Goal: Task Accomplishment & Management: Use online tool/utility

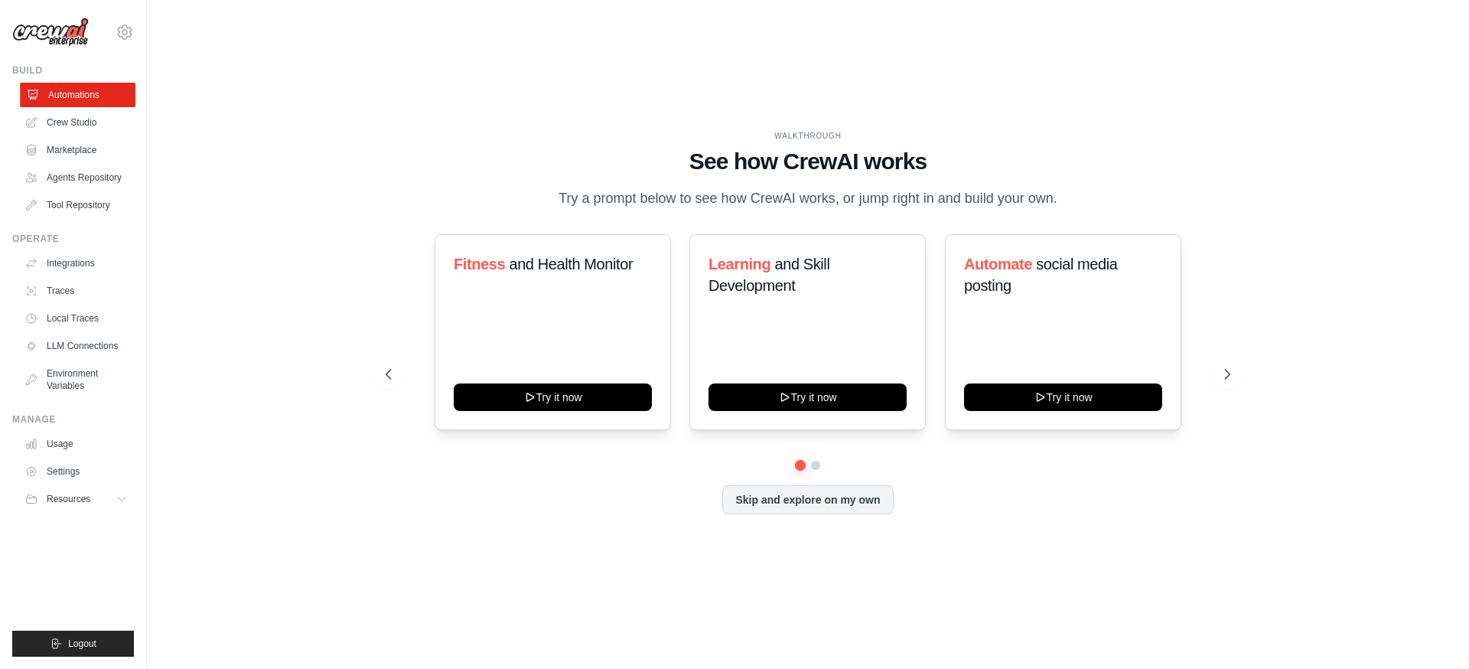
click at [90, 91] on link "Automations" at bounding box center [78, 95] width 116 height 24
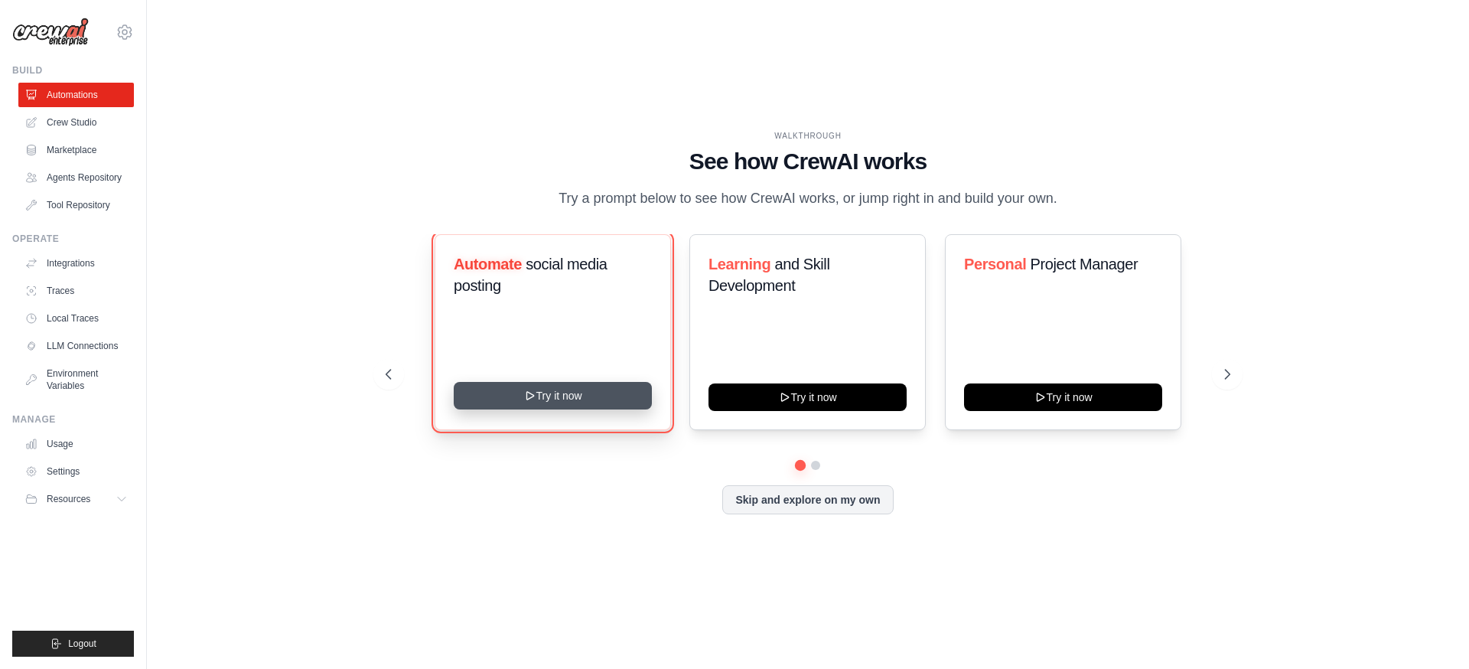
click at [574, 400] on button "Try it now" at bounding box center [553, 396] width 198 height 28
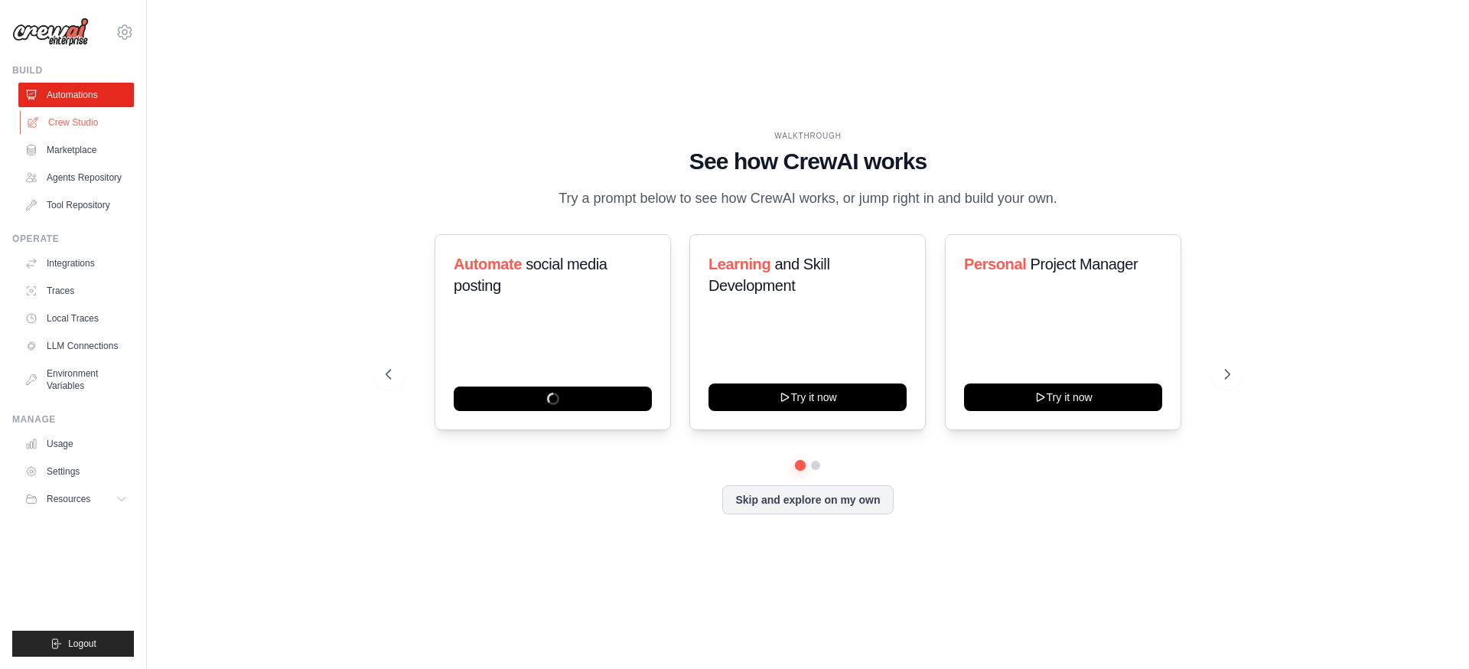
click at [69, 127] on link "Crew Studio" at bounding box center [78, 122] width 116 height 24
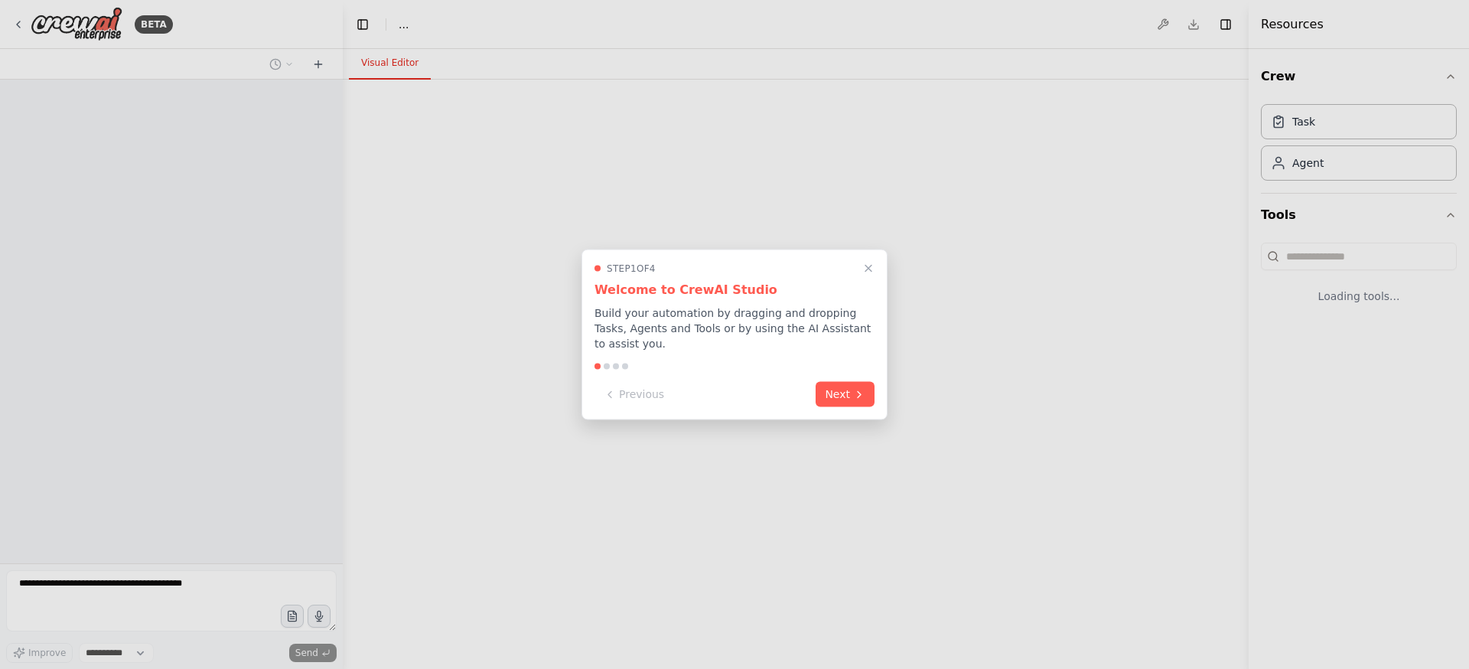
select select "****"
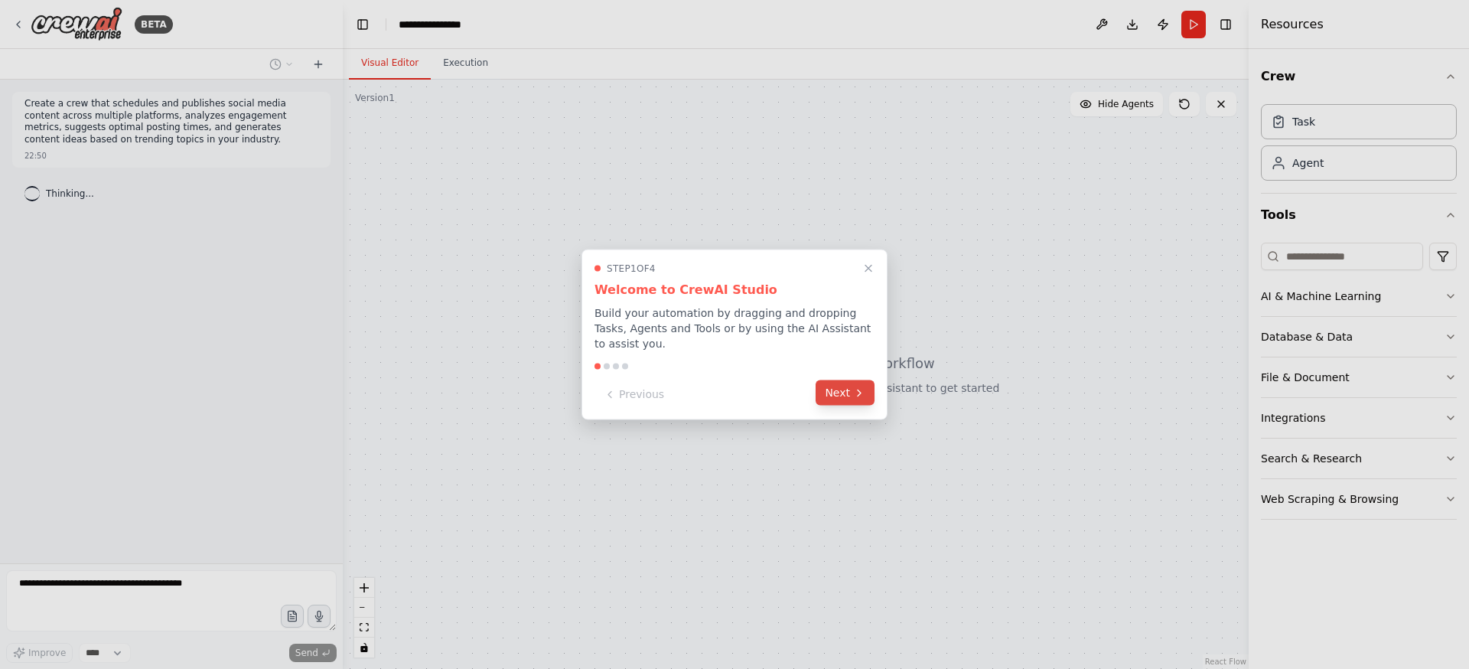
click at [849, 396] on button "Next" at bounding box center [845, 392] width 59 height 25
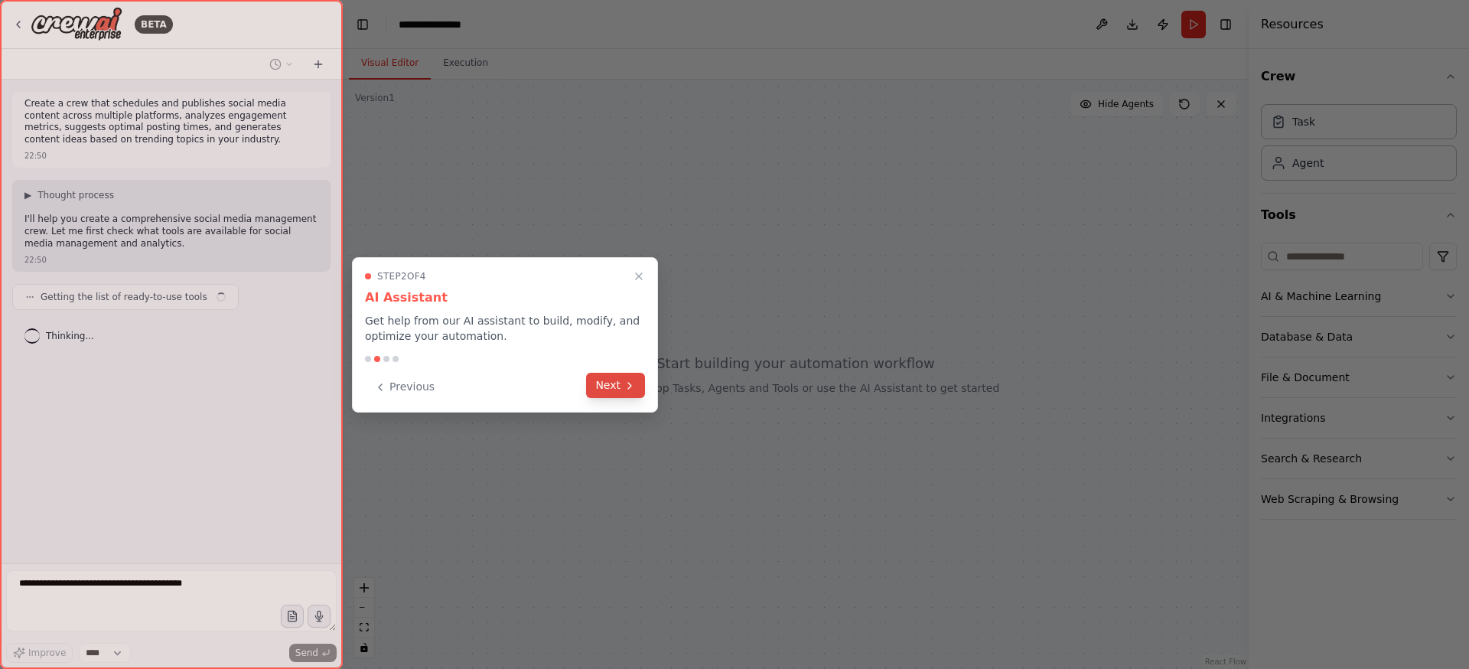
click at [619, 390] on button "Next" at bounding box center [615, 385] width 59 height 25
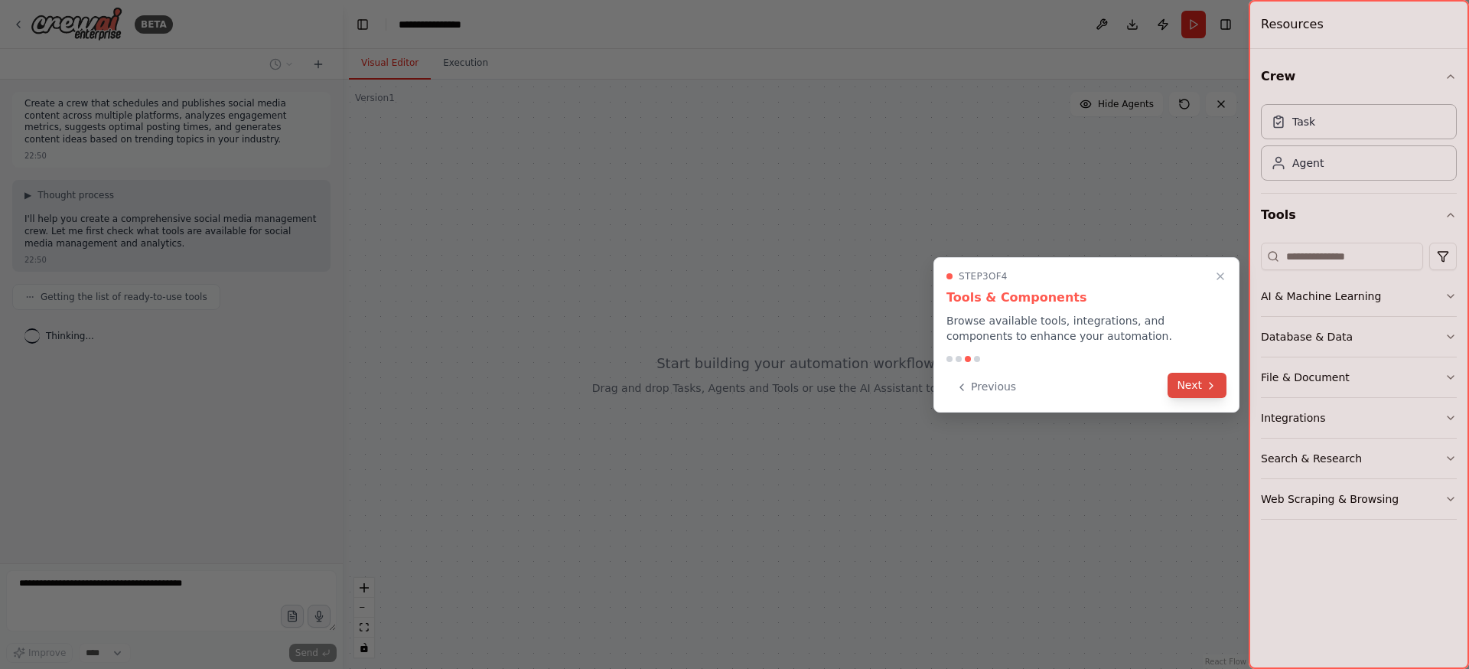
click at [1202, 386] on button "Next" at bounding box center [1197, 385] width 59 height 25
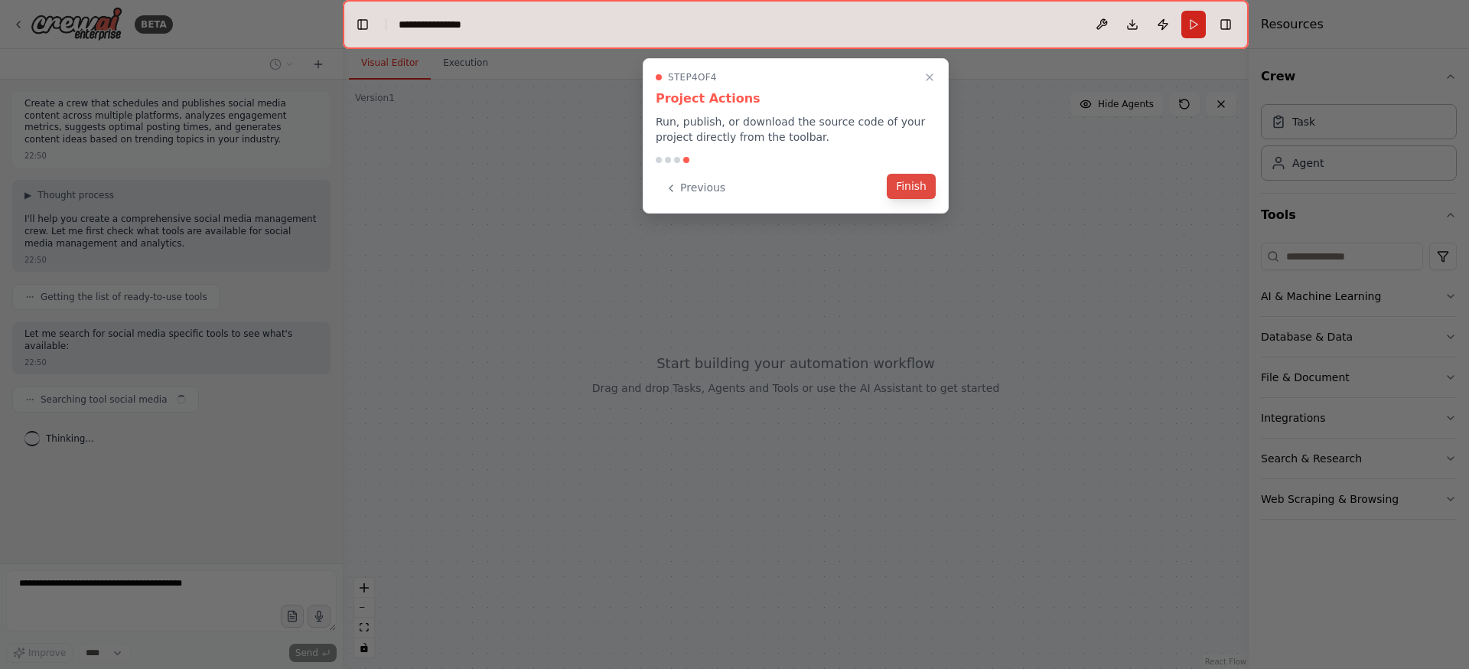
click at [927, 191] on button "Finish" at bounding box center [911, 186] width 49 height 25
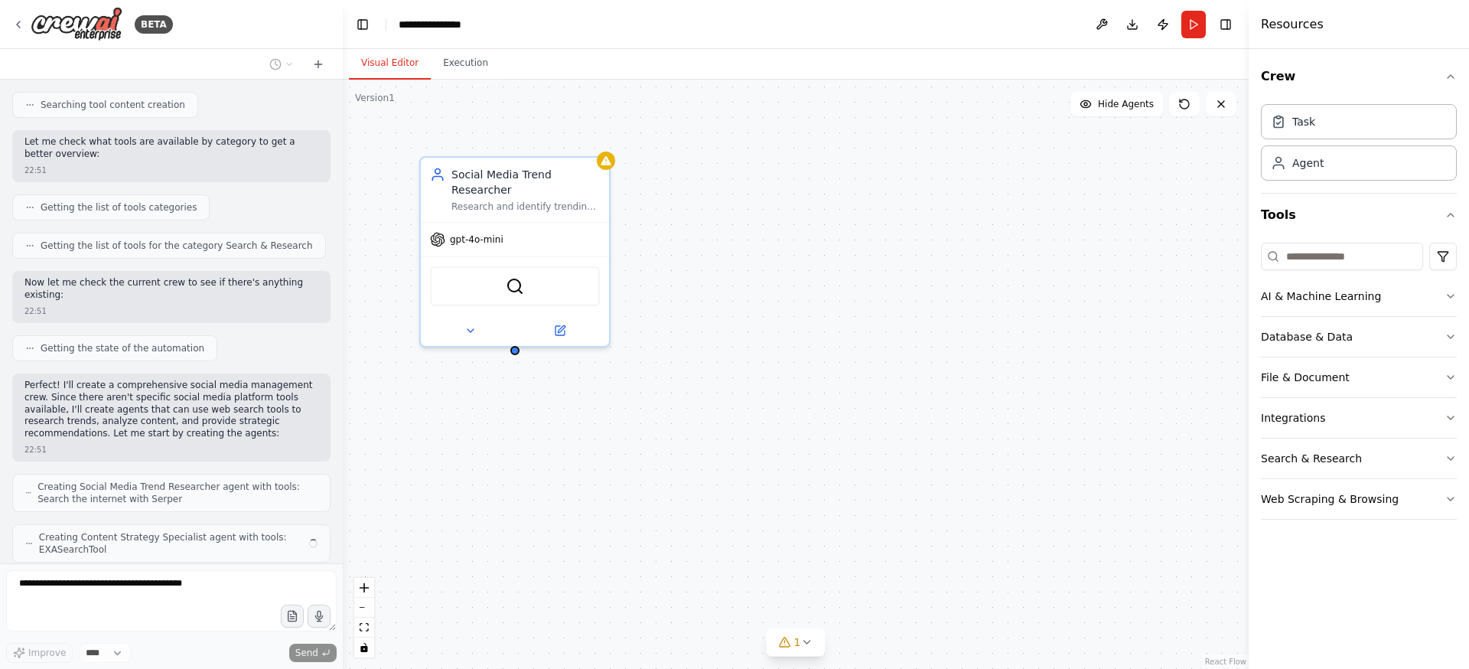
scroll to position [513, 0]
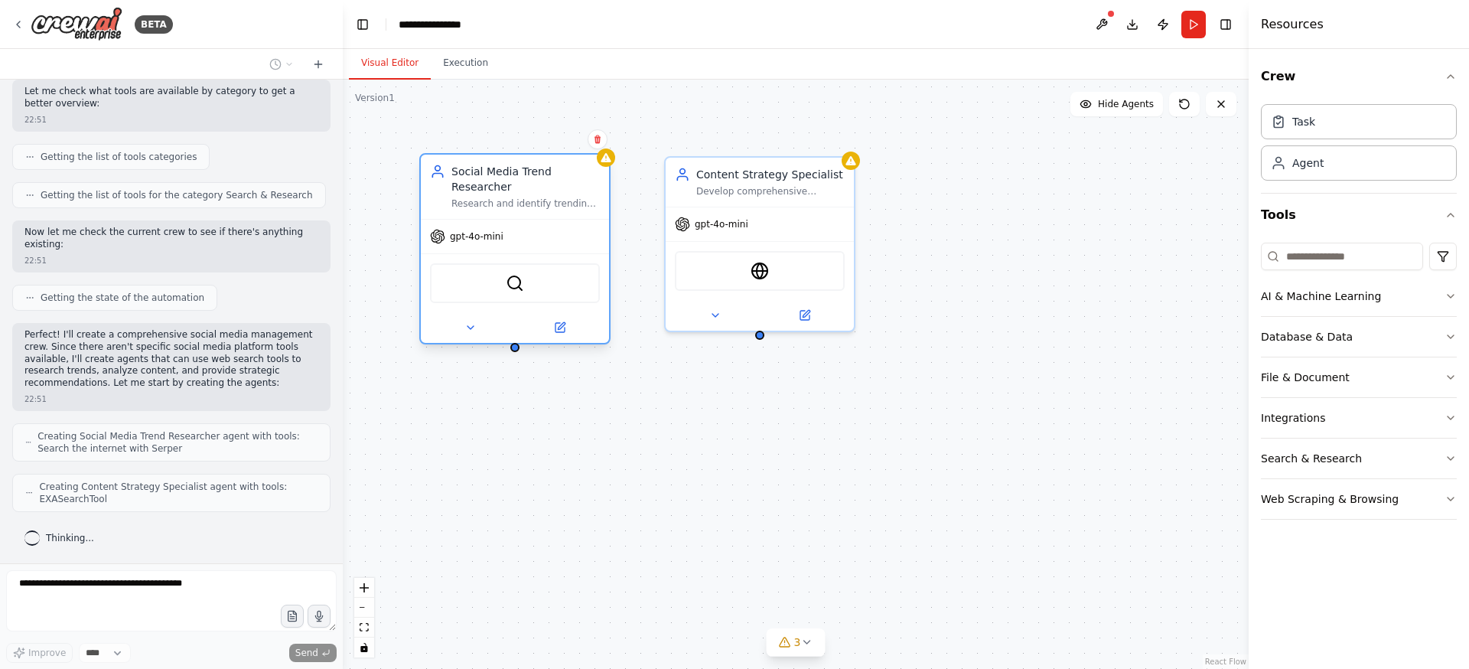
click at [557, 173] on div "Social Media Trend Researcher" at bounding box center [526, 179] width 148 height 31
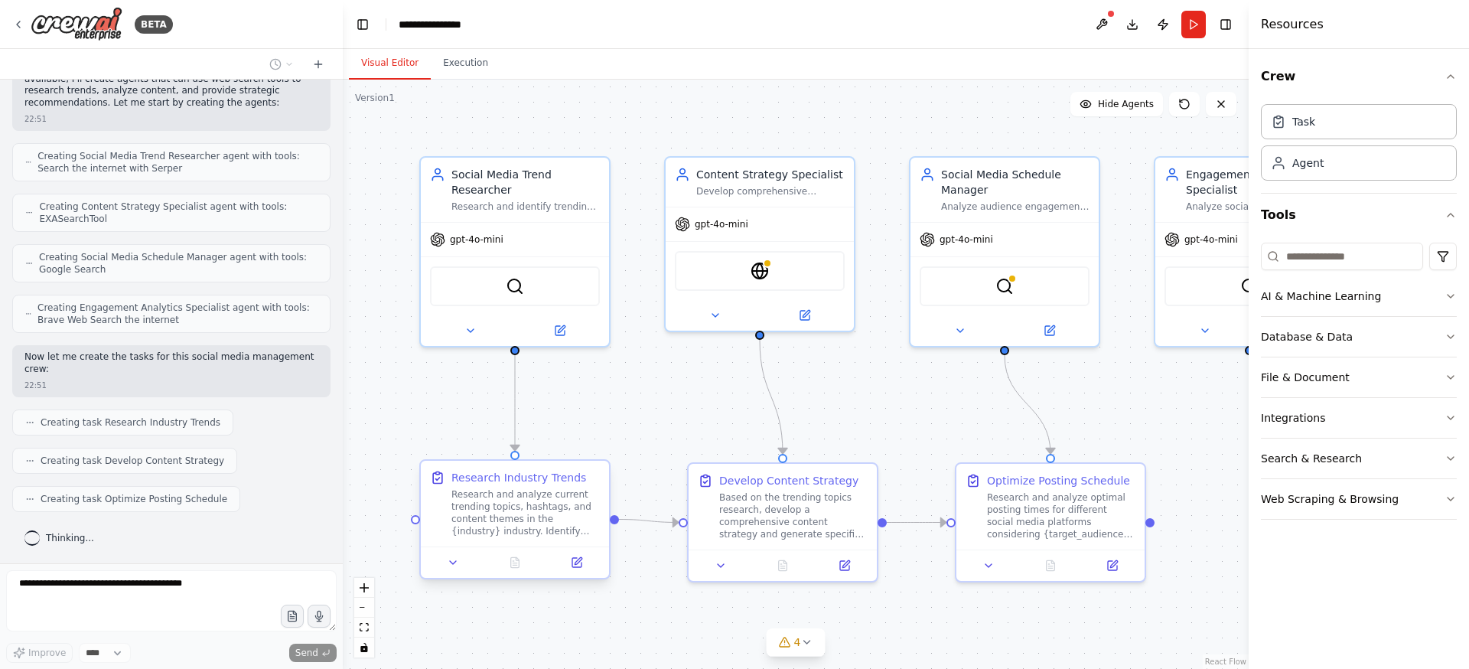
scroll to position [831, 0]
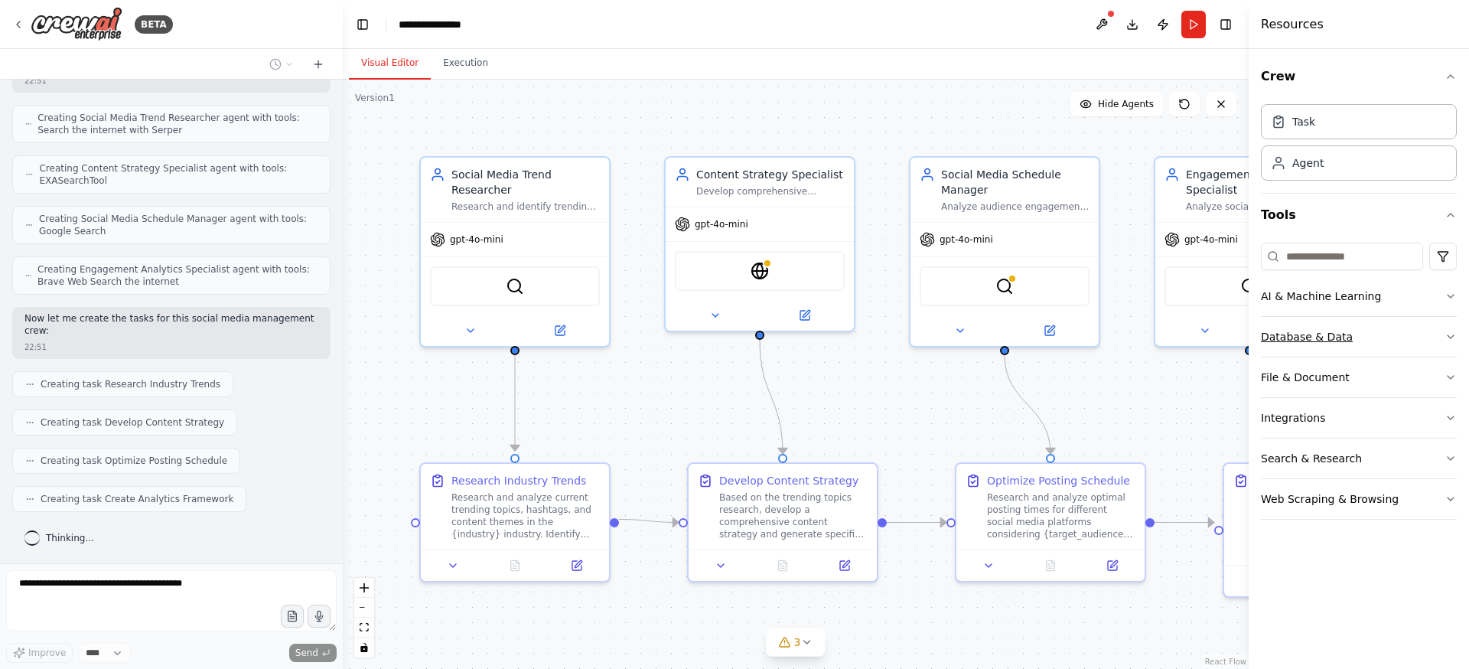
click at [1449, 337] on icon "button" at bounding box center [1451, 336] width 6 height 3
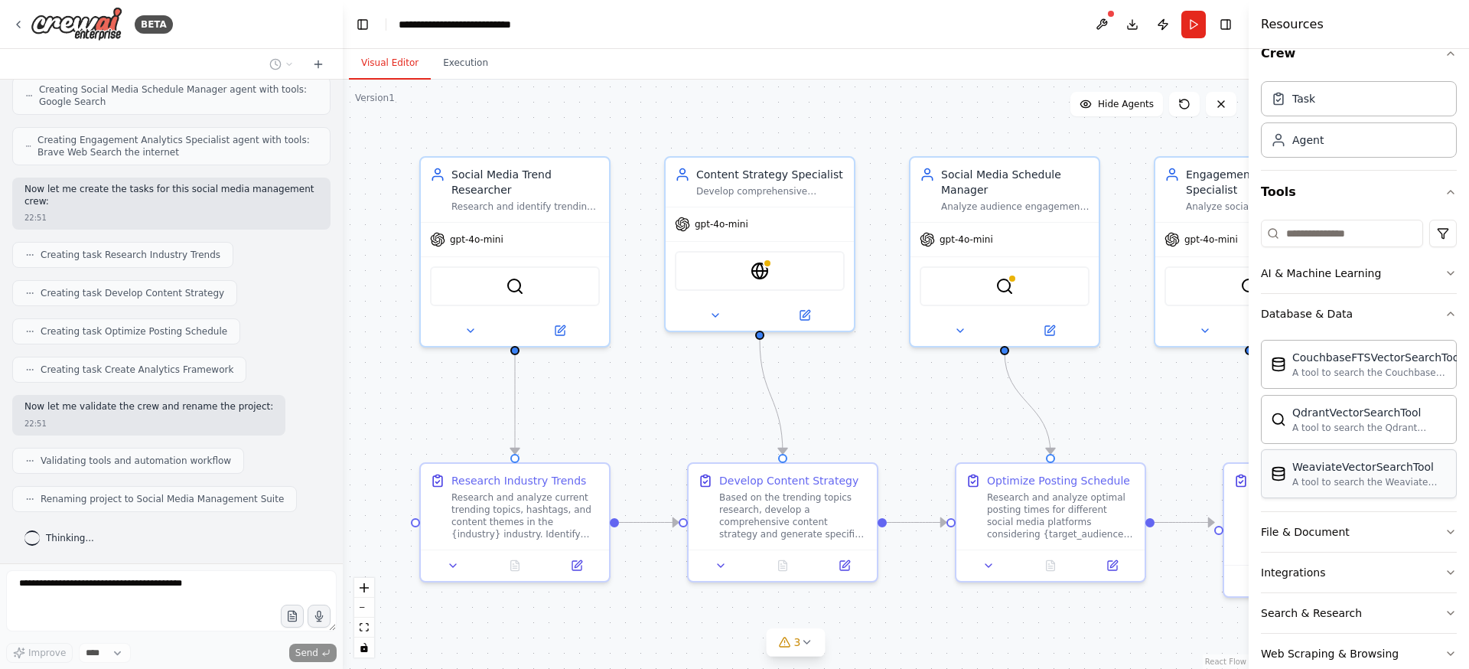
scroll to position [53, 0]
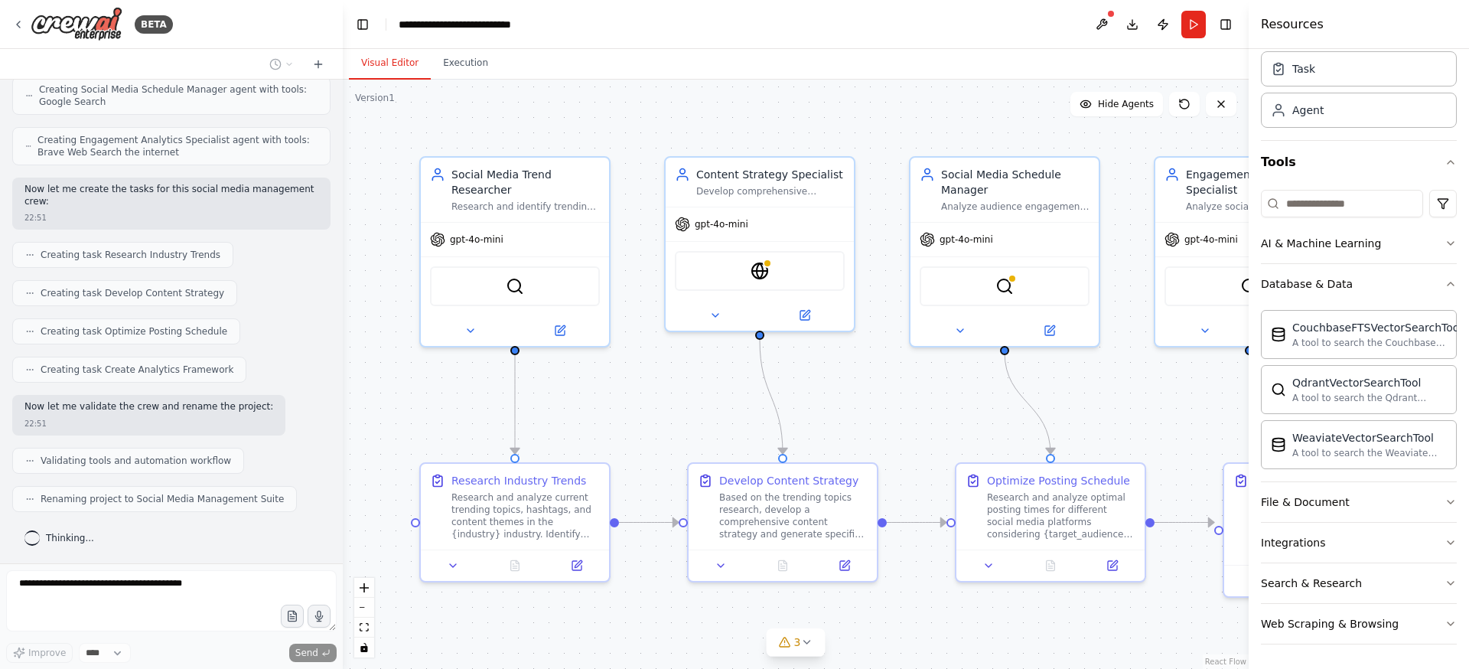
click at [415, 386] on div ".deletable-edge-delete-btn { width: 20px; height: 20px; border: 0px solid #ffff…" at bounding box center [796, 374] width 906 height 589
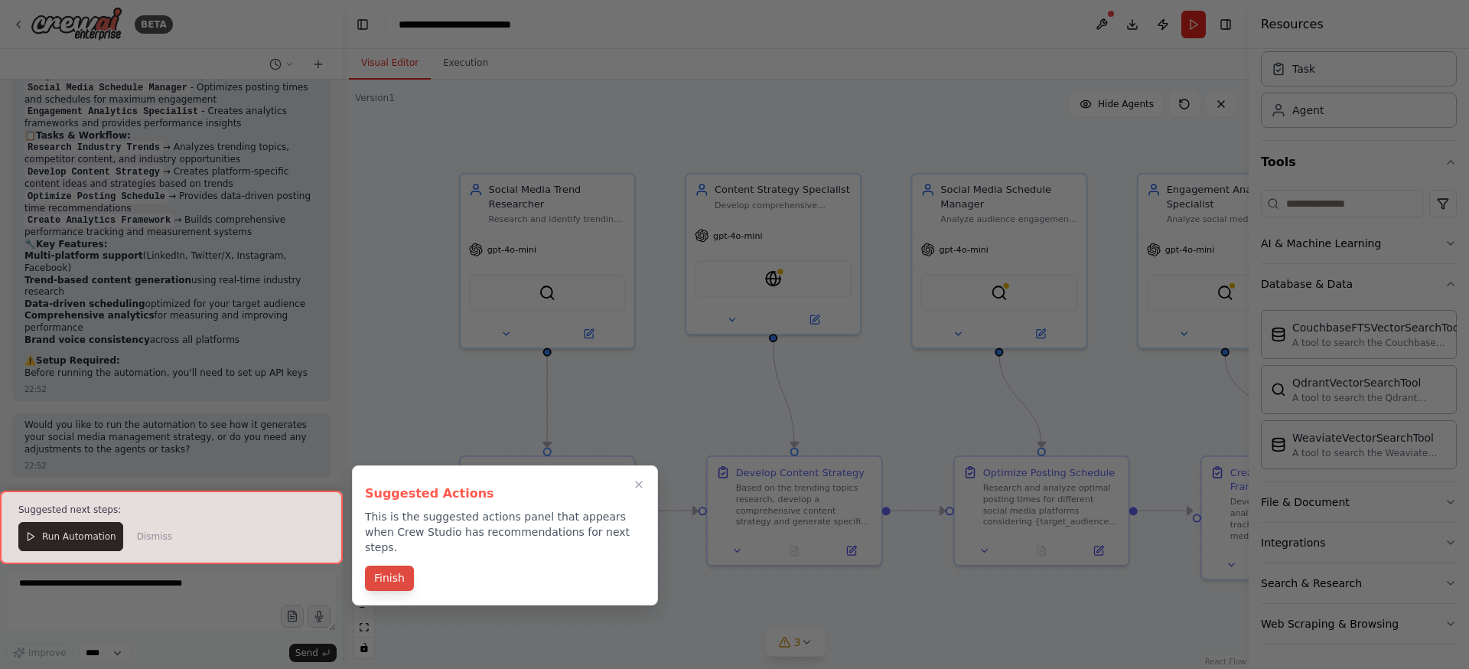
click at [386, 566] on button "Finish" at bounding box center [389, 578] width 49 height 25
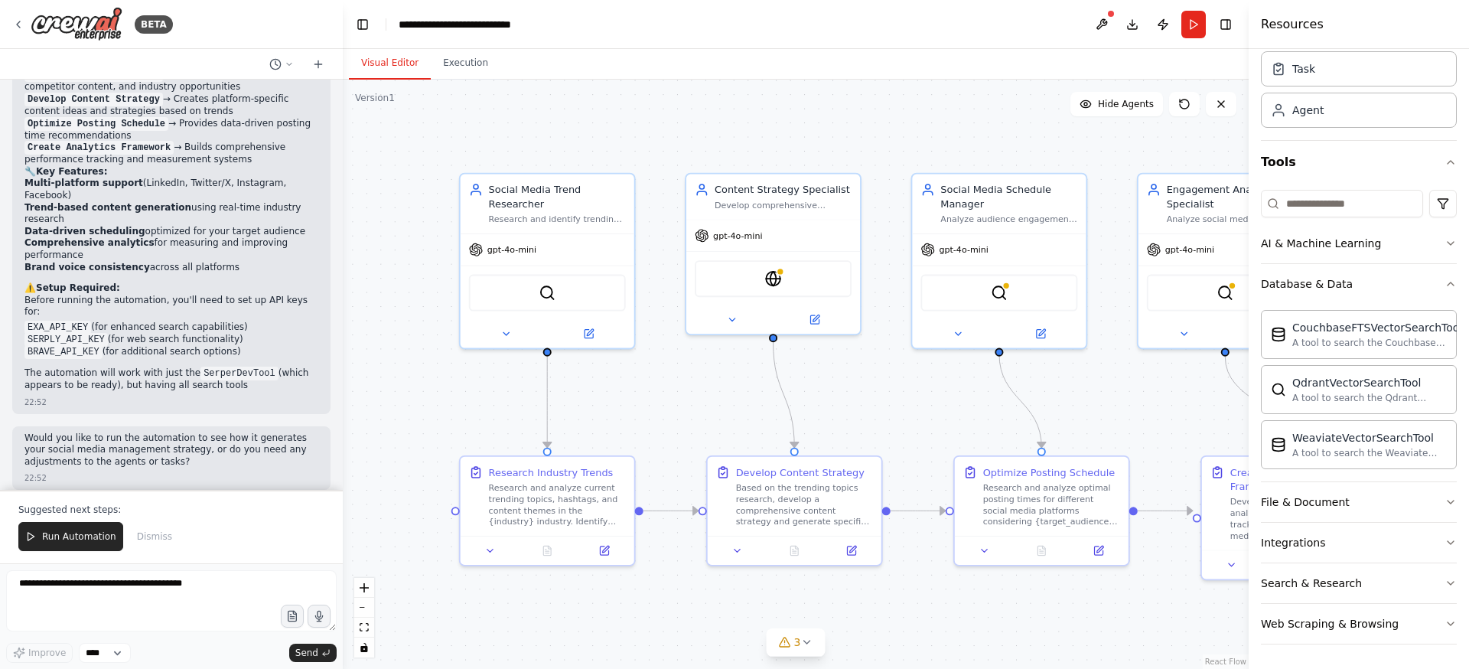
scroll to position [1593, 0]
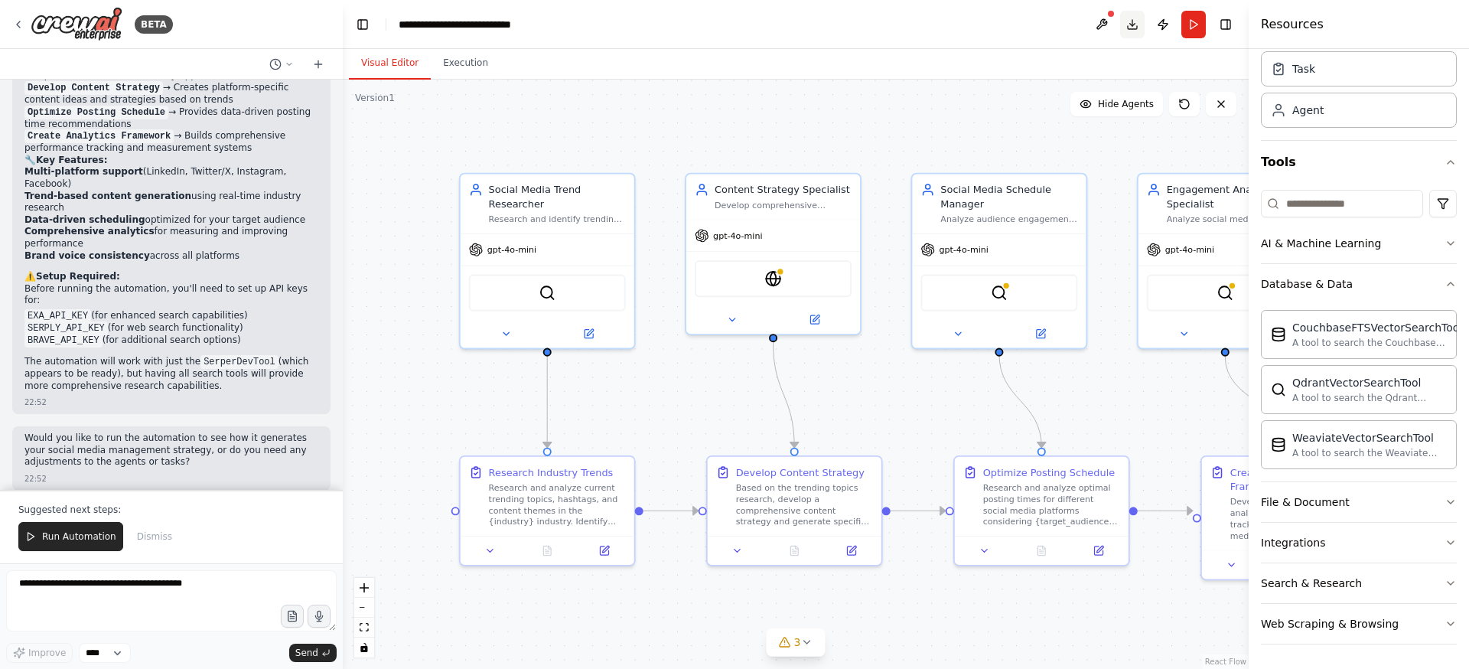
click at [1136, 24] on button "Download" at bounding box center [1132, 25] width 24 height 28
click at [462, 71] on button "Execution" at bounding box center [466, 63] width 70 height 32
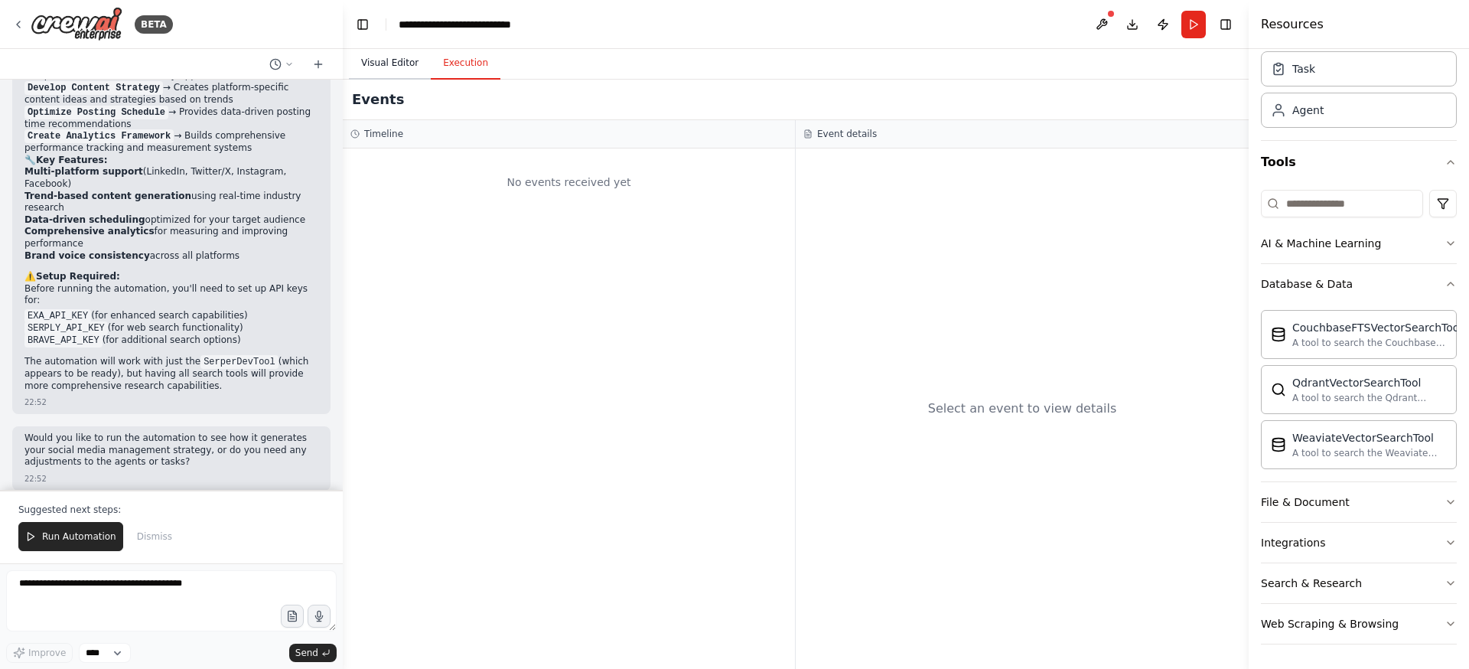
click at [388, 64] on button "Visual Editor" at bounding box center [390, 63] width 82 height 32
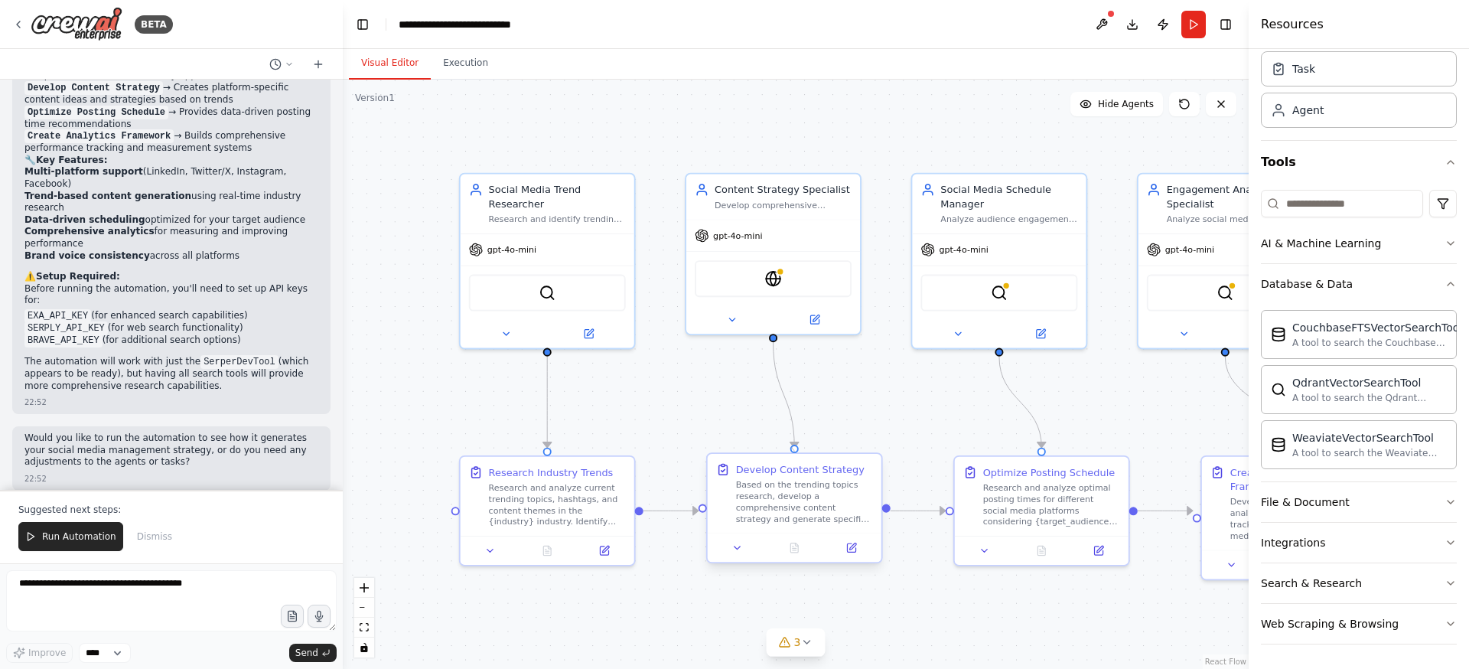
click at [792, 447] on div at bounding box center [795, 449] width 8 height 8
drag, startPoint x: 792, startPoint y: 448, endPoint x: 999, endPoint y: 348, distance: 229.7
click at [999, 348] on div "Social Media Trend Researcher Research and identify trending topics, hashtags, …" at bounding box center [807, 374] width 836 height 544
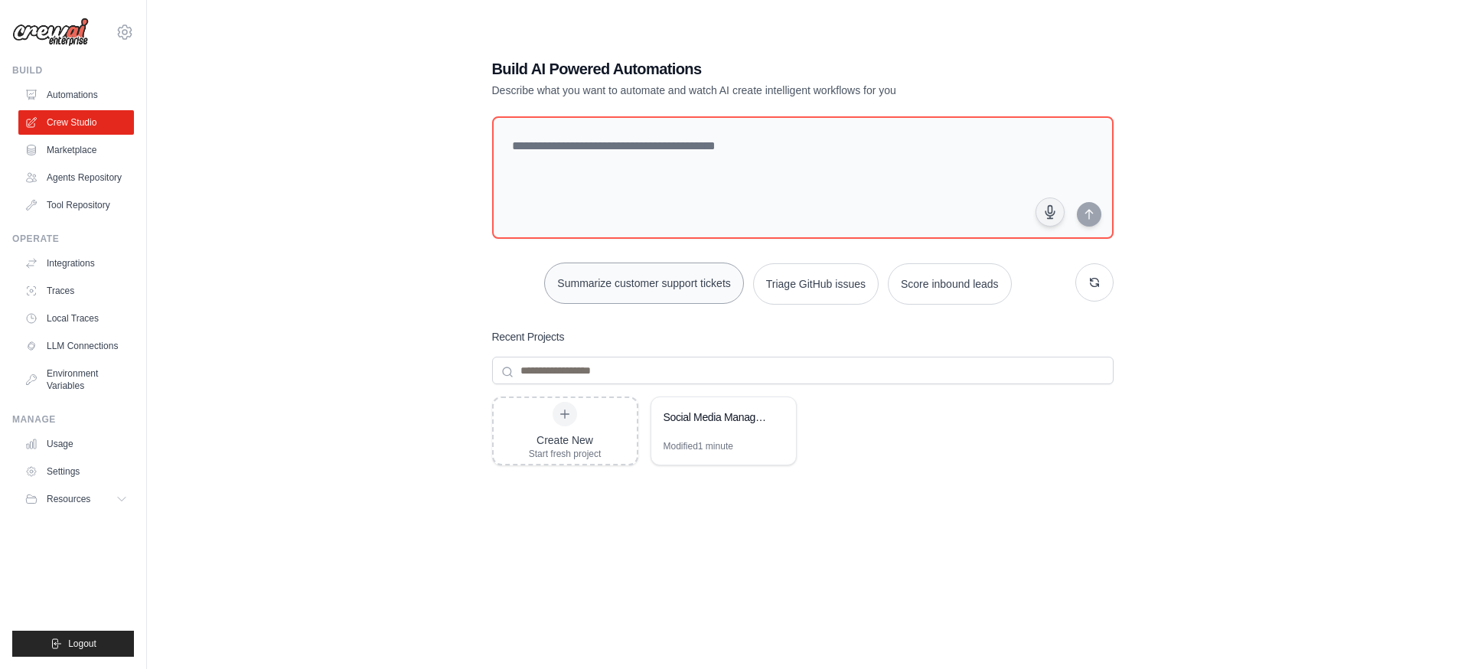
click at [629, 285] on button "Summarize customer support tickets" at bounding box center [643, 282] width 199 height 41
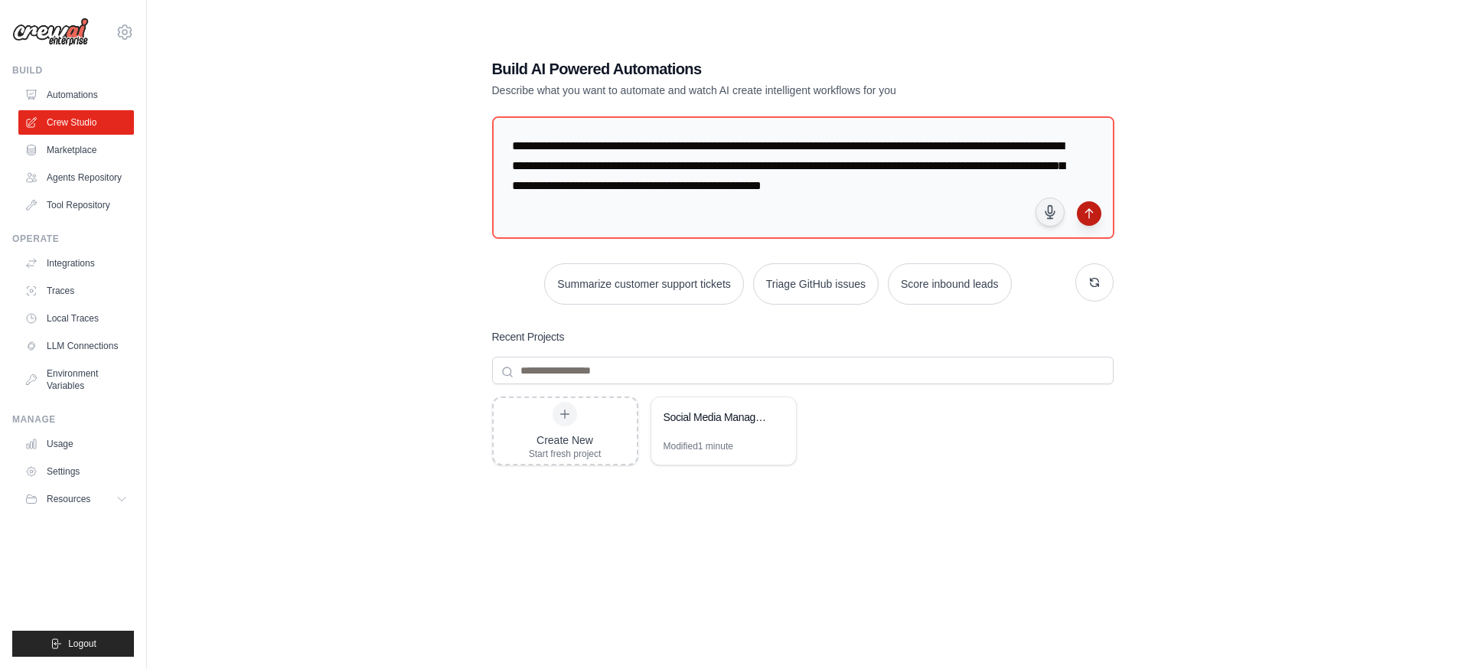
click at [1090, 212] on icon "submit" at bounding box center [1089, 213] width 12 height 12
click at [553, 367] on input at bounding box center [802, 371] width 621 height 28
type input "*********"
click at [73, 450] on link "Usage" at bounding box center [78, 444] width 116 height 24
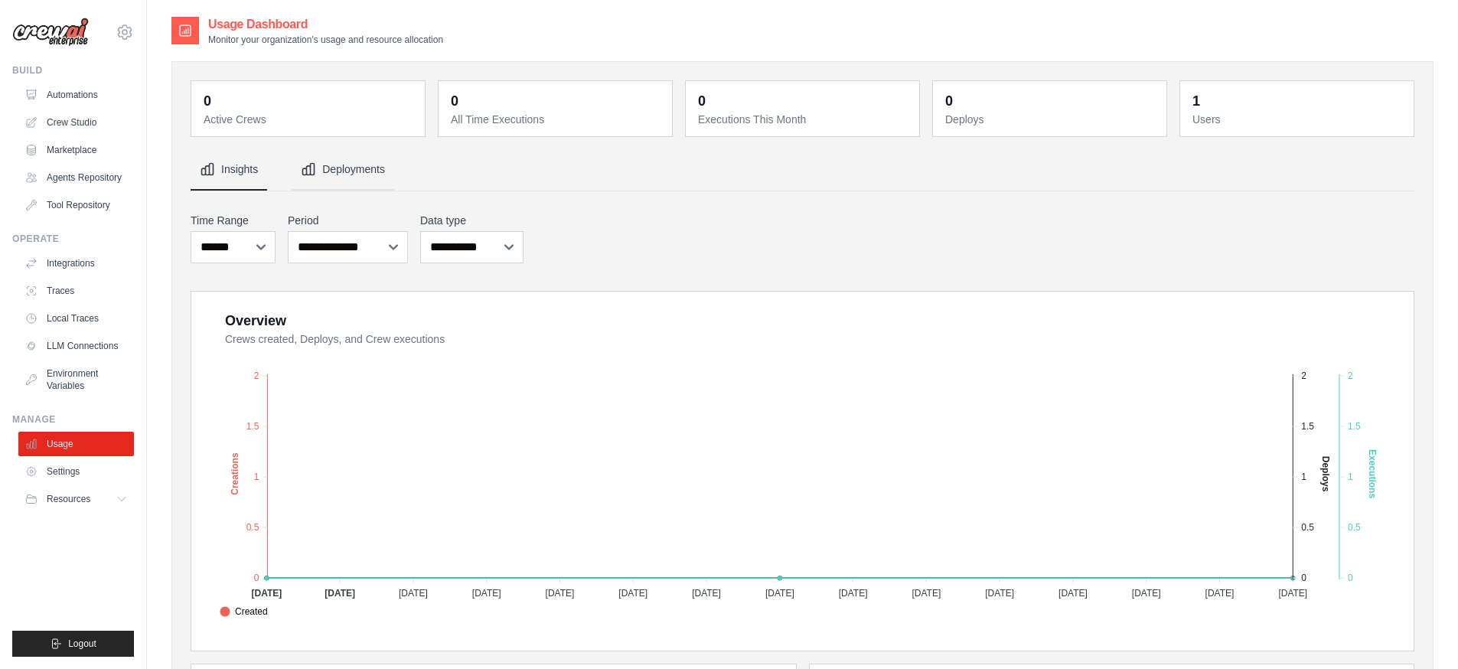
click at [357, 171] on button "Deployments" at bounding box center [343, 169] width 103 height 41
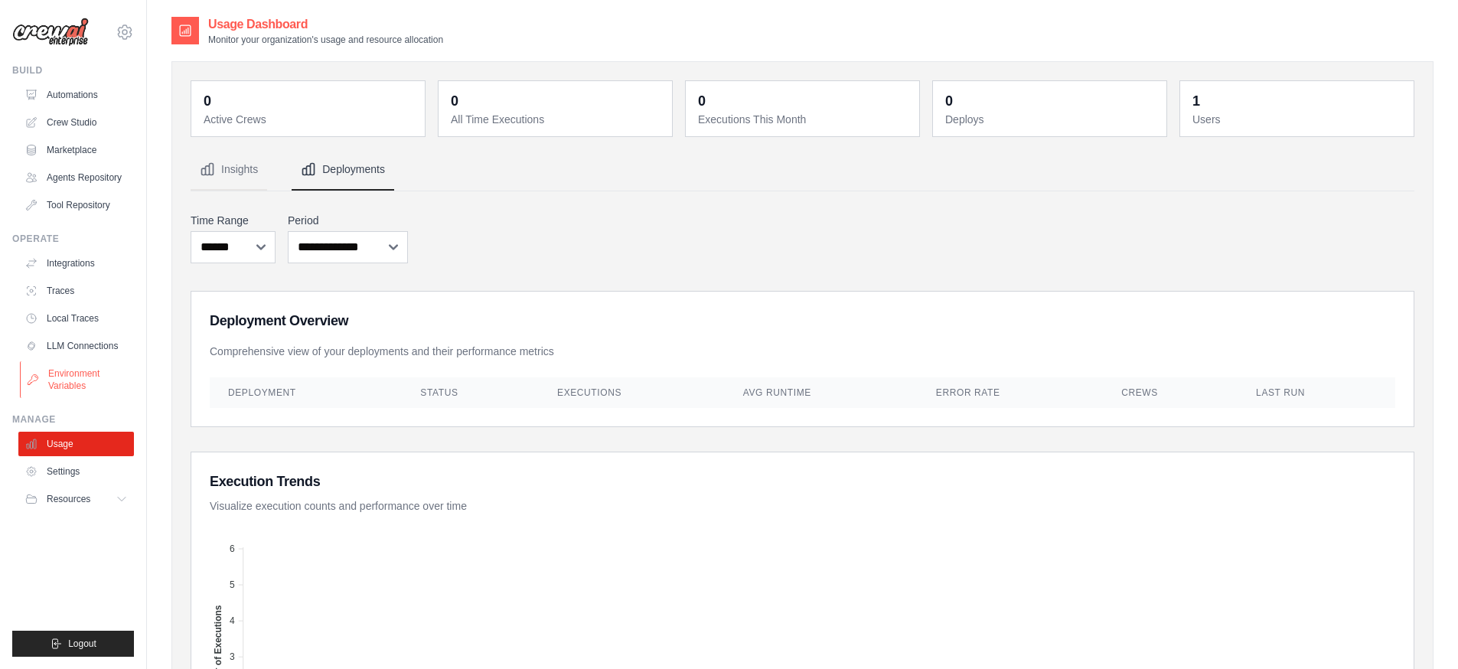
click at [70, 373] on link "Environment Variables" at bounding box center [78, 379] width 116 height 37
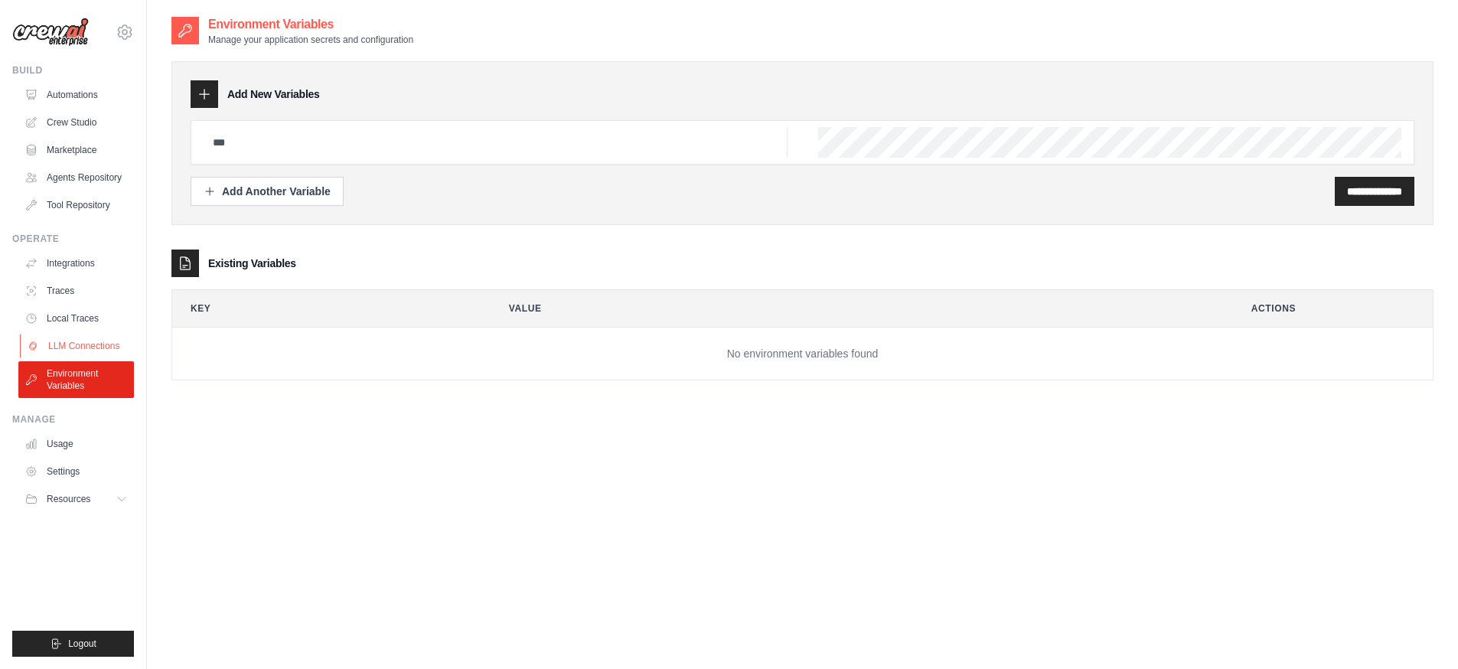
click at [93, 344] on link "LLM Connections" at bounding box center [78, 346] width 116 height 24
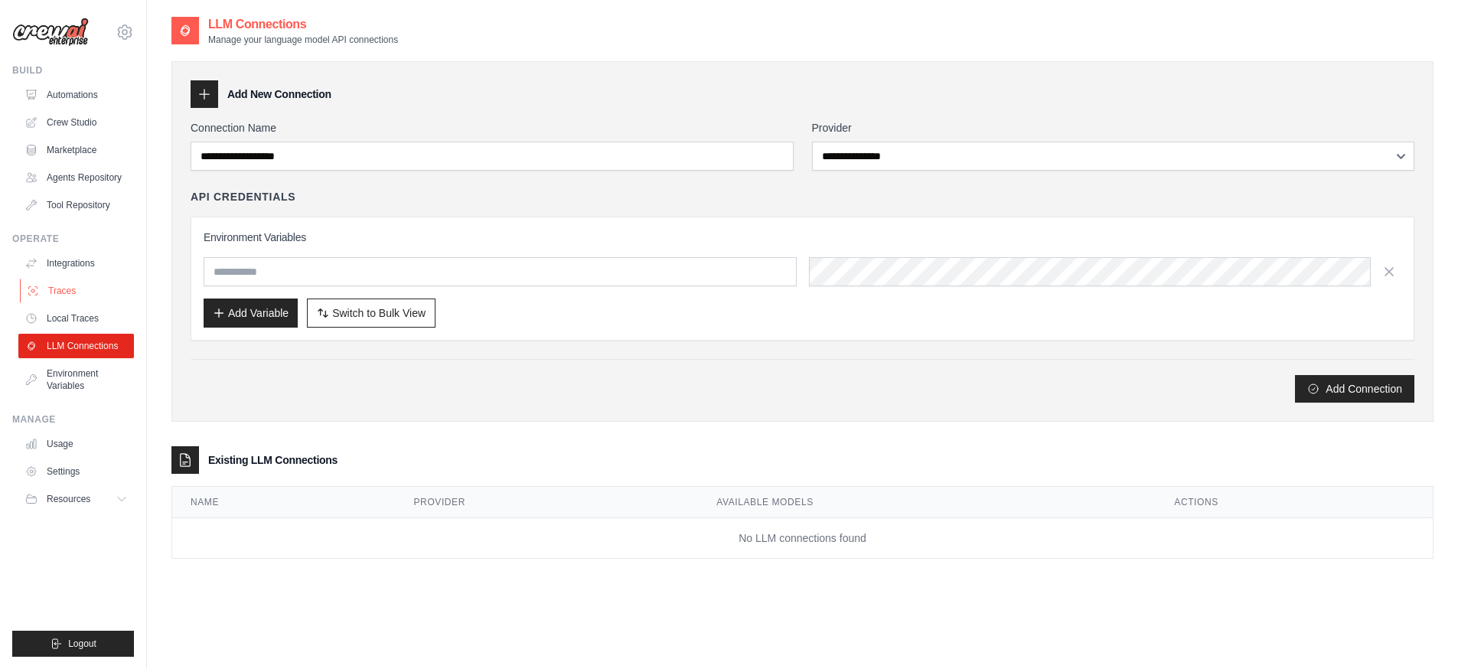
click at [77, 295] on link "Traces" at bounding box center [78, 291] width 116 height 24
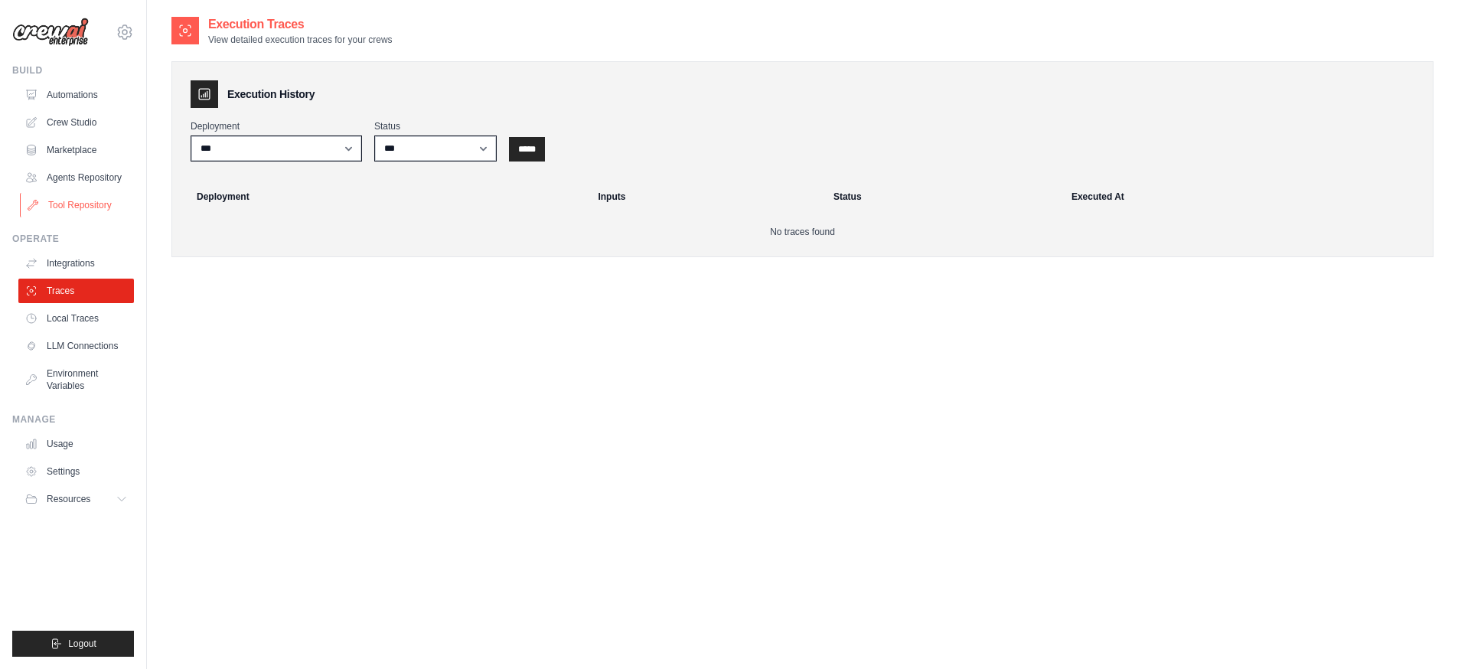
click at [83, 204] on link "Tool Repository" at bounding box center [78, 205] width 116 height 24
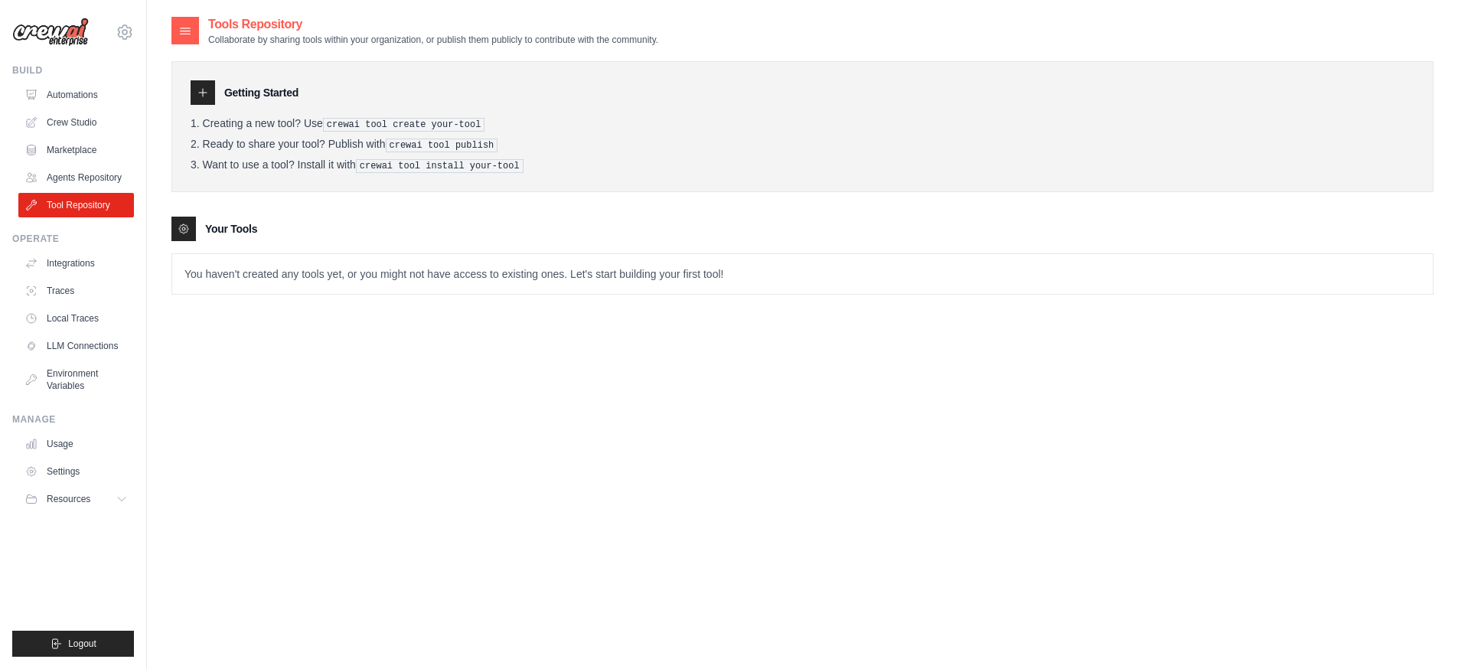
click at [208, 89] on icon at bounding box center [203, 92] width 12 height 12
click at [54, 179] on link "Agents Repository" at bounding box center [78, 177] width 116 height 24
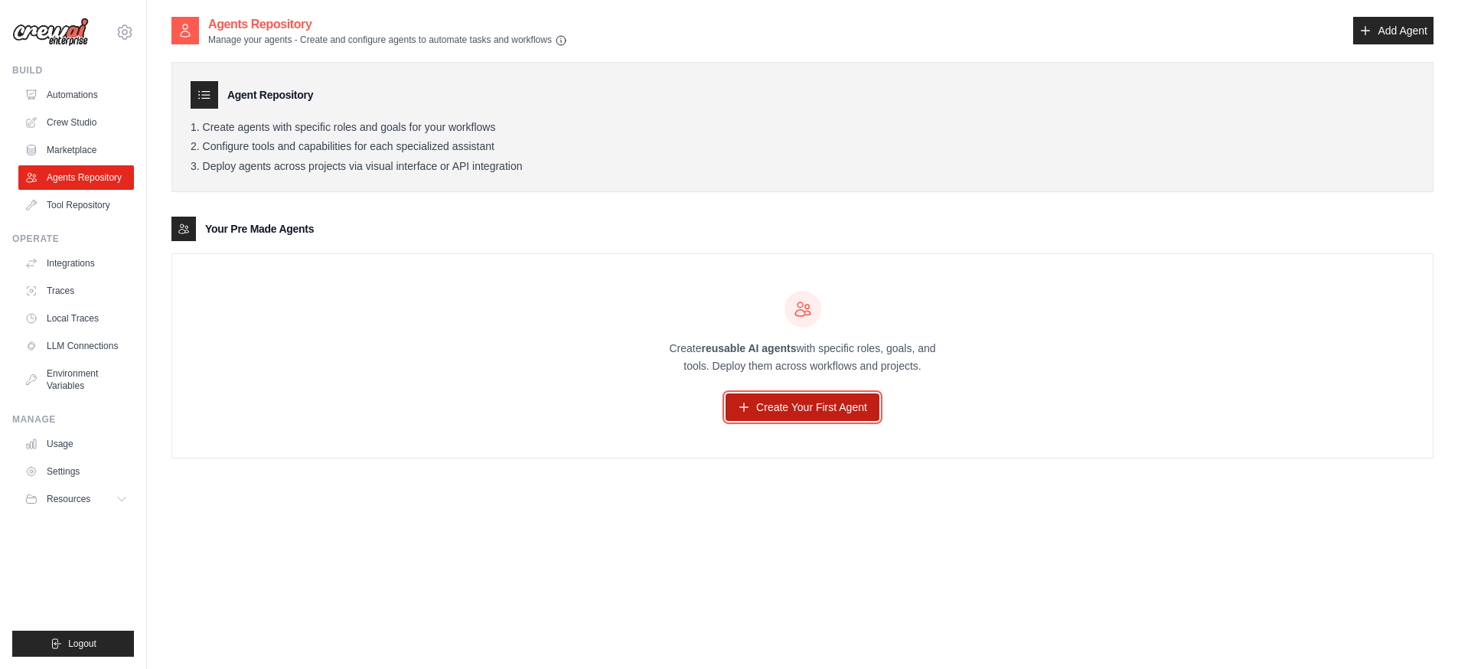
click at [819, 410] on link "Create Your First Agent" at bounding box center [802, 407] width 154 height 28
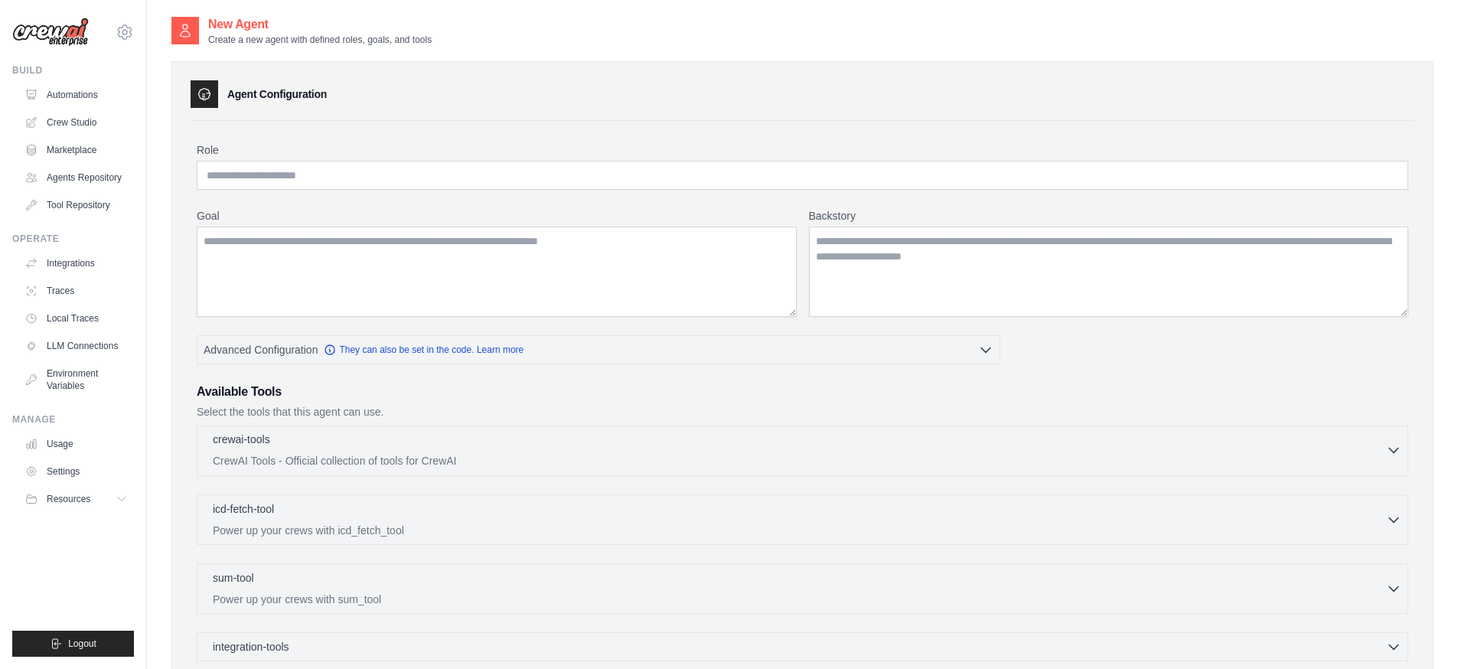
click at [364, 465] on p "CrewAI Tools - Official collection of tools for CrewAI" at bounding box center [799, 460] width 1173 height 15
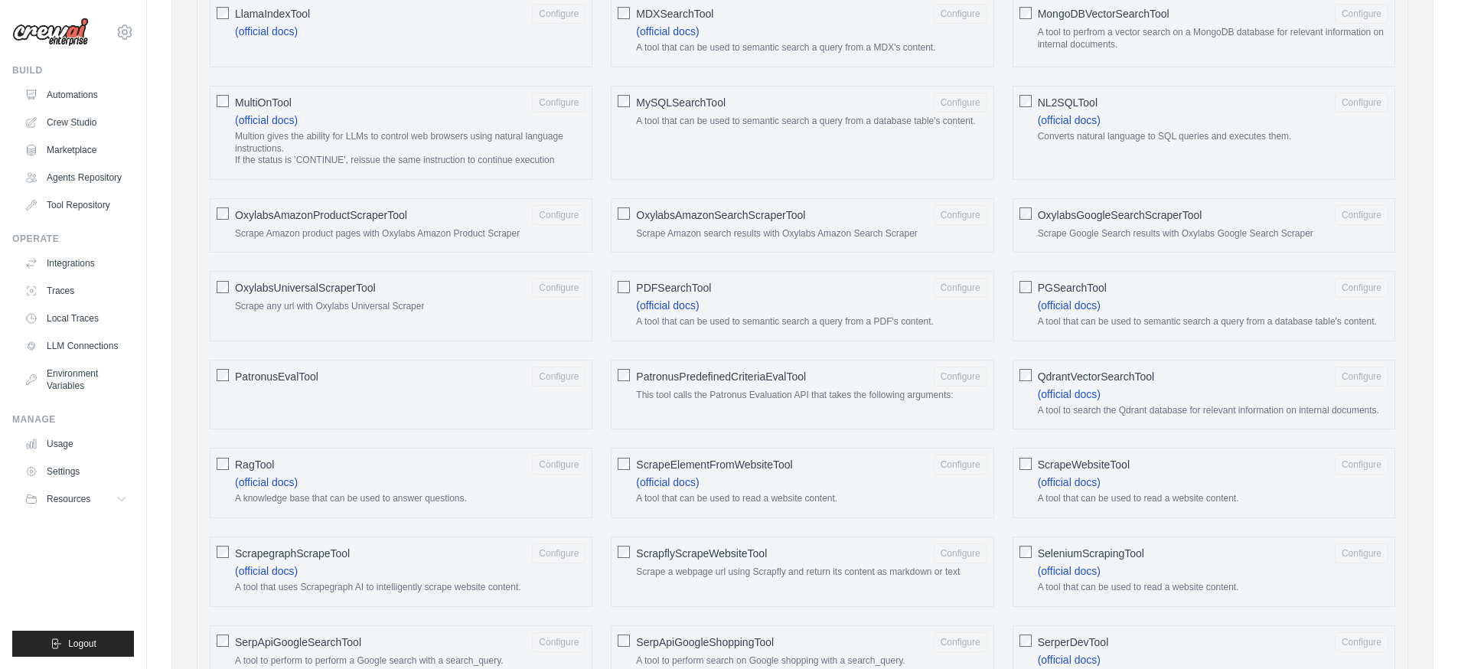
scroll to position [1315, 0]
click at [241, 467] on span "RagTool" at bounding box center [254, 461] width 39 height 15
click at [552, 467] on button "Configure" at bounding box center [559, 461] width 54 height 20
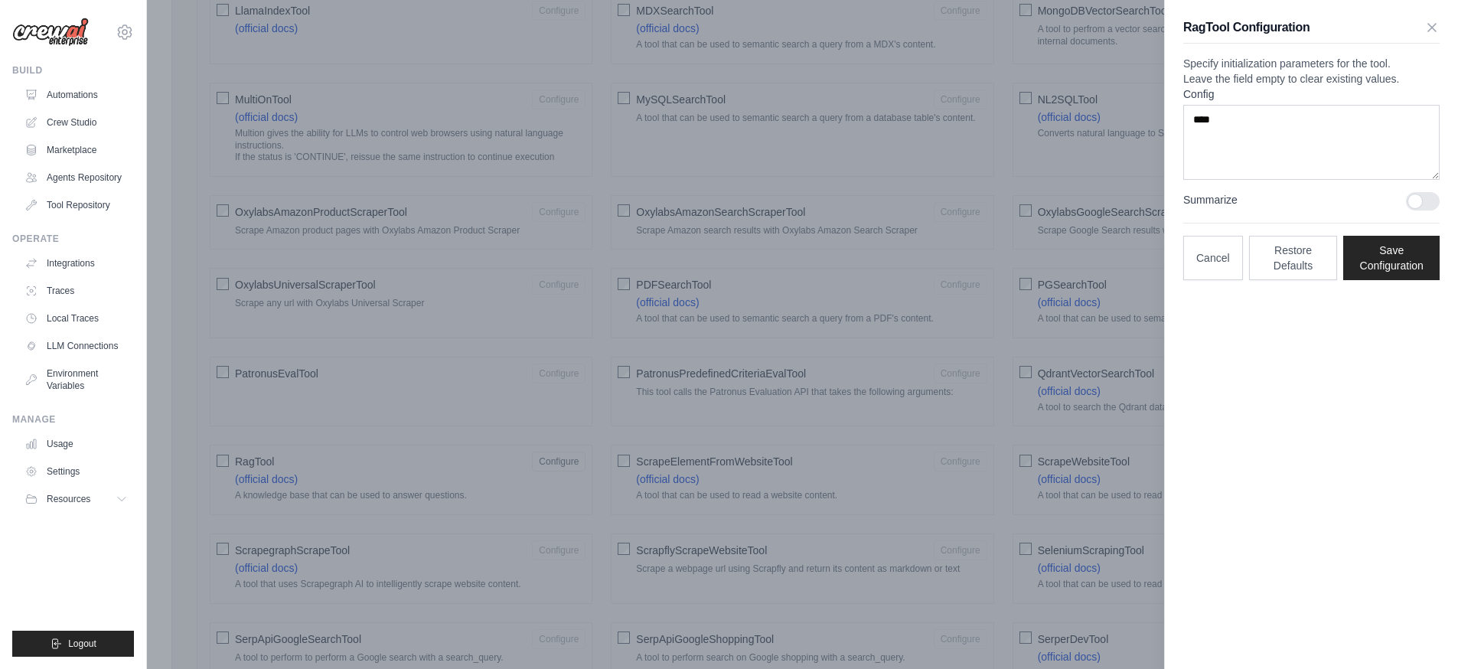
click at [431, 429] on div at bounding box center [729, 334] width 1458 height 669
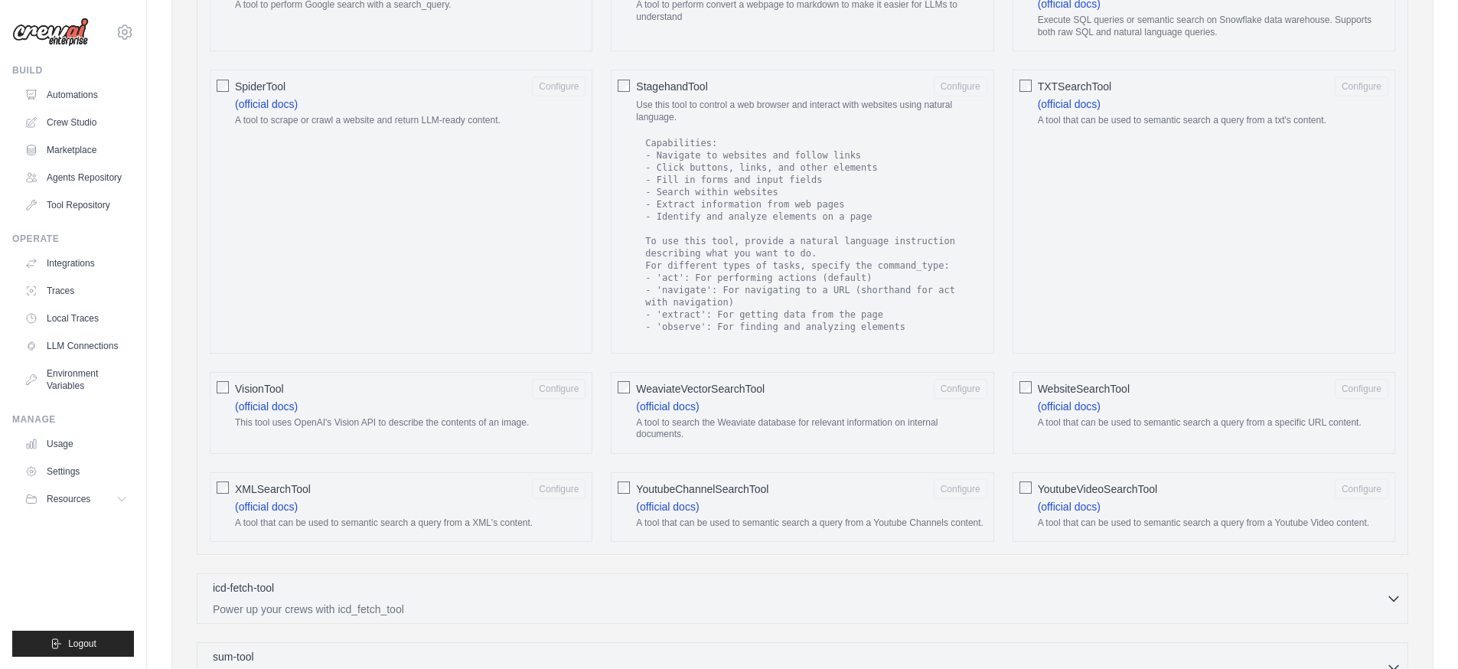
scroll to position [2228, 0]
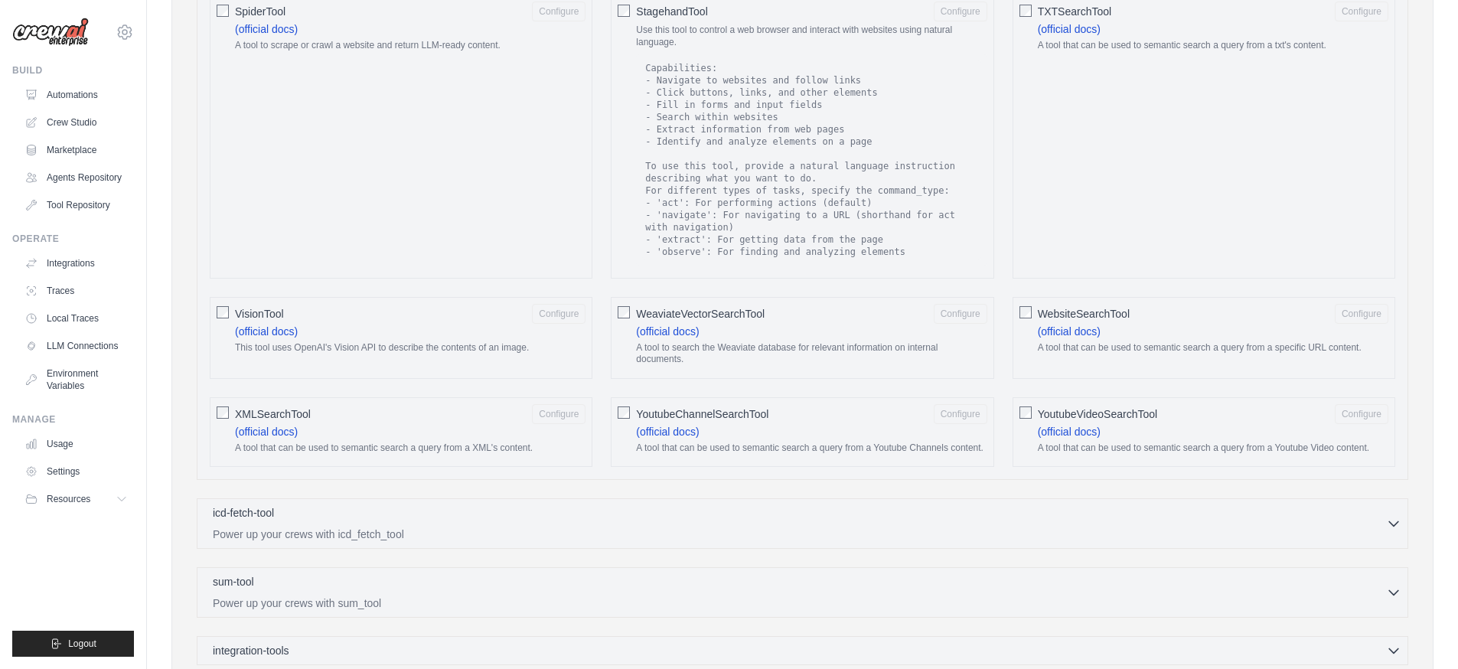
click at [706, 406] on span "YoutubeChannelSearchTool" at bounding box center [702, 413] width 132 height 15
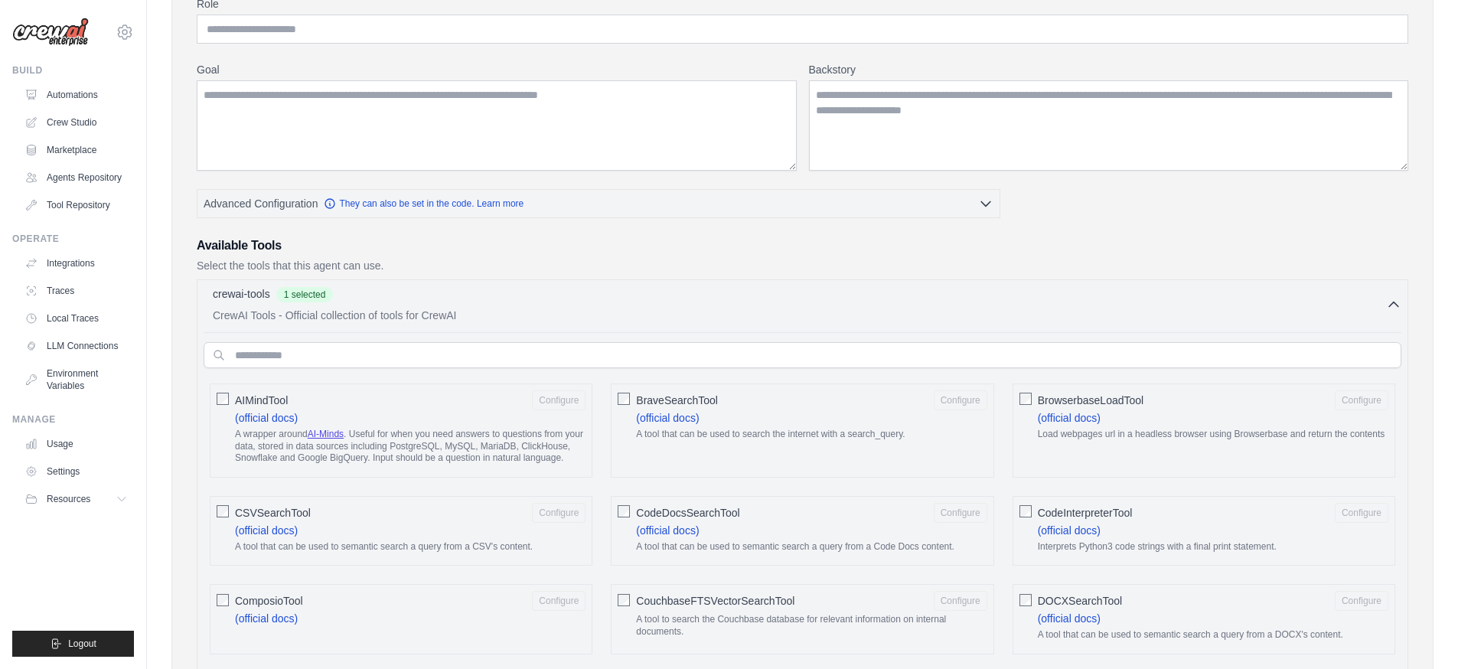
scroll to position [0, 0]
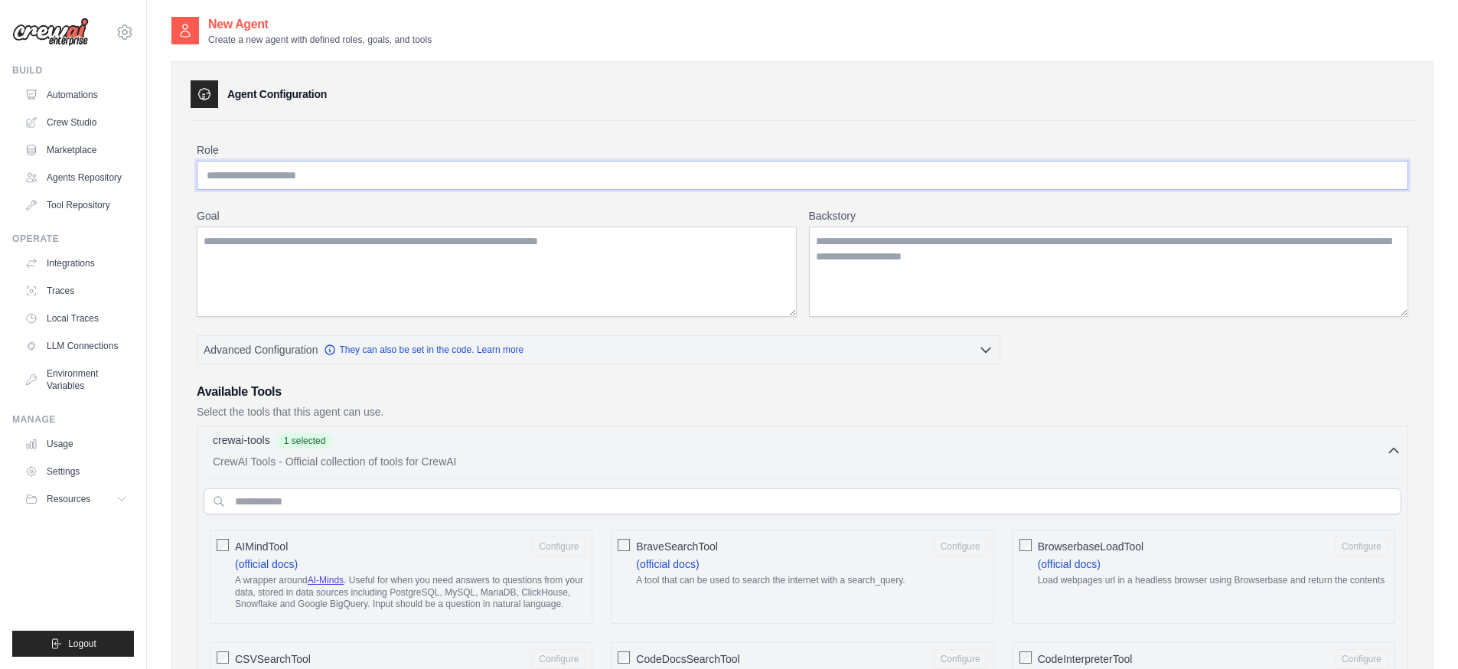
click at [415, 182] on input "Role" at bounding box center [802, 175] width 1211 height 29
click at [70, 148] on link "Marketplace" at bounding box center [78, 150] width 116 height 24
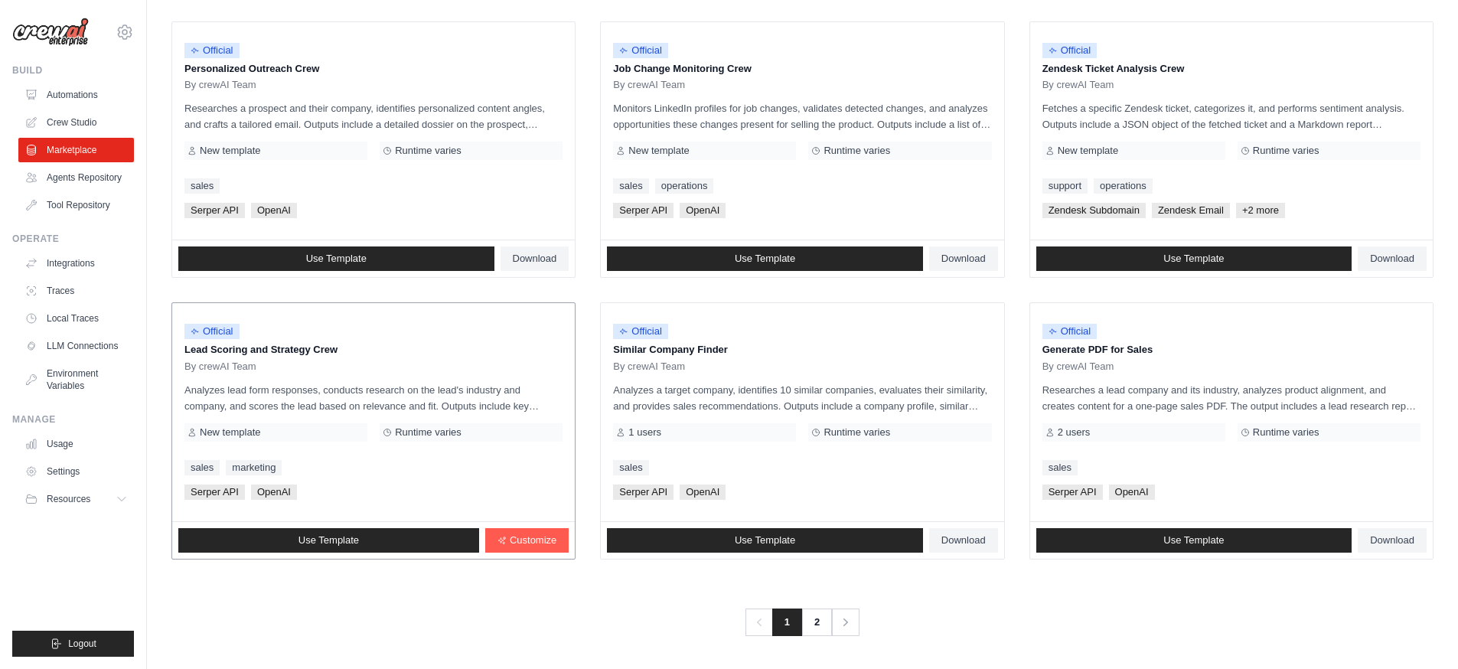
scroll to position [749, 0]
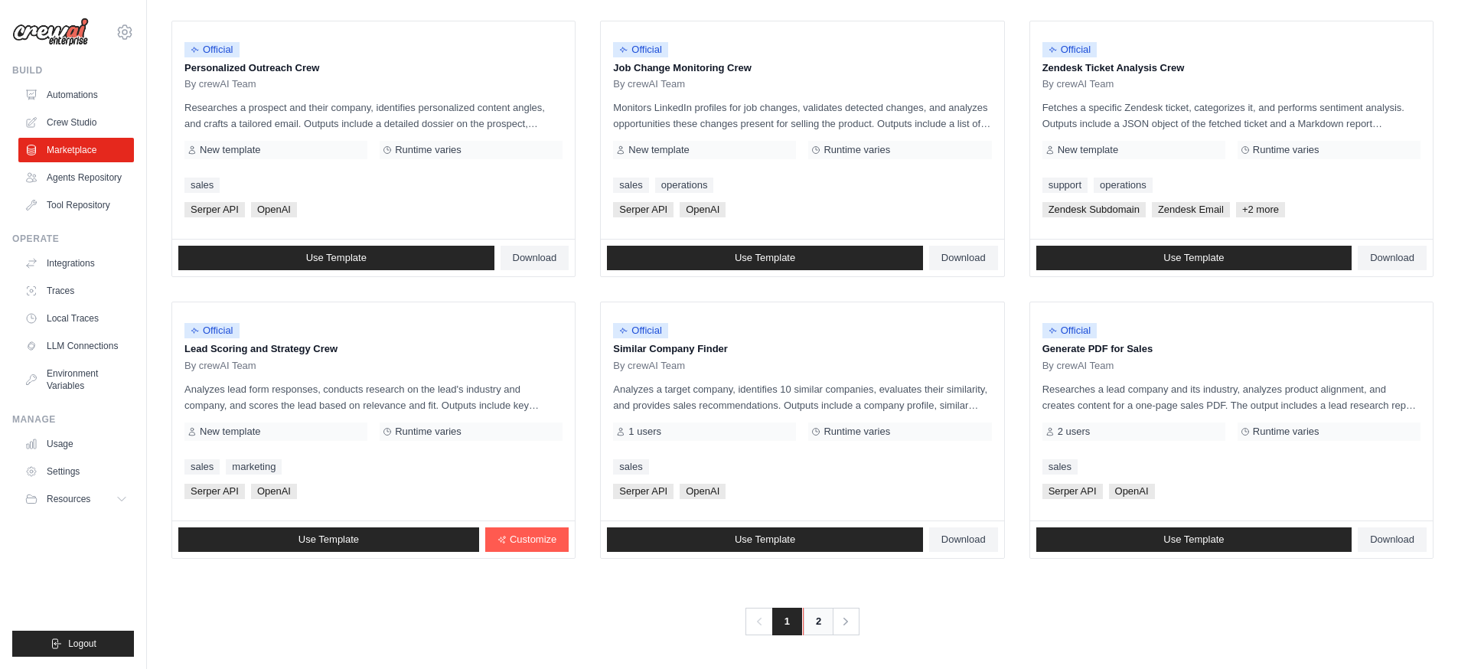
click at [814, 621] on link "2" at bounding box center [818, 622] width 31 height 28
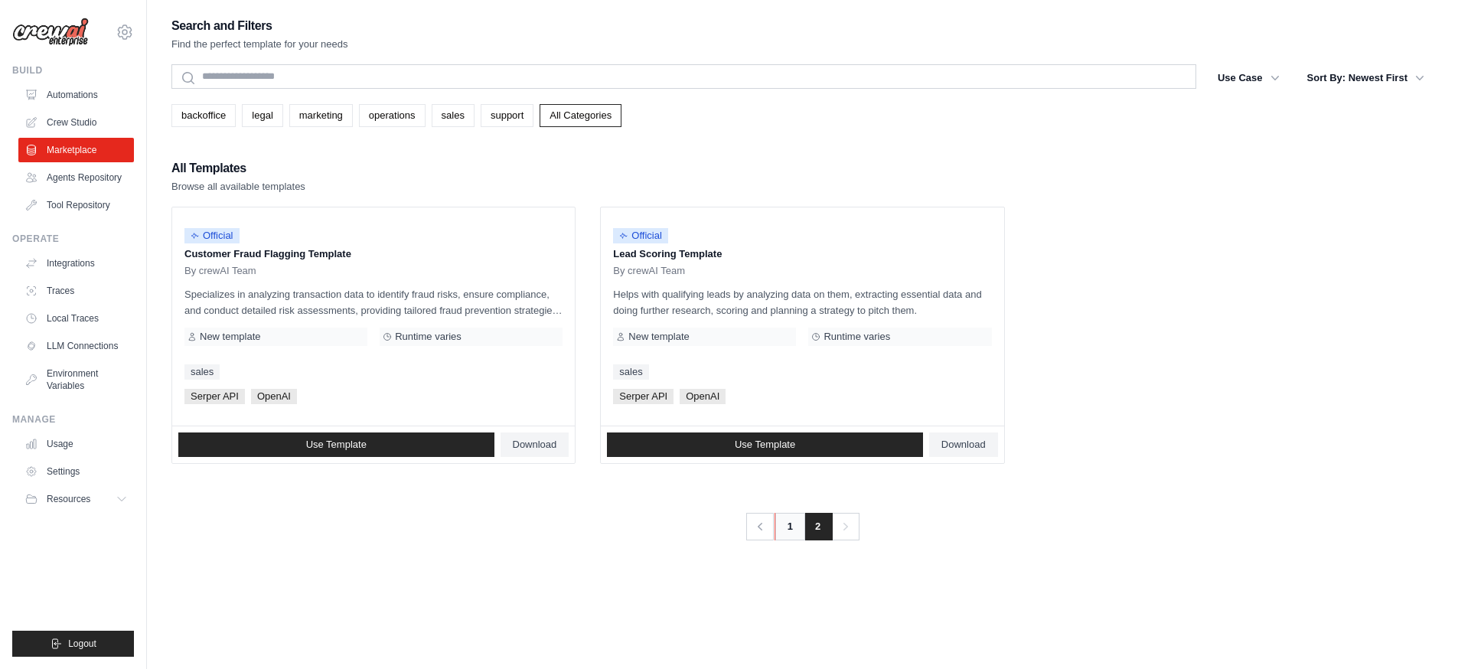
click at [794, 524] on link "1" at bounding box center [789, 527] width 31 height 28
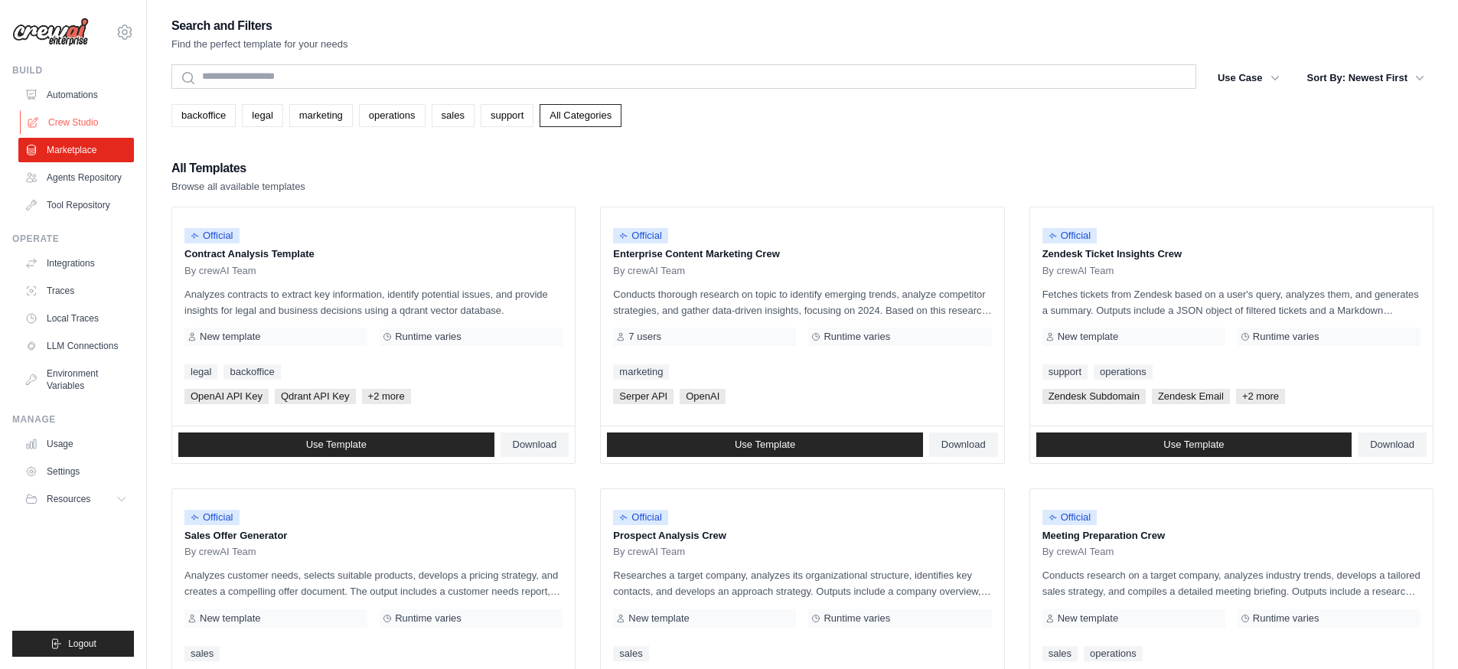
click at [94, 127] on link "Crew Studio" at bounding box center [78, 122] width 116 height 24
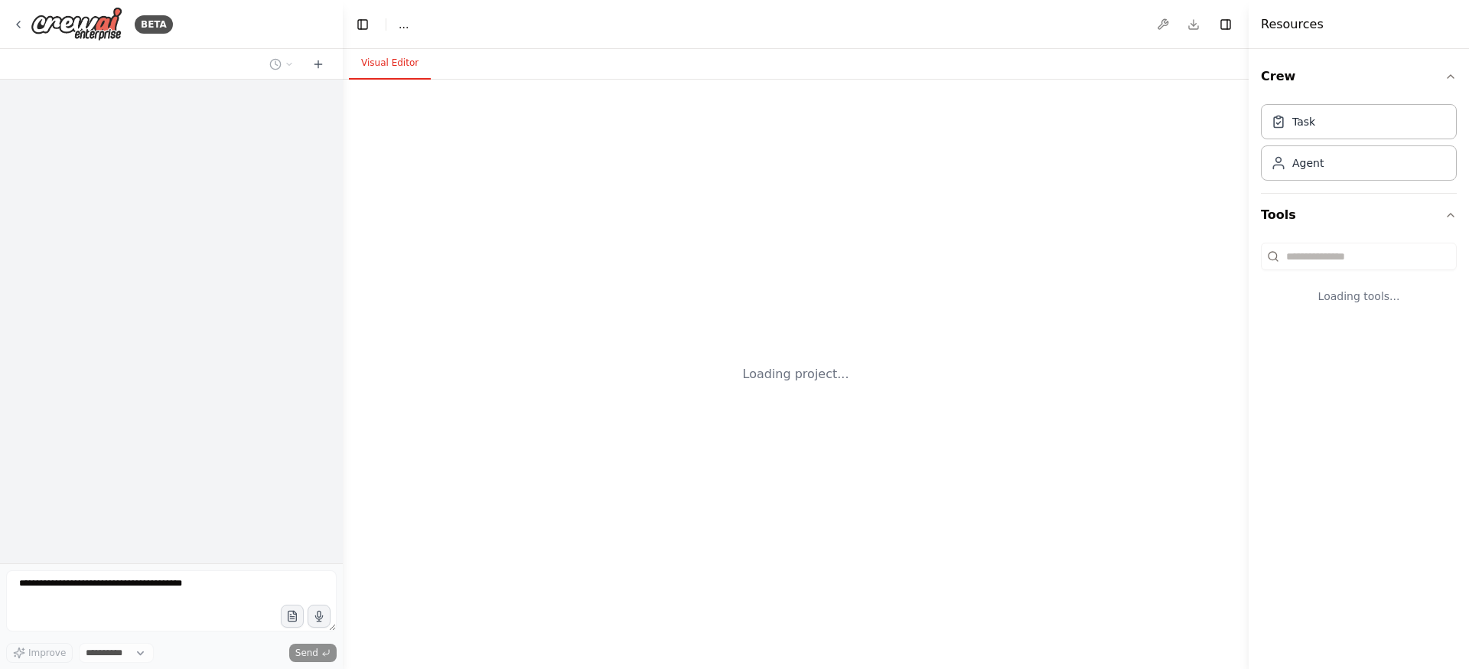
select select "****"
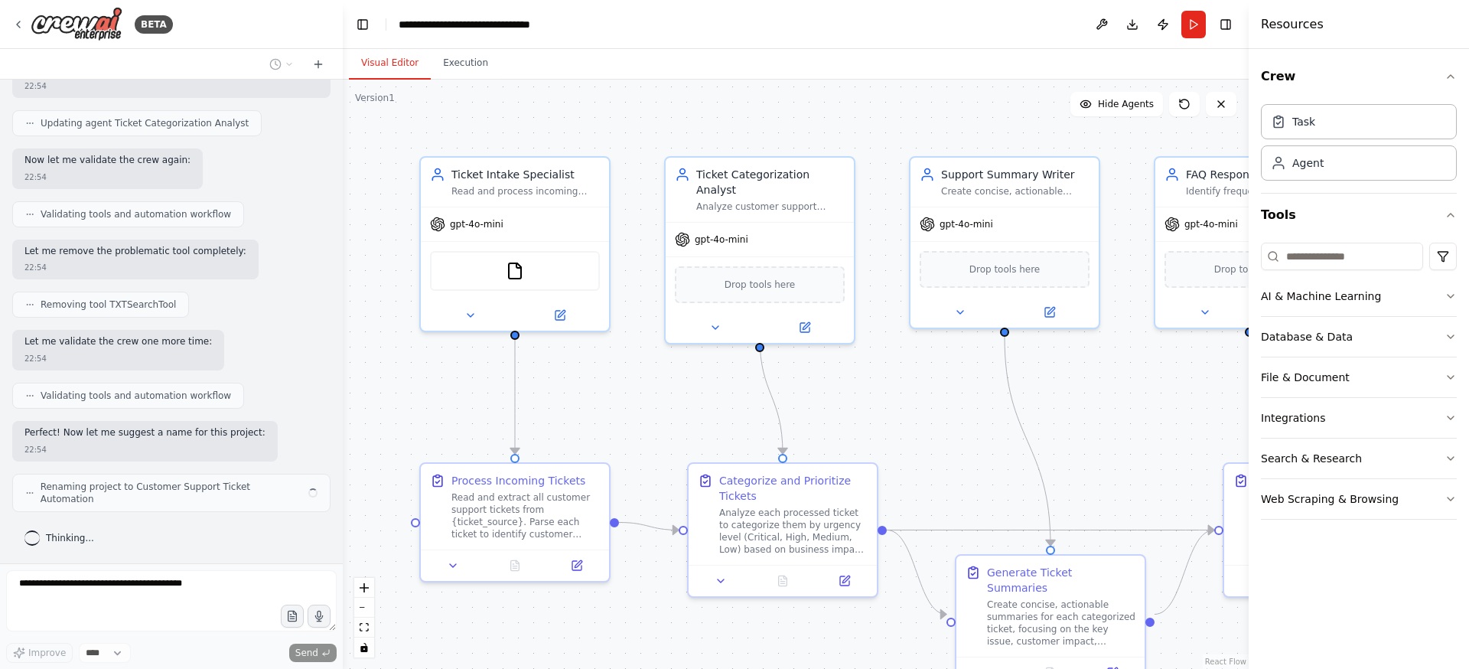
scroll to position [1289, 0]
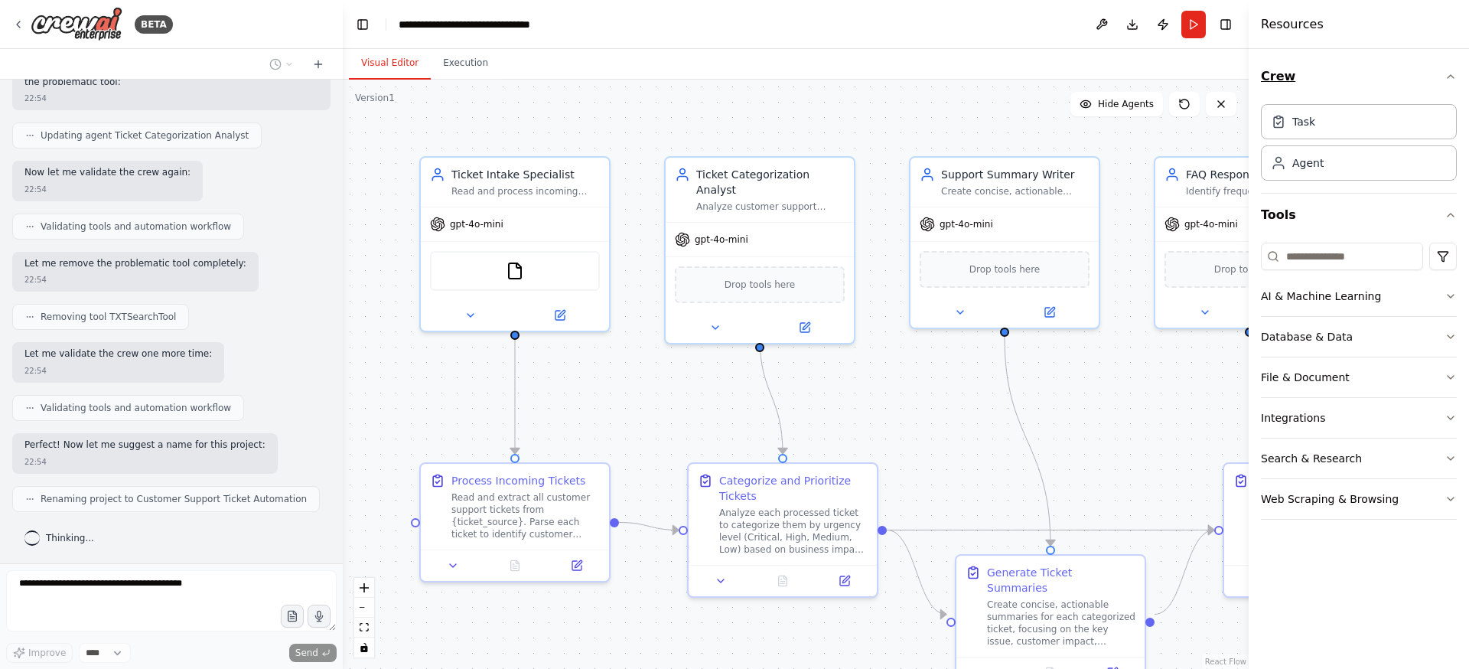
click at [1446, 77] on icon "button" at bounding box center [1451, 76] width 12 height 12
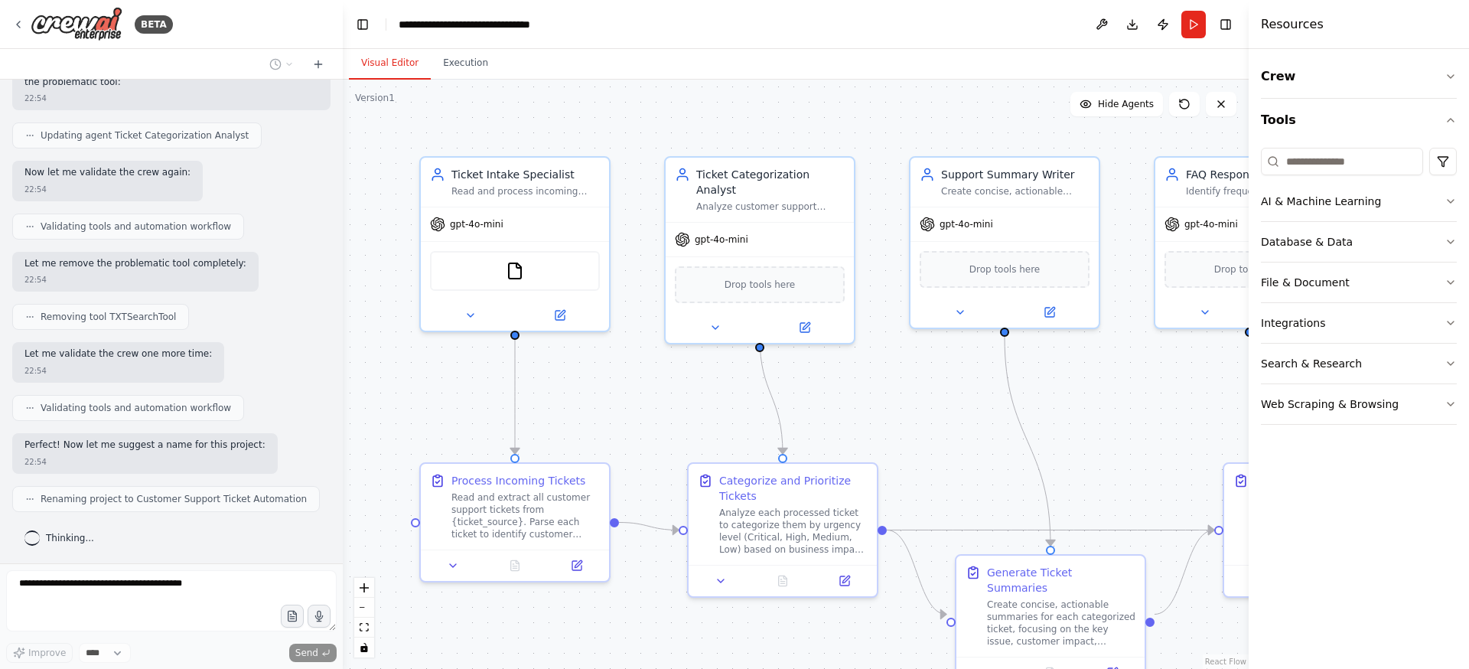
click at [1141, 462] on div ".deletable-edge-delete-btn { width: 20px; height: 20px; border: 0px solid #ffff…" at bounding box center [796, 374] width 906 height 589
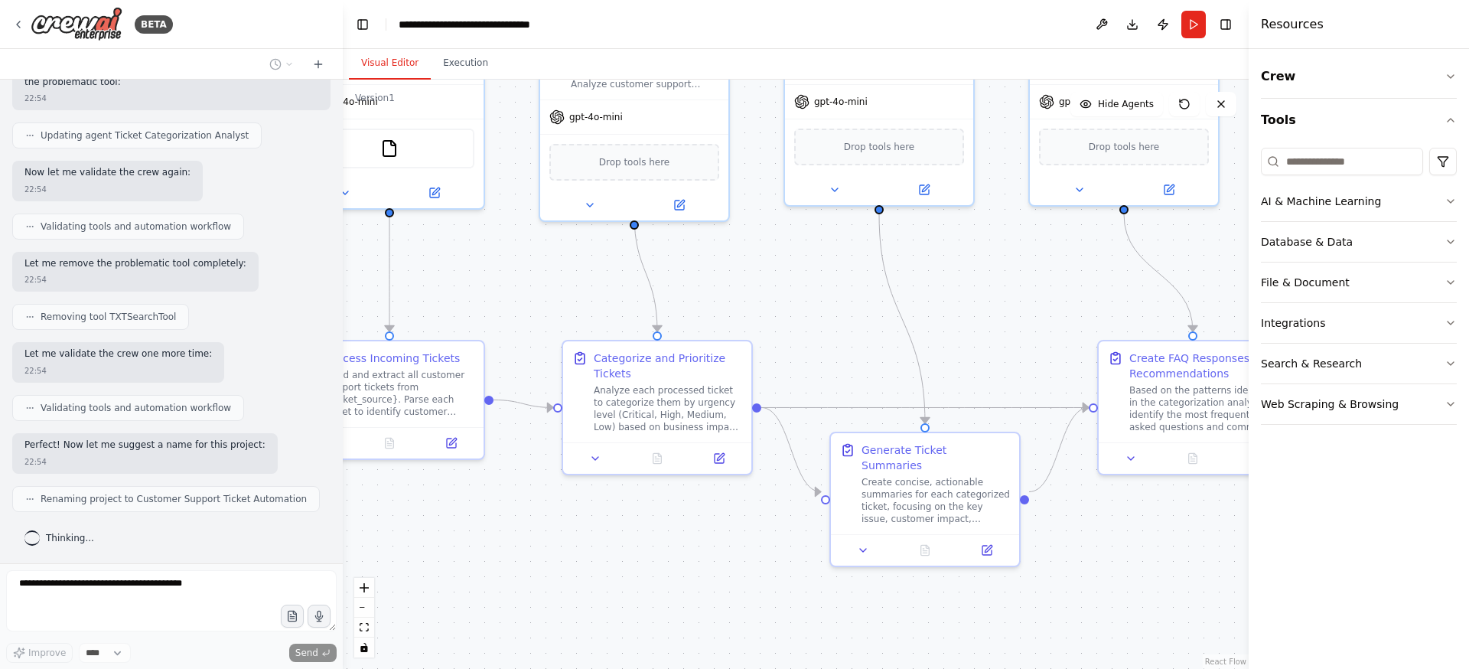
drag, startPoint x: 1032, startPoint y: 426, endPoint x: 906, endPoint y: 304, distance: 175.3
click at [906, 304] on div ".deletable-edge-delete-btn { width: 20px; height: 20px; border: 0px solid #ffff…" at bounding box center [796, 374] width 906 height 589
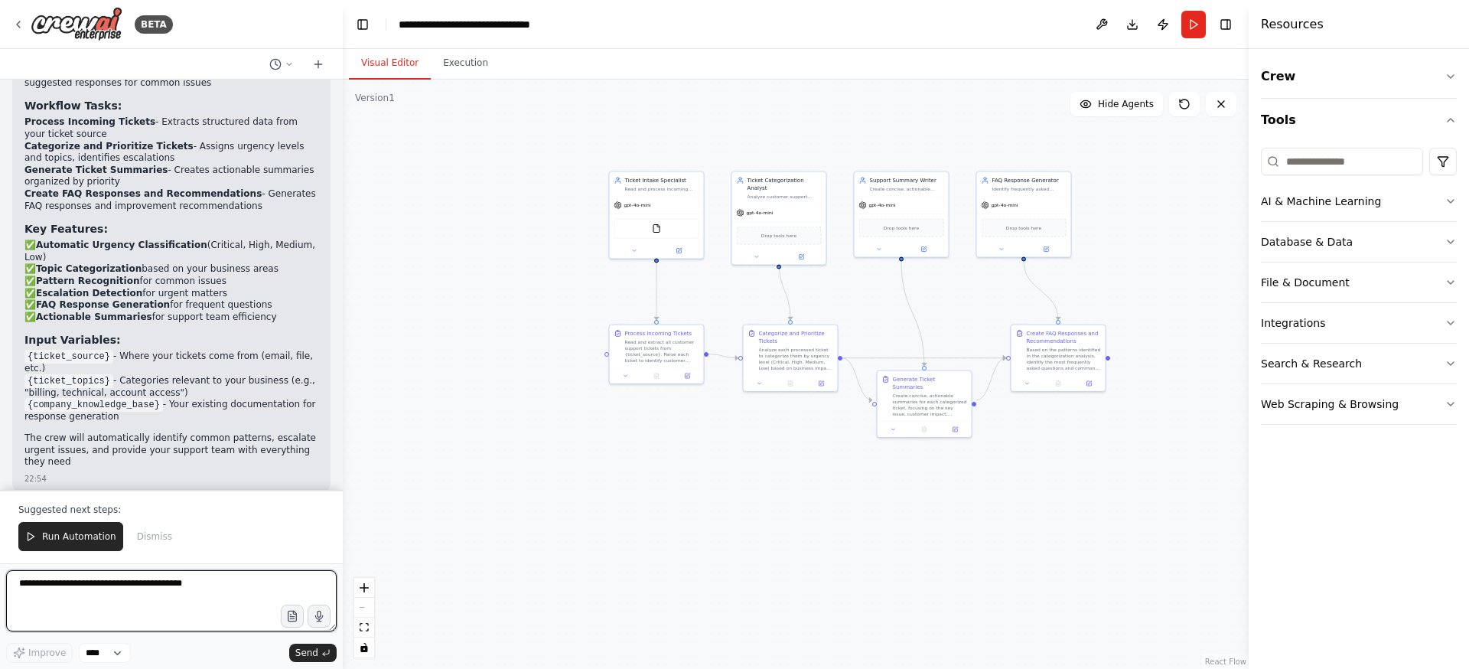
scroll to position [1915, 0]
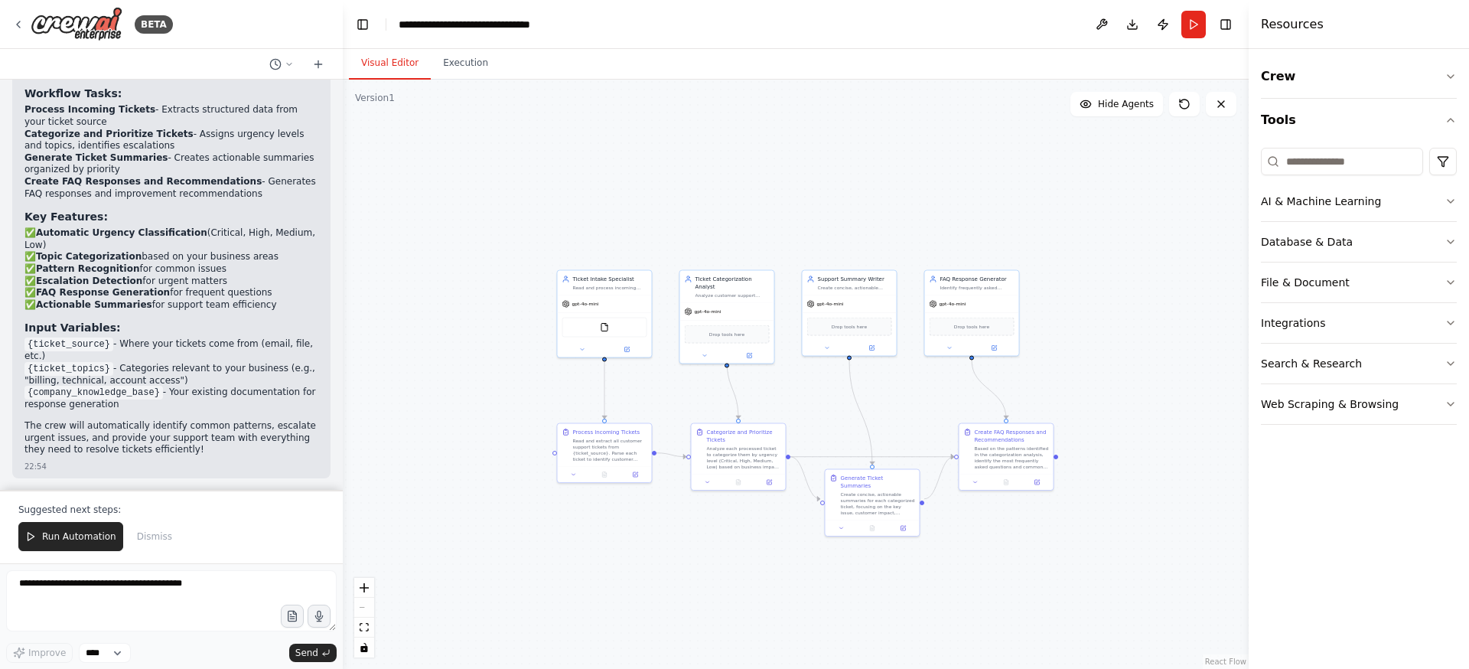
drag, startPoint x: 660, startPoint y: 429, endPoint x: 611, endPoint y: 520, distance: 103.4
click at [609, 525] on div ".deletable-edge-delete-btn { width: 20px; height: 20px; border: 0px solid #ffff…" at bounding box center [796, 374] width 906 height 589
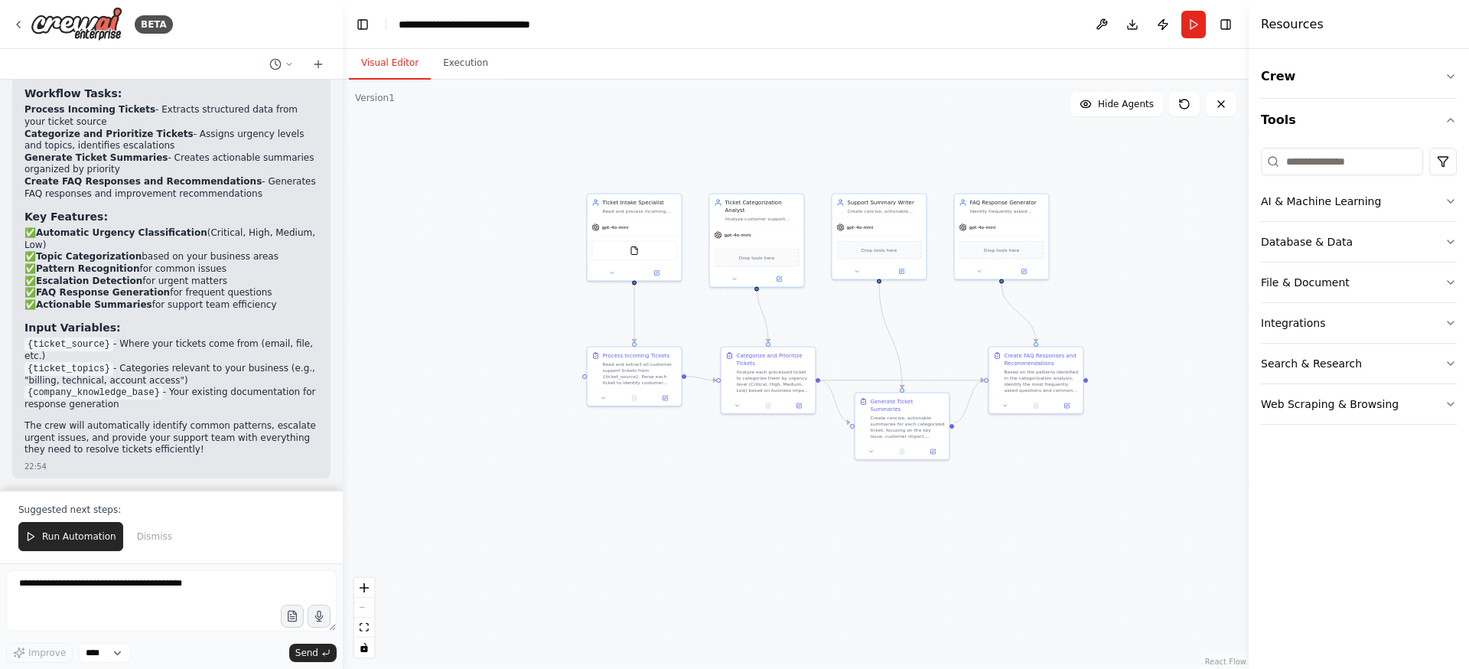
drag, startPoint x: 620, startPoint y: 197, endPoint x: 661, endPoint y: 147, distance: 64.7
click at [661, 147] on div ".deletable-edge-delete-btn { width: 20px; height: 20px; border: 0px solid #ffff…" at bounding box center [796, 374] width 906 height 589
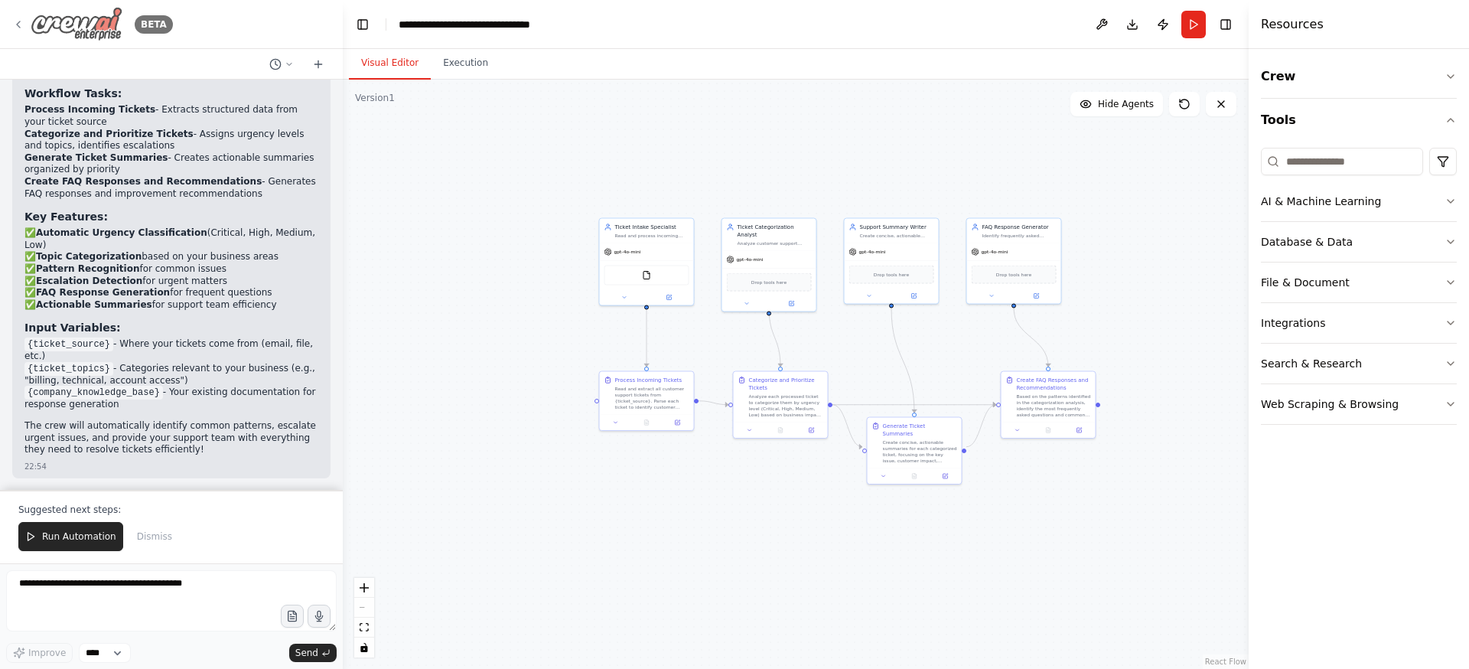
click at [18, 20] on icon at bounding box center [18, 24] width 12 height 12
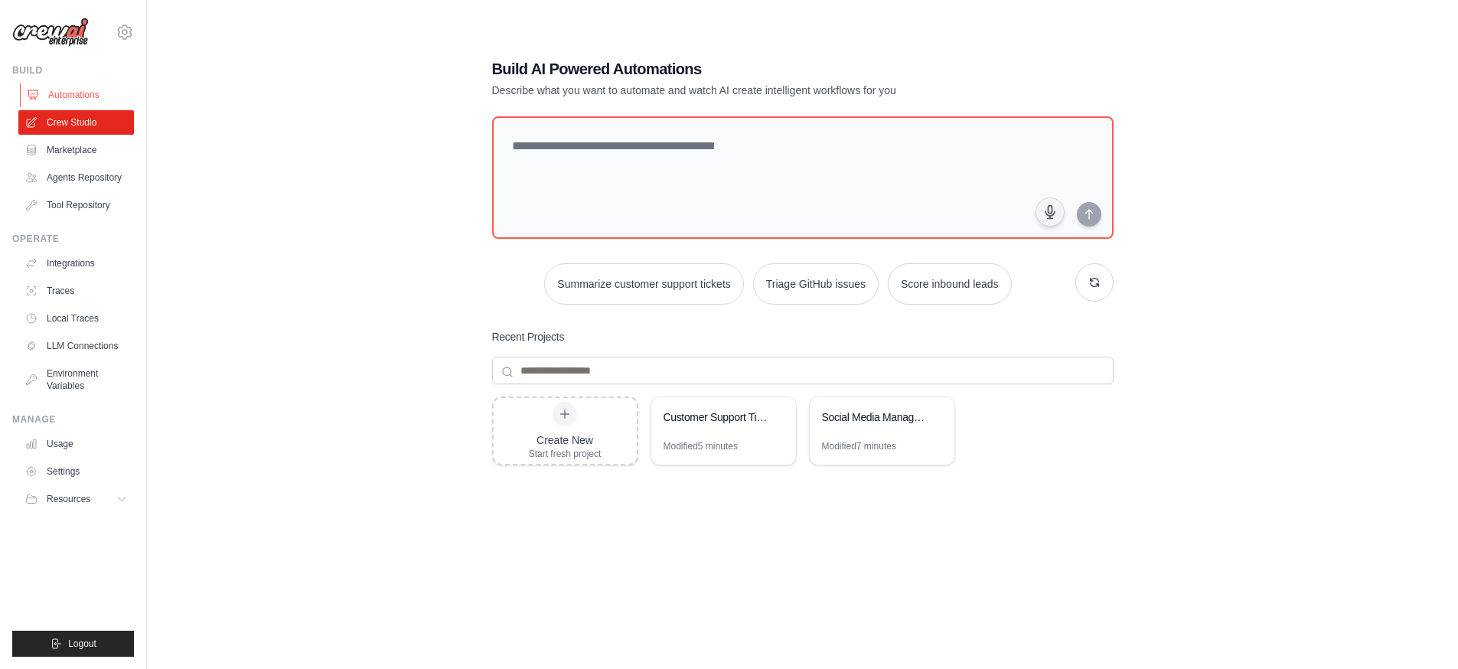
click at [94, 96] on link "Automations" at bounding box center [78, 95] width 116 height 24
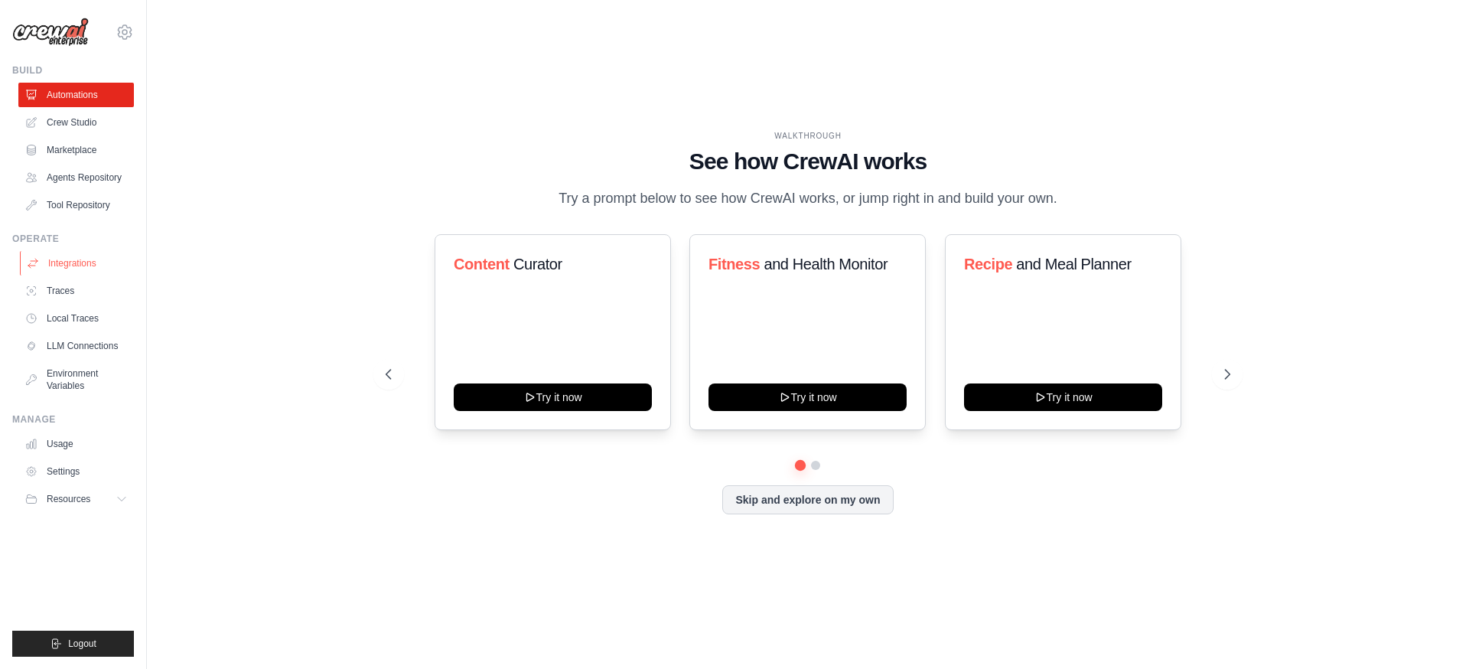
click at [65, 260] on link "Integrations" at bounding box center [78, 263] width 116 height 24
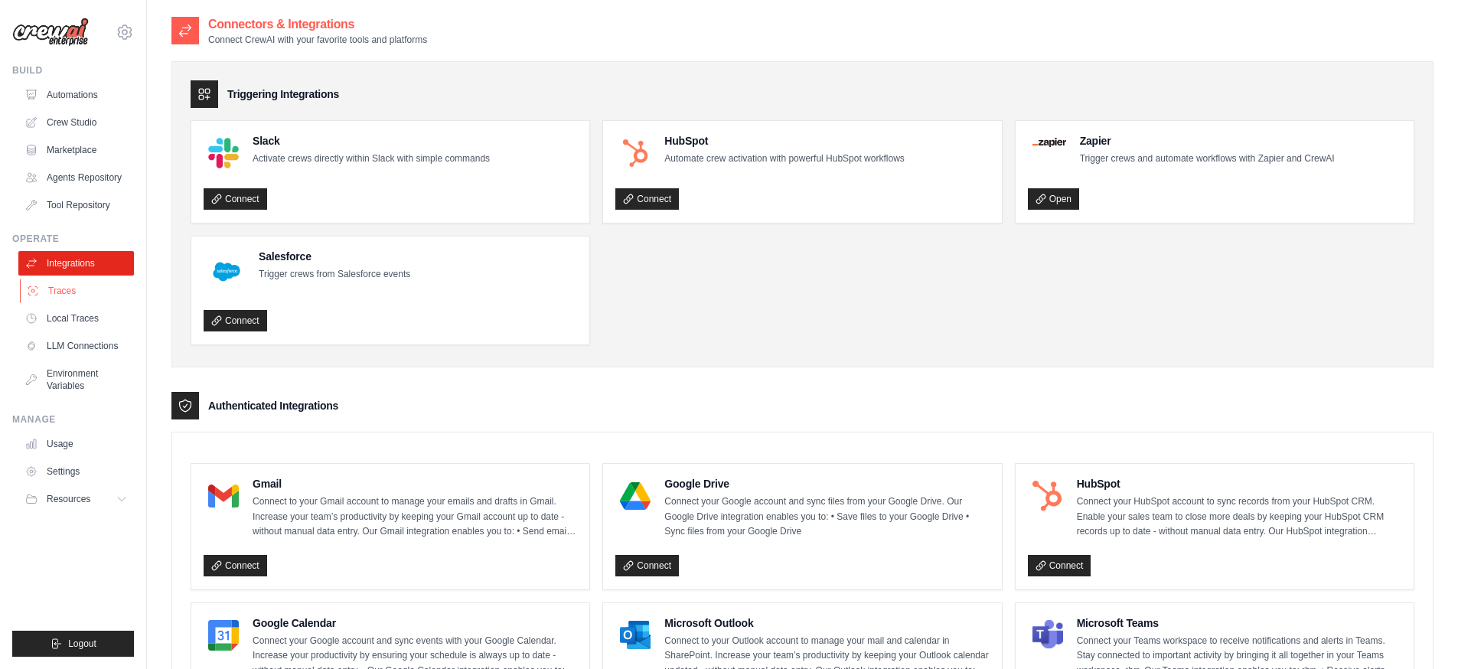
click at [60, 291] on link "Traces" at bounding box center [78, 291] width 116 height 24
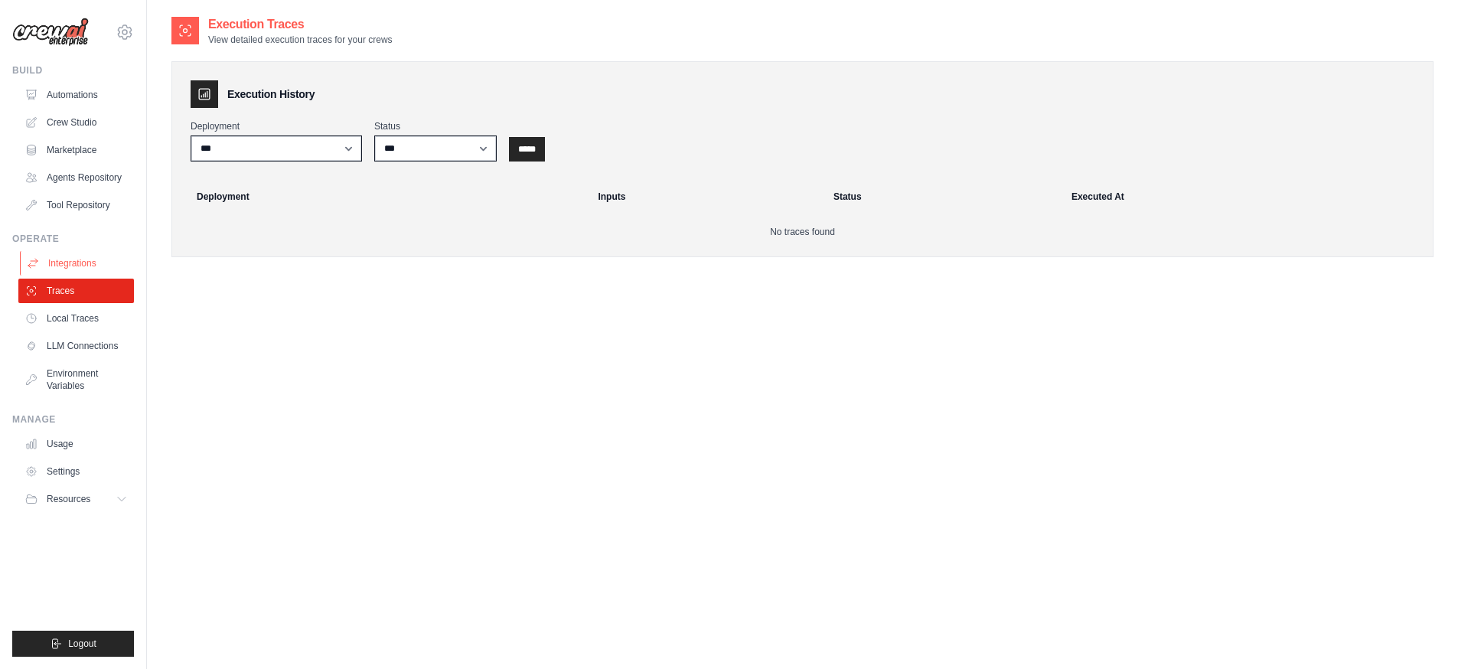
click at [66, 270] on link "Integrations" at bounding box center [78, 263] width 116 height 24
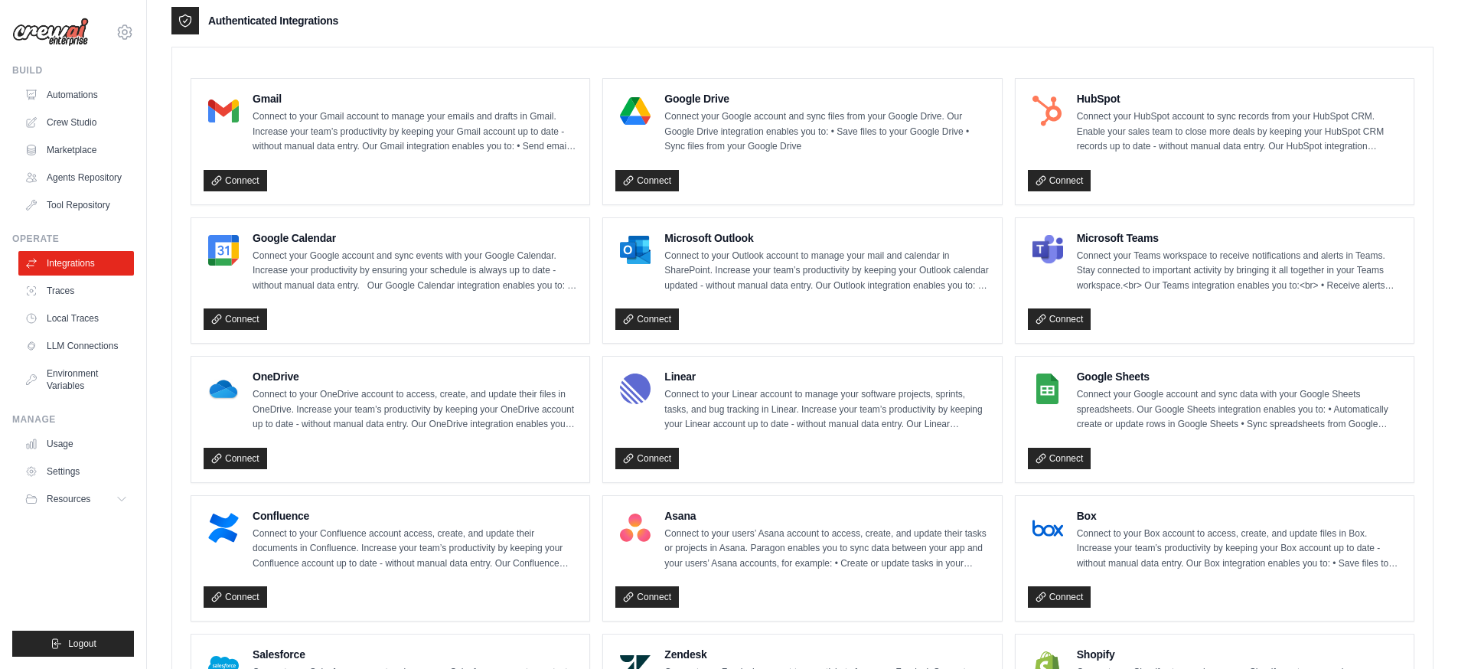
scroll to position [399, 0]
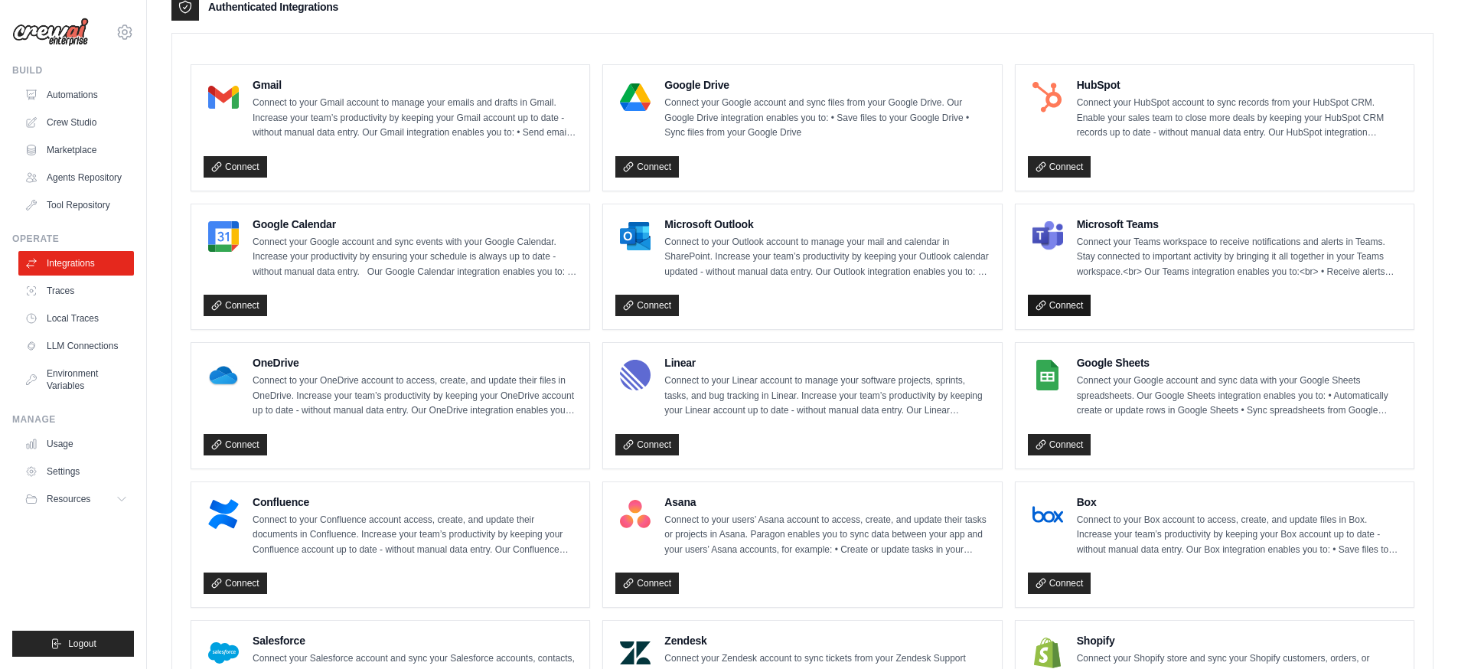
click at [1068, 303] on link "Connect" at bounding box center [1060, 305] width 64 height 21
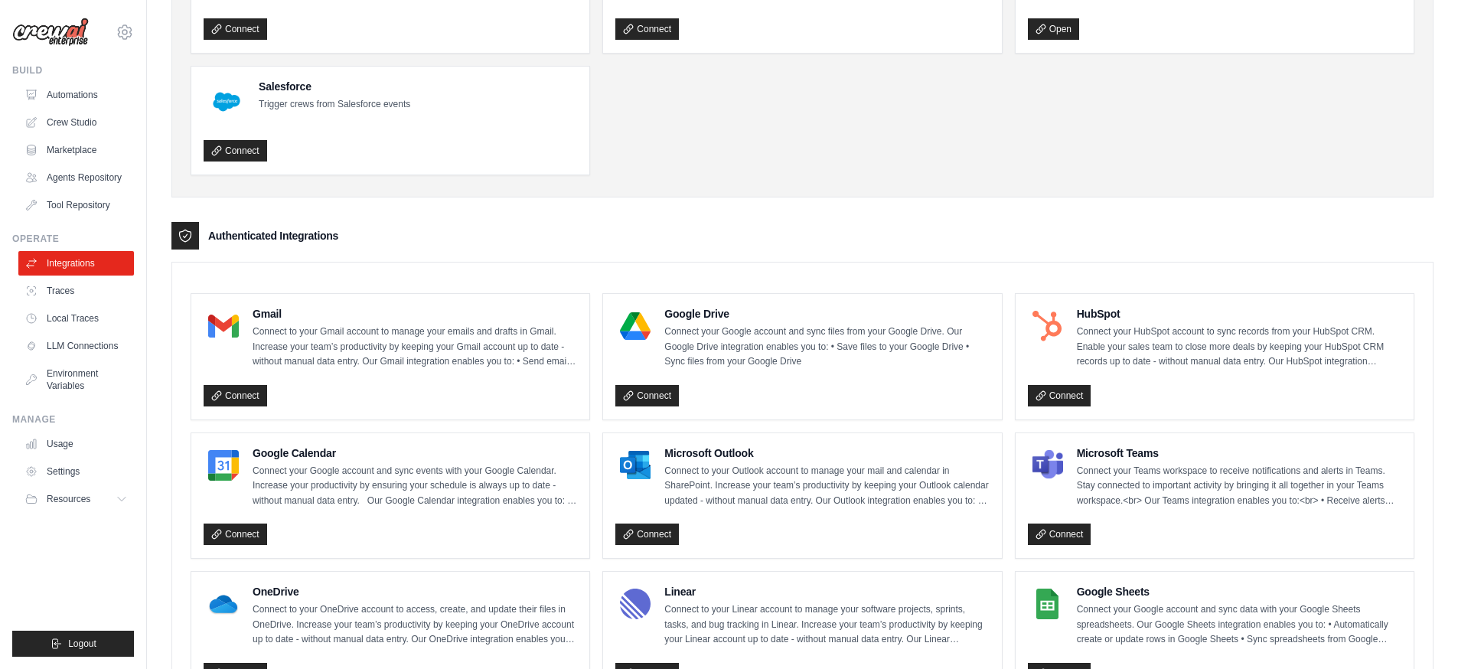
scroll to position [166, 0]
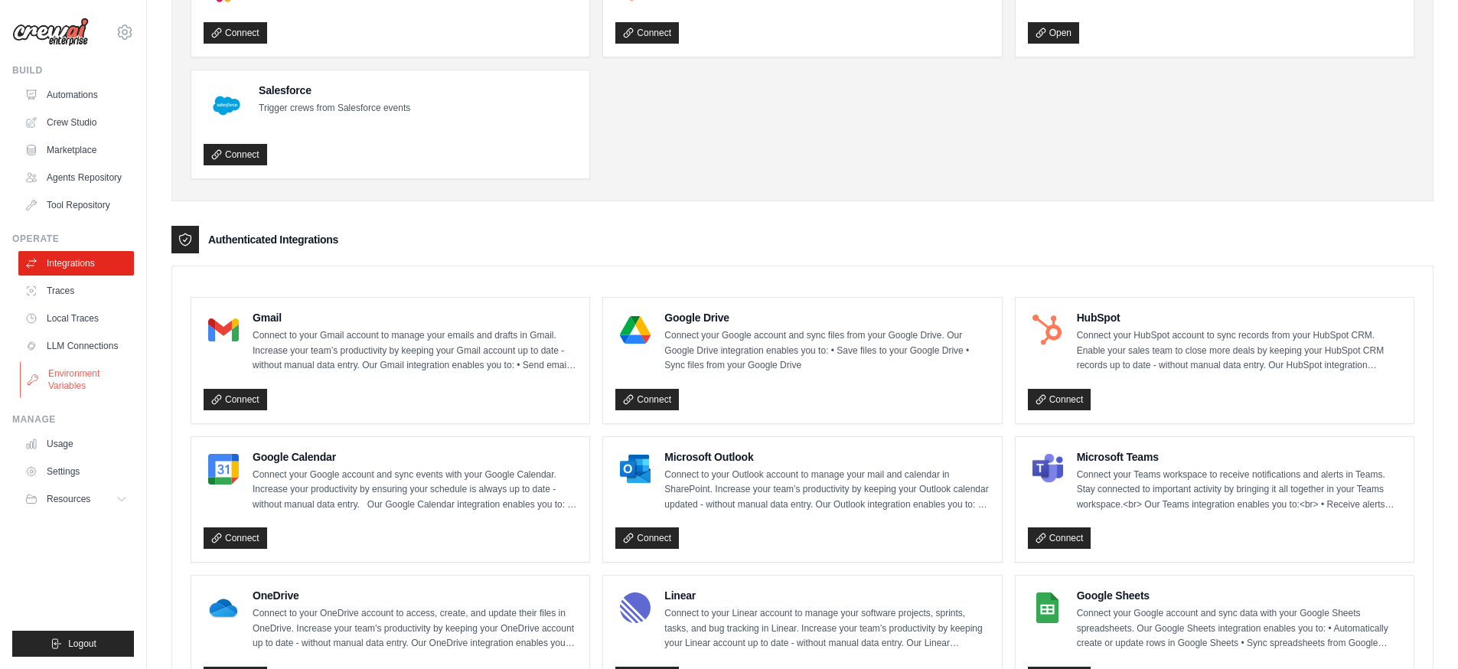
click at [81, 380] on link "Environment Variables" at bounding box center [78, 379] width 116 height 37
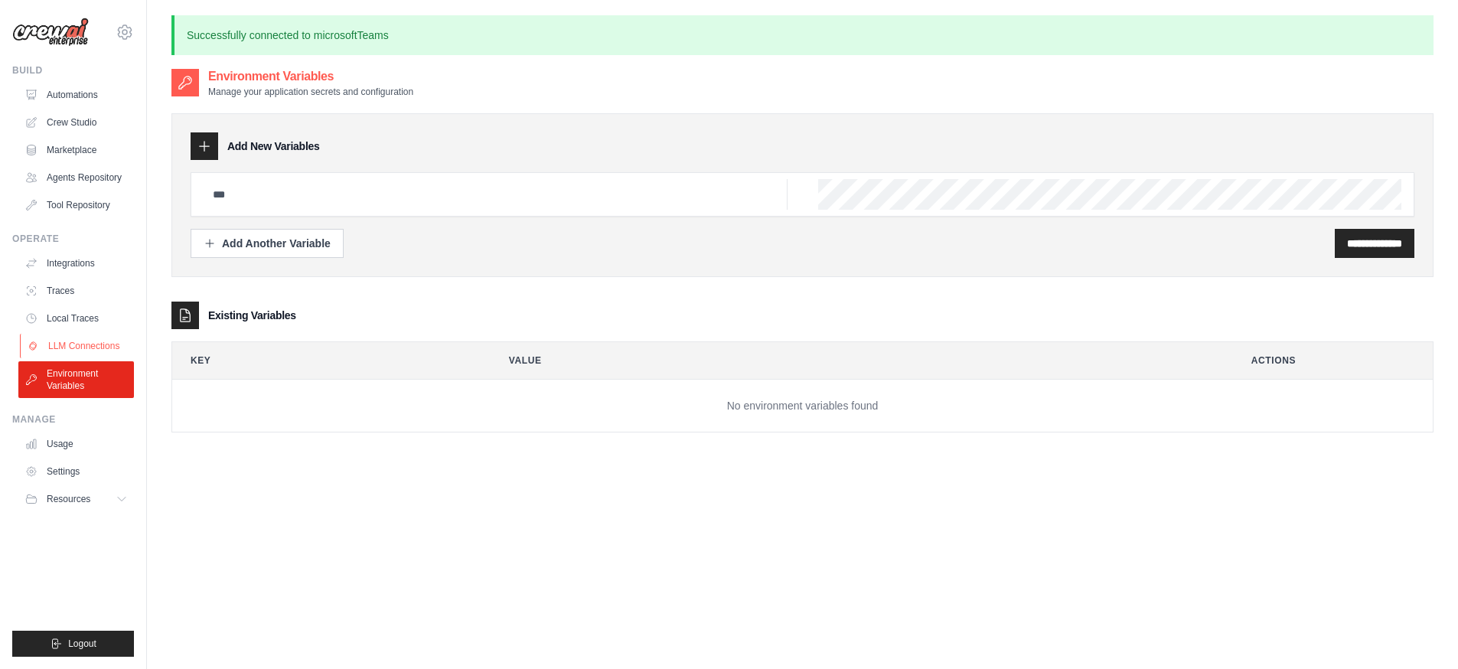
click at [73, 347] on link "LLM Connections" at bounding box center [78, 346] width 116 height 24
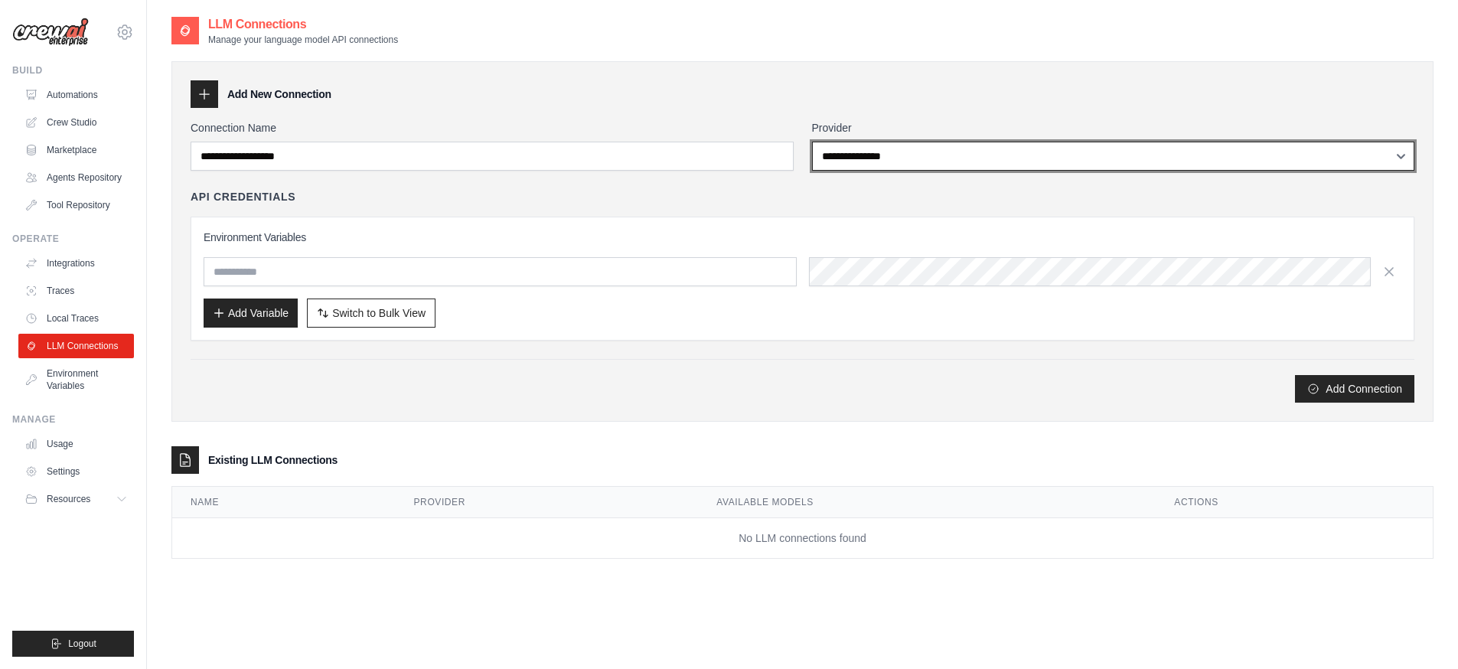
click at [910, 154] on select "**********" at bounding box center [1113, 156] width 603 height 29
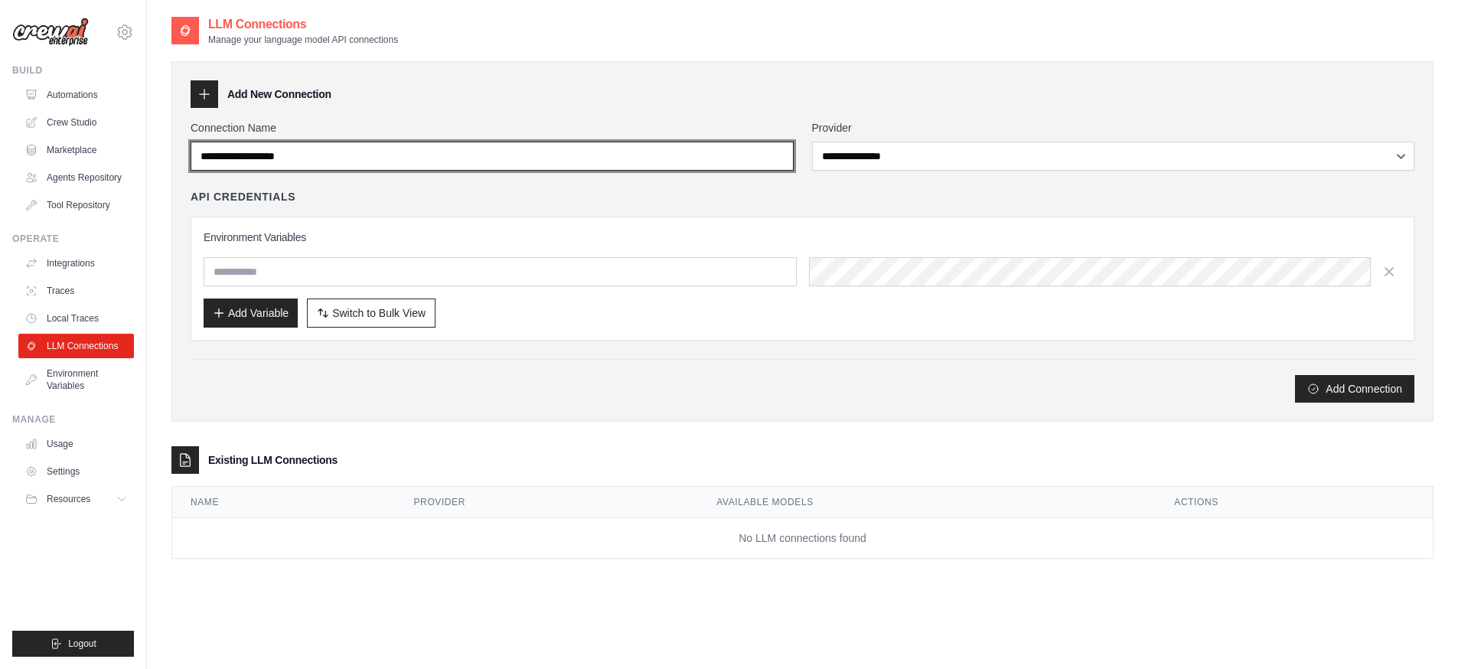
click at [436, 161] on input "Connection Name" at bounding box center [492, 156] width 603 height 29
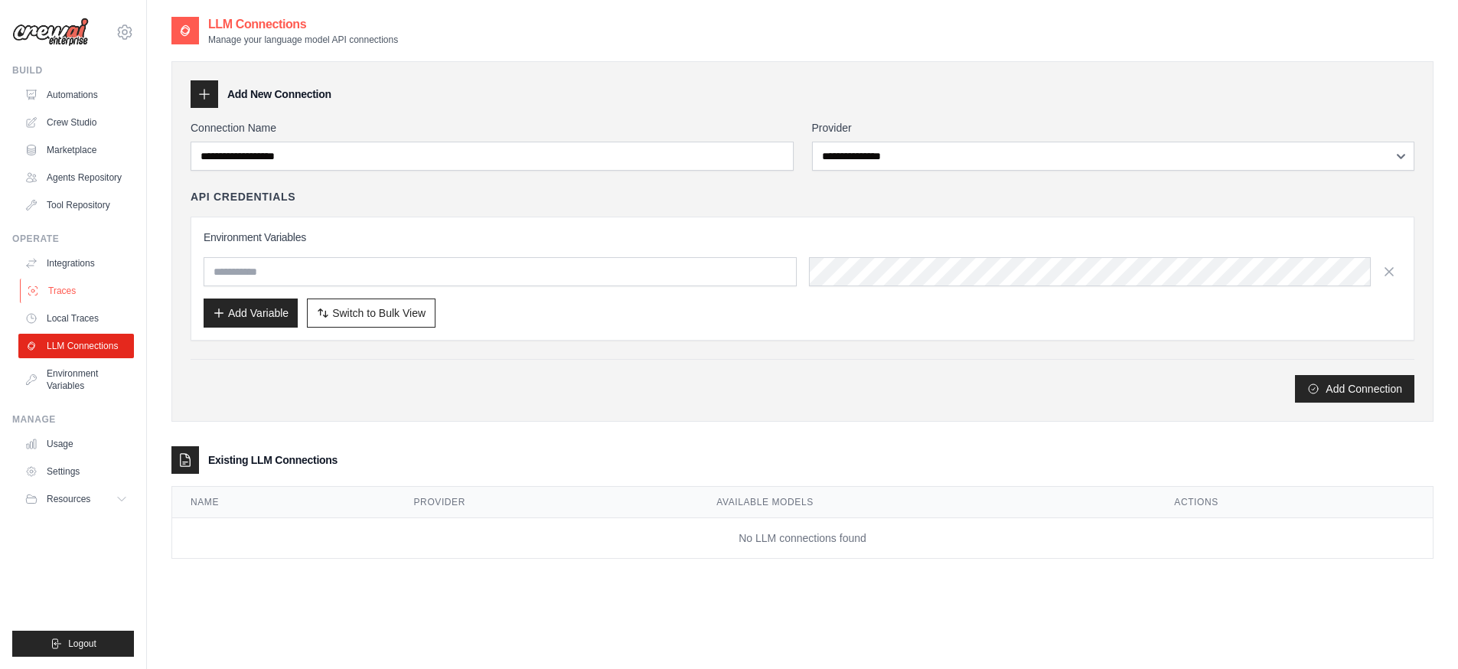
click at [73, 289] on link "Traces" at bounding box center [78, 291] width 116 height 24
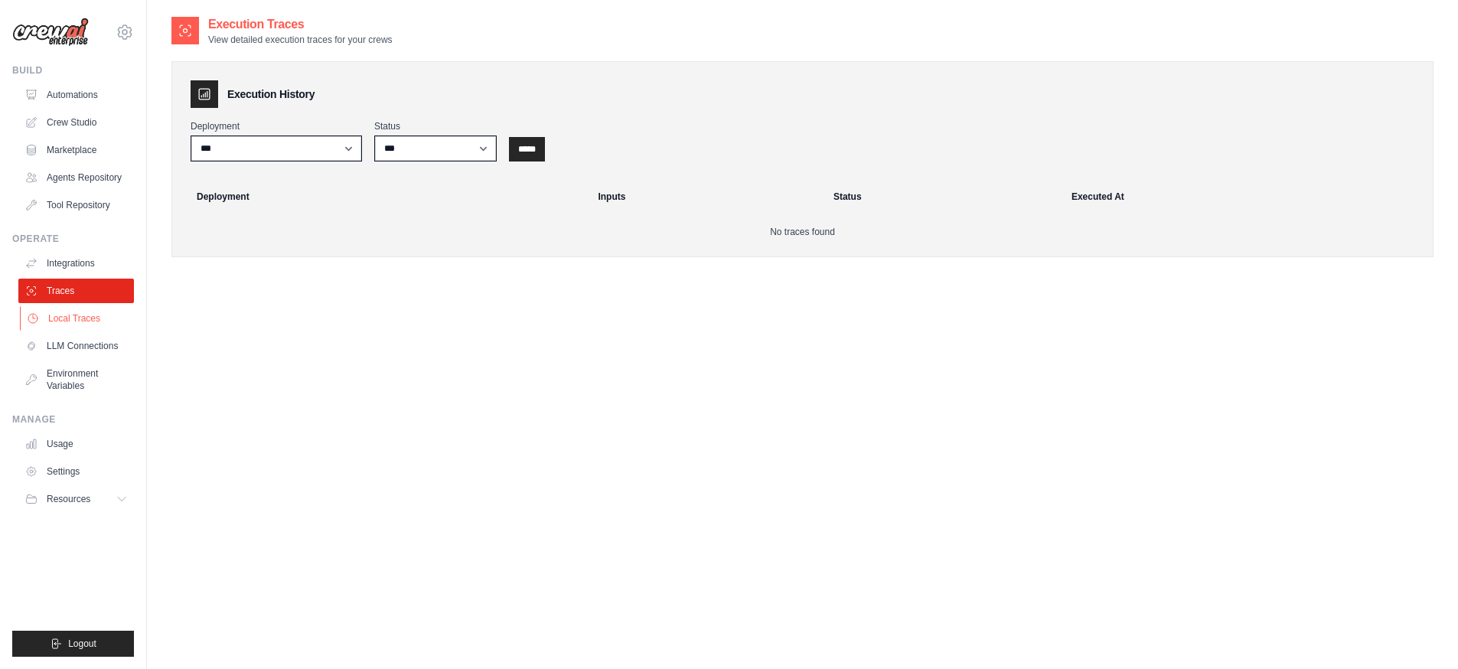
click at [70, 322] on link "Local Traces" at bounding box center [78, 318] width 116 height 24
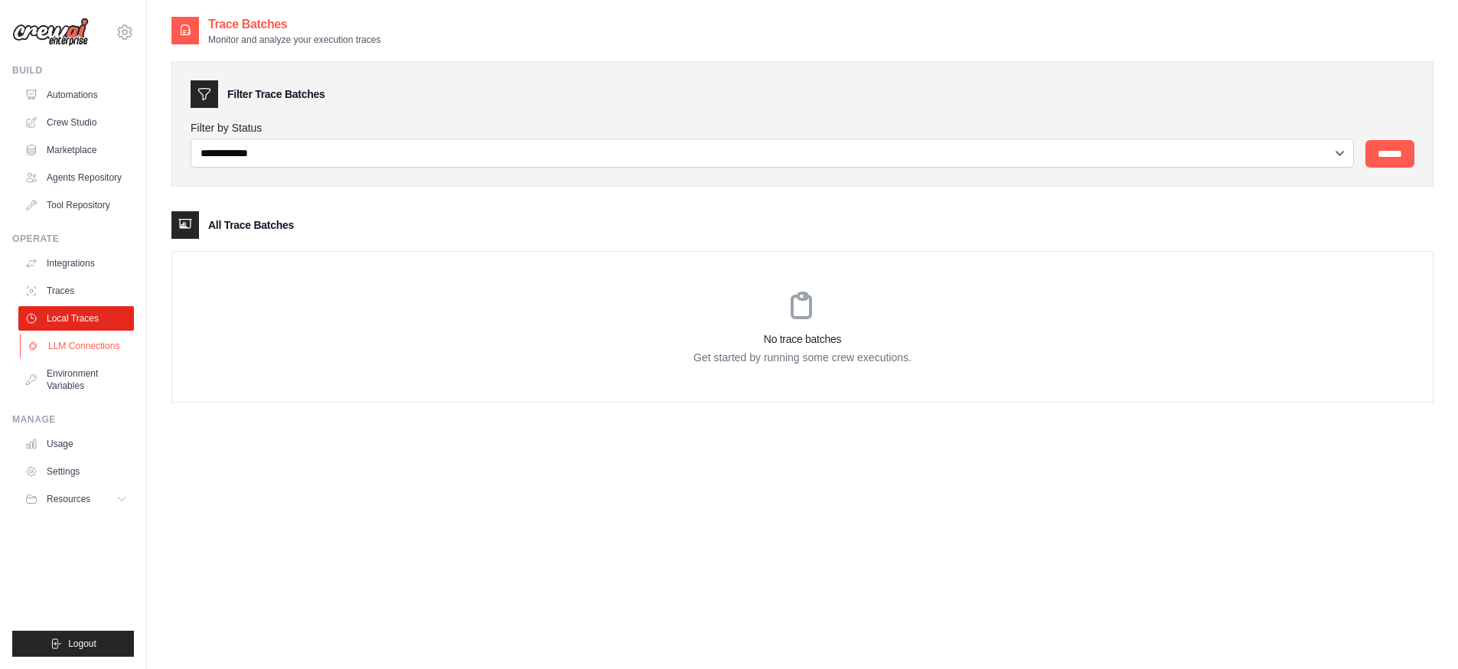
click at [77, 347] on link "LLM Connections" at bounding box center [78, 346] width 116 height 24
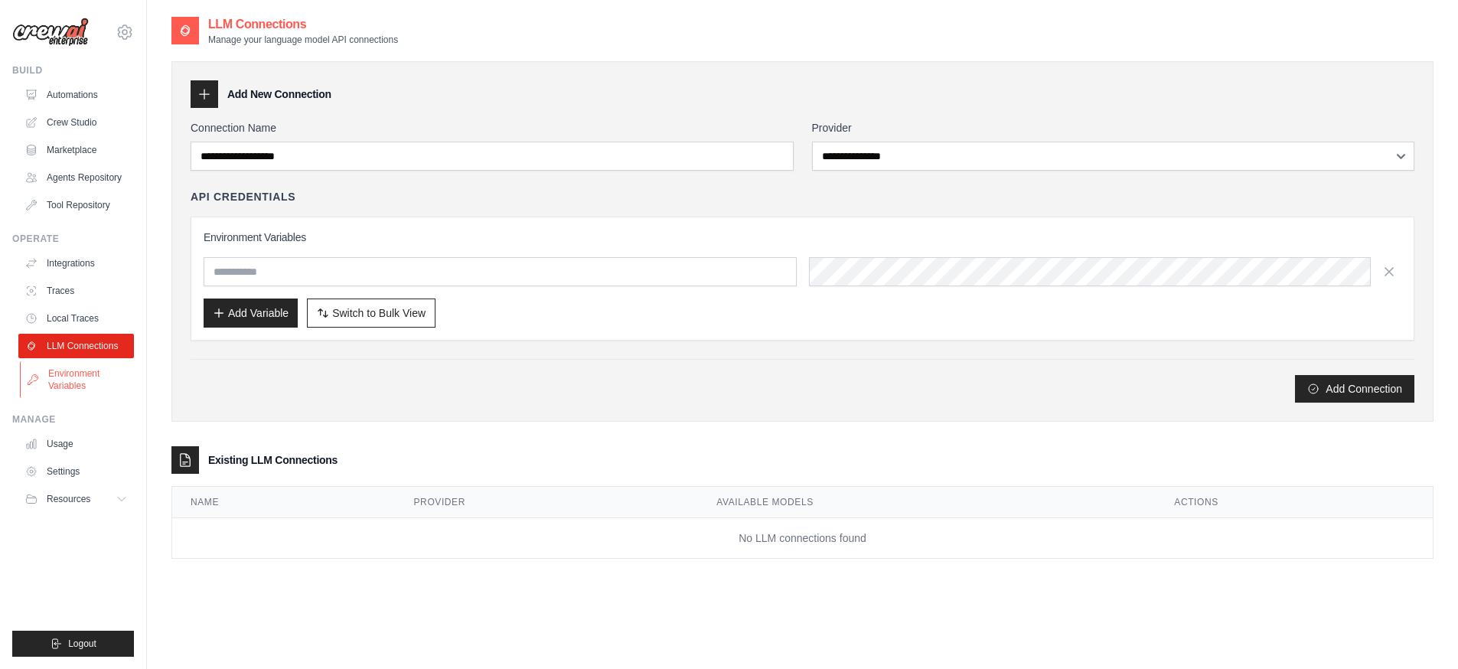
click at [66, 386] on link "Environment Variables" at bounding box center [78, 379] width 116 height 37
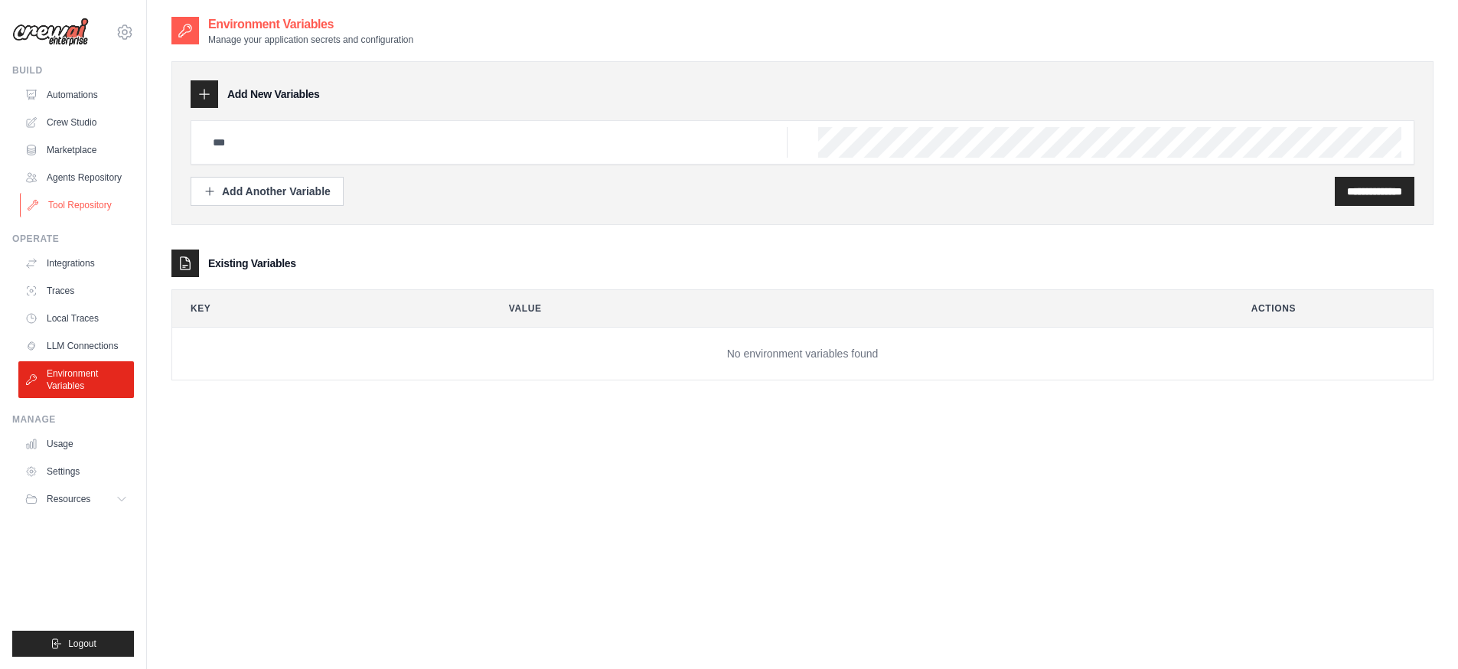
click at [70, 209] on link "Tool Repository" at bounding box center [78, 205] width 116 height 24
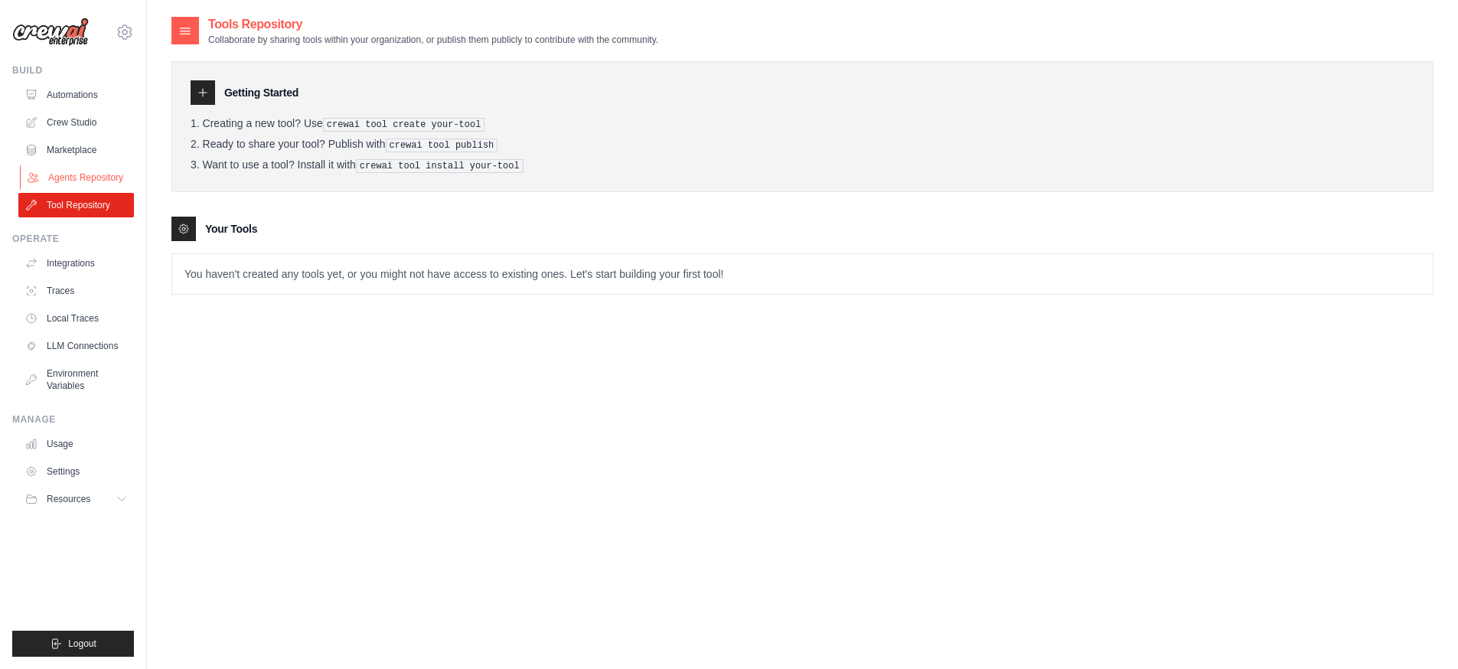
click at [75, 168] on link "Agents Repository" at bounding box center [78, 177] width 116 height 24
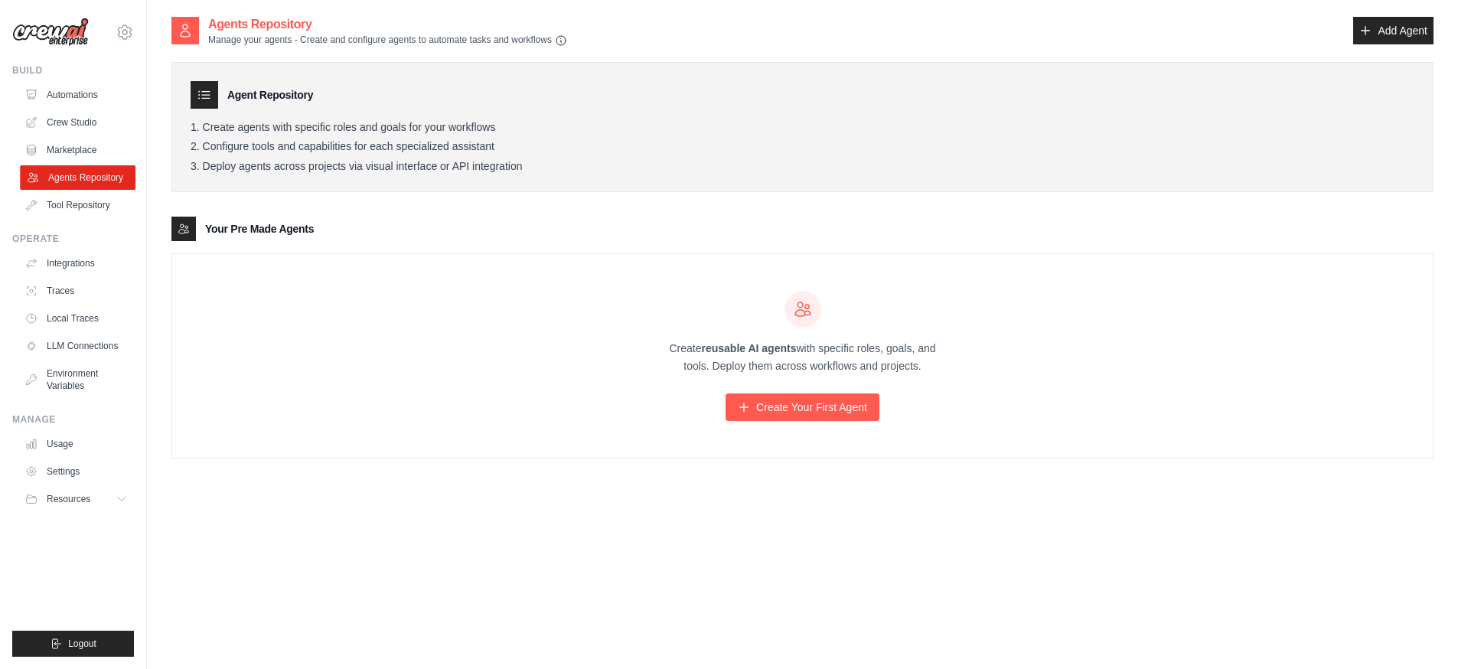
click at [75, 172] on link "Agents Repository" at bounding box center [78, 177] width 116 height 24
click at [775, 402] on link "Create Your First Agent" at bounding box center [802, 407] width 154 height 28
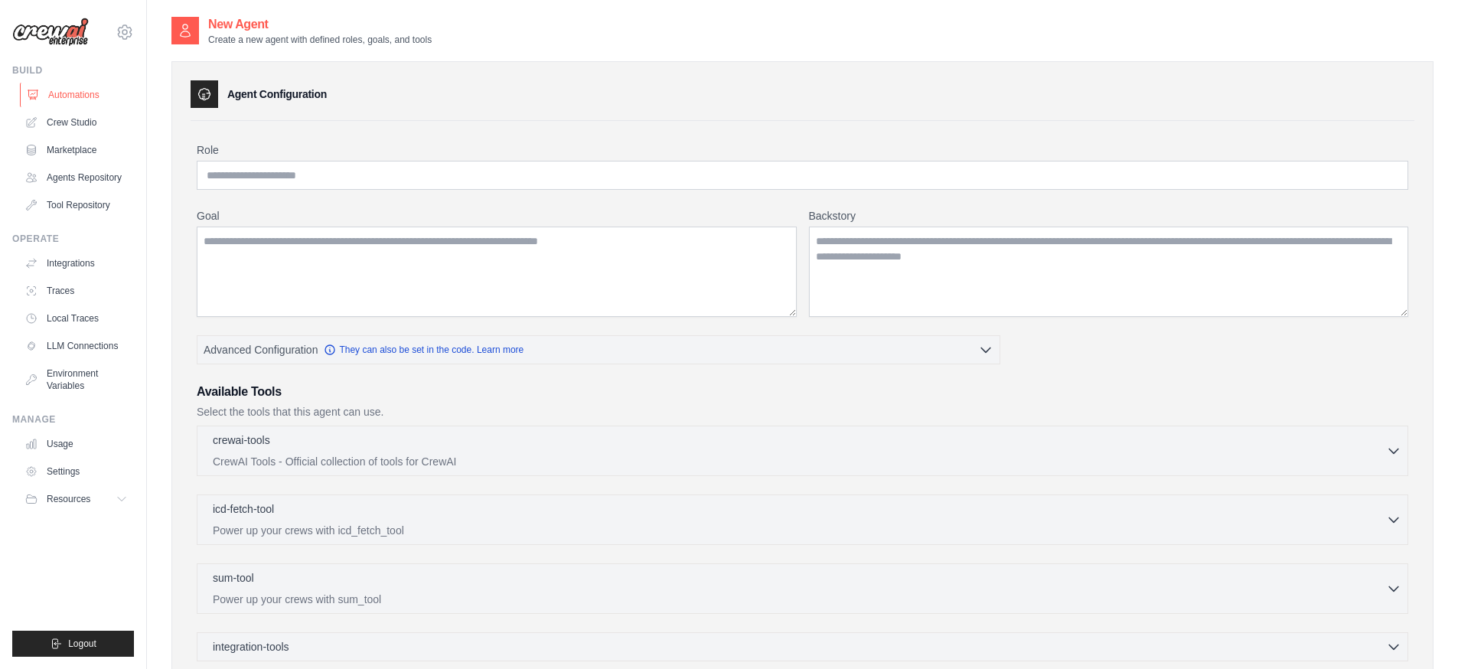
click at [76, 97] on link "Automations" at bounding box center [78, 95] width 116 height 24
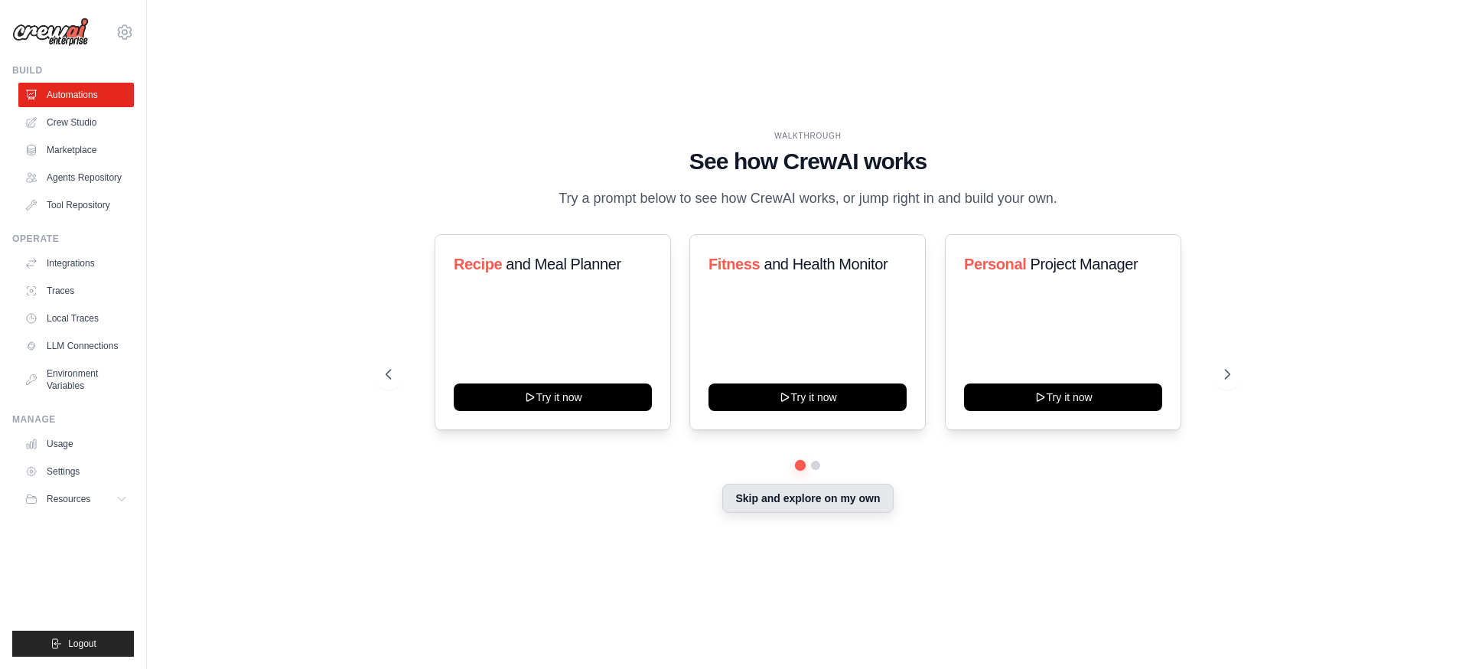
click at [840, 503] on button "Skip and explore on my own" at bounding box center [807, 498] width 171 height 29
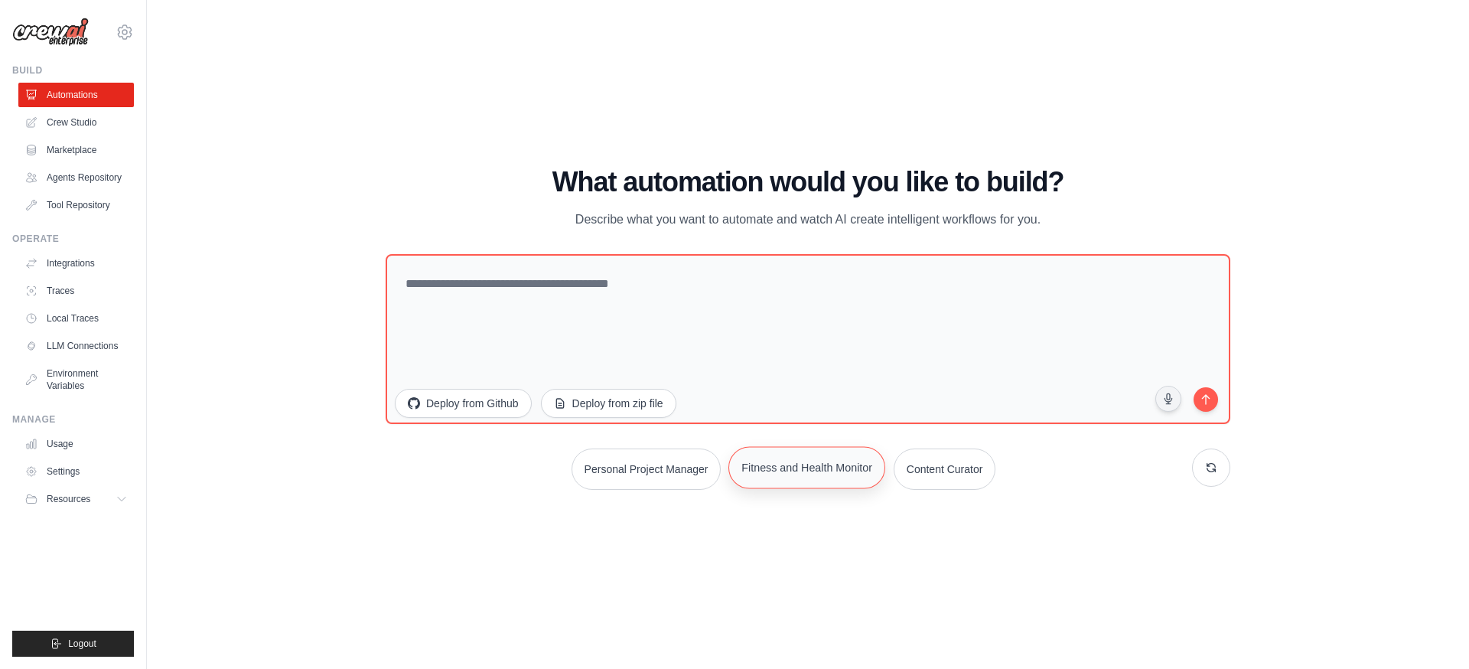
click at [792, 477] on button "Fitness and Health Monitor" at bounding box center [807, 467] width 157 height 42
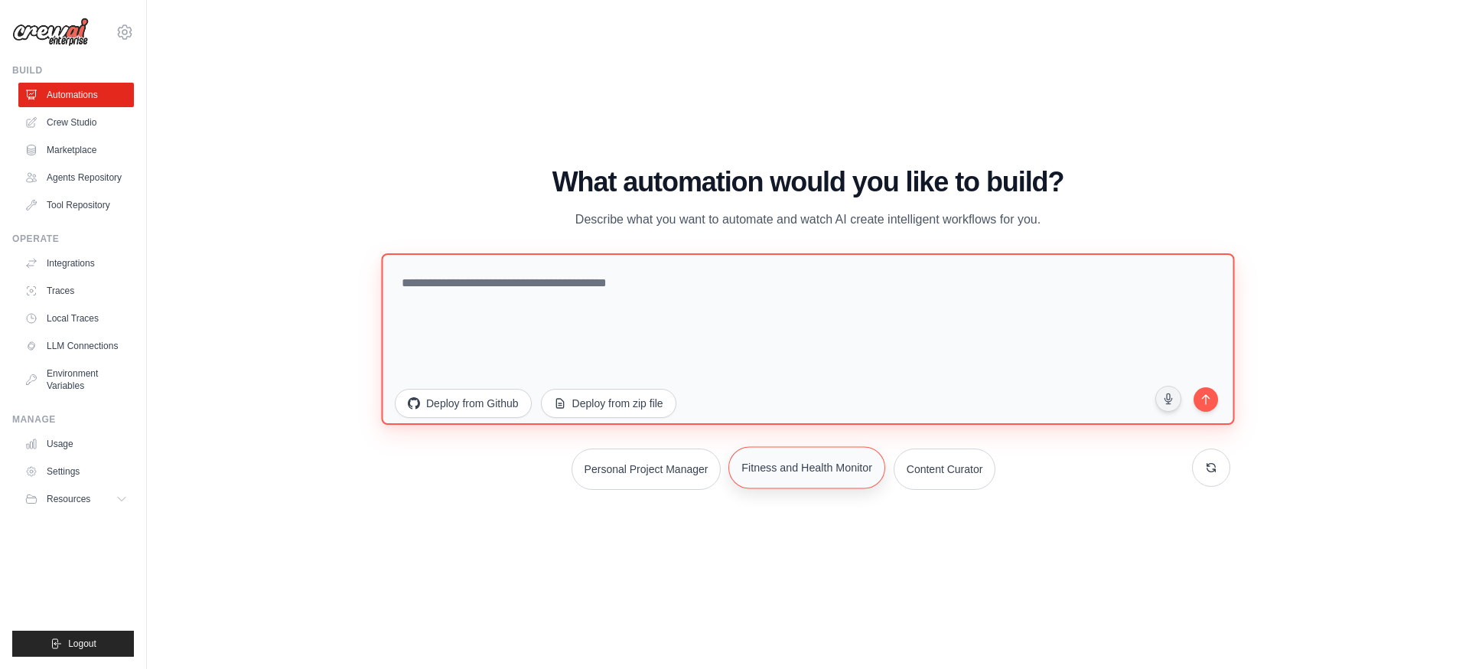
type textarea "**********"
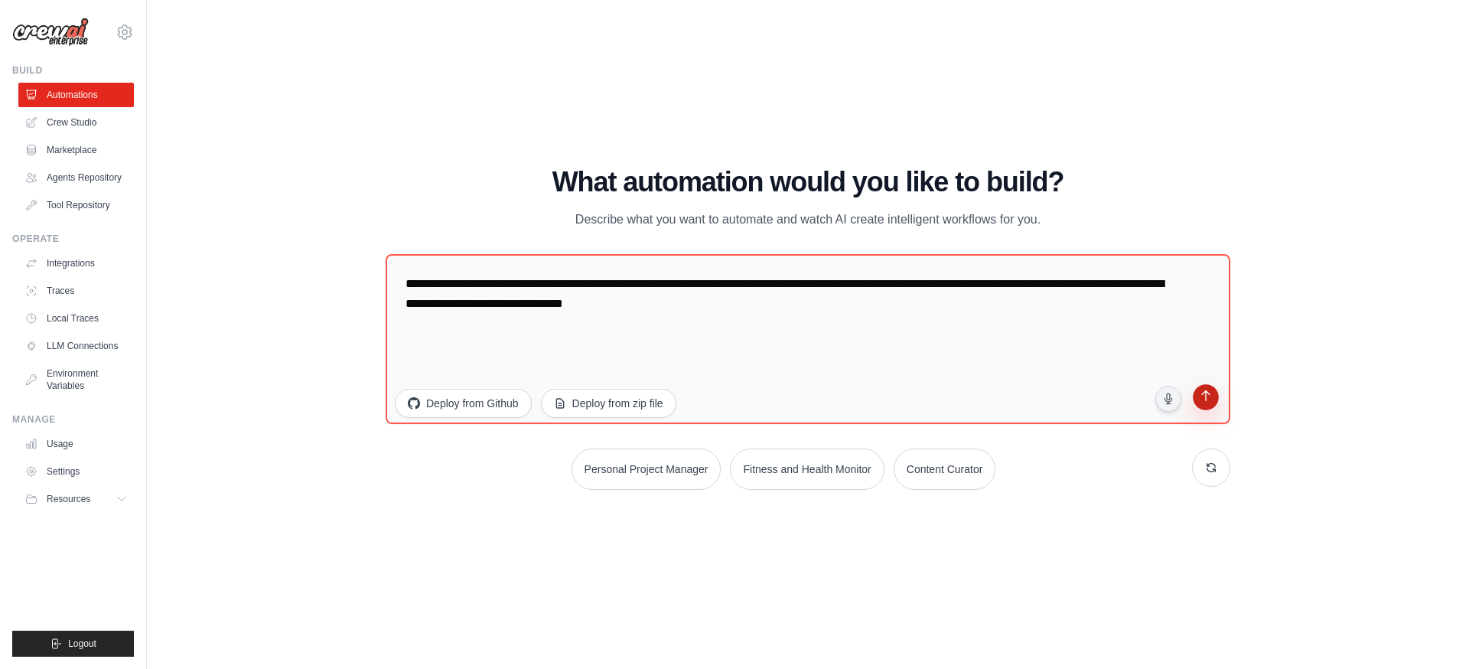
click at [1204, 403] on icon "submit" at bounding box center [1206, 398] width 16 height 16
click at [62, 120] on link "Crew Studio" at bounding box center [78, 122] width 116 height 24
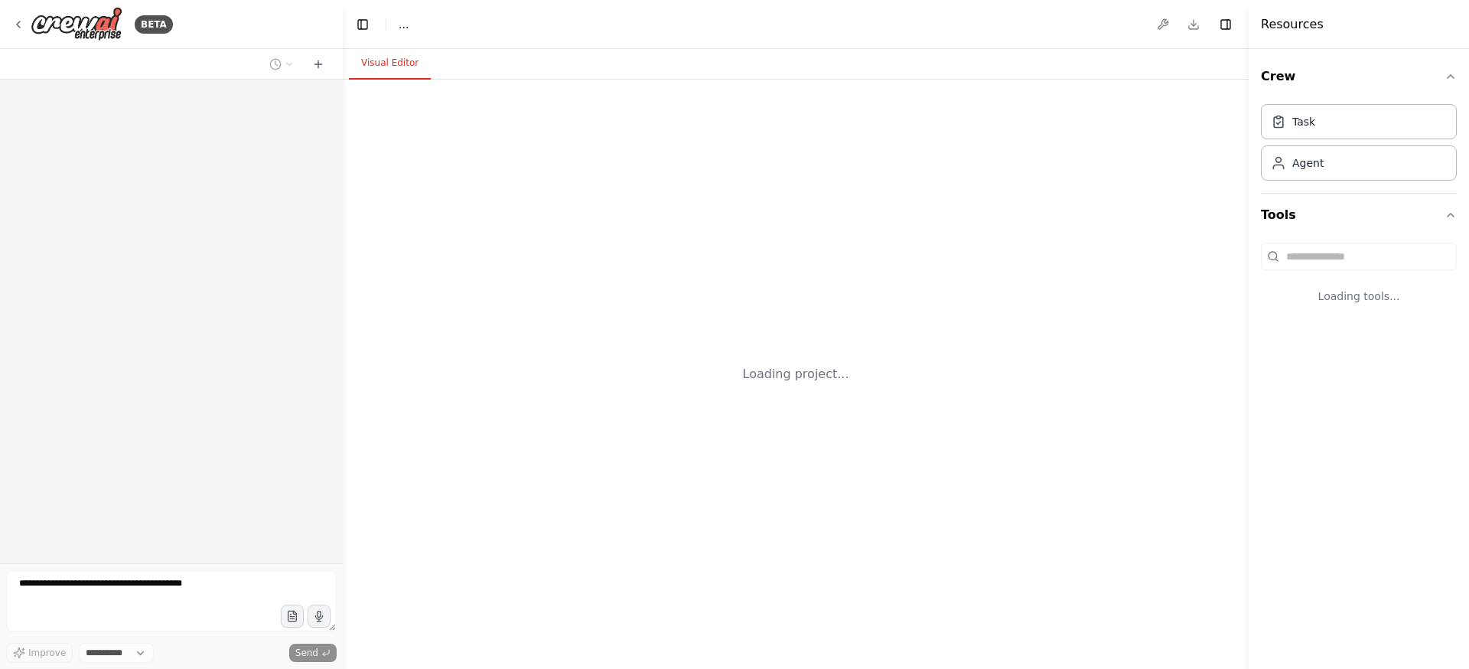
select select "****"
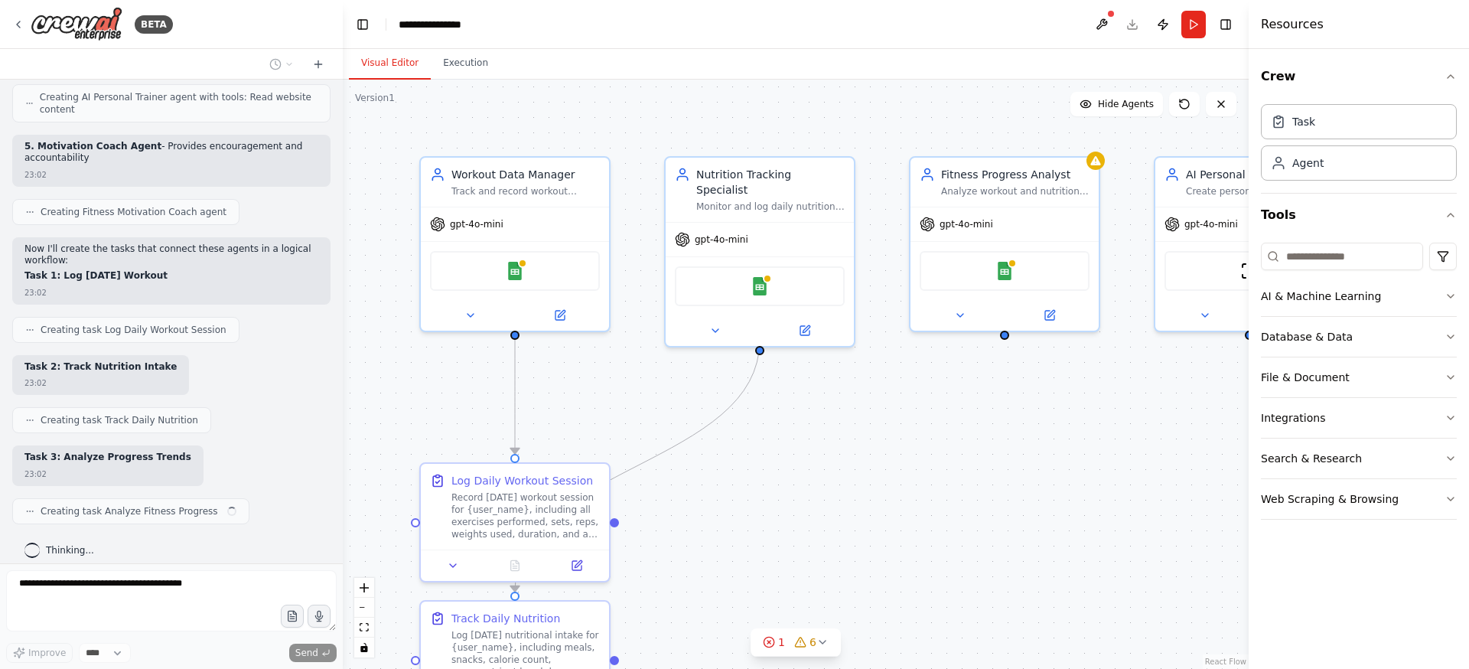
scroll to position [1061, 0]
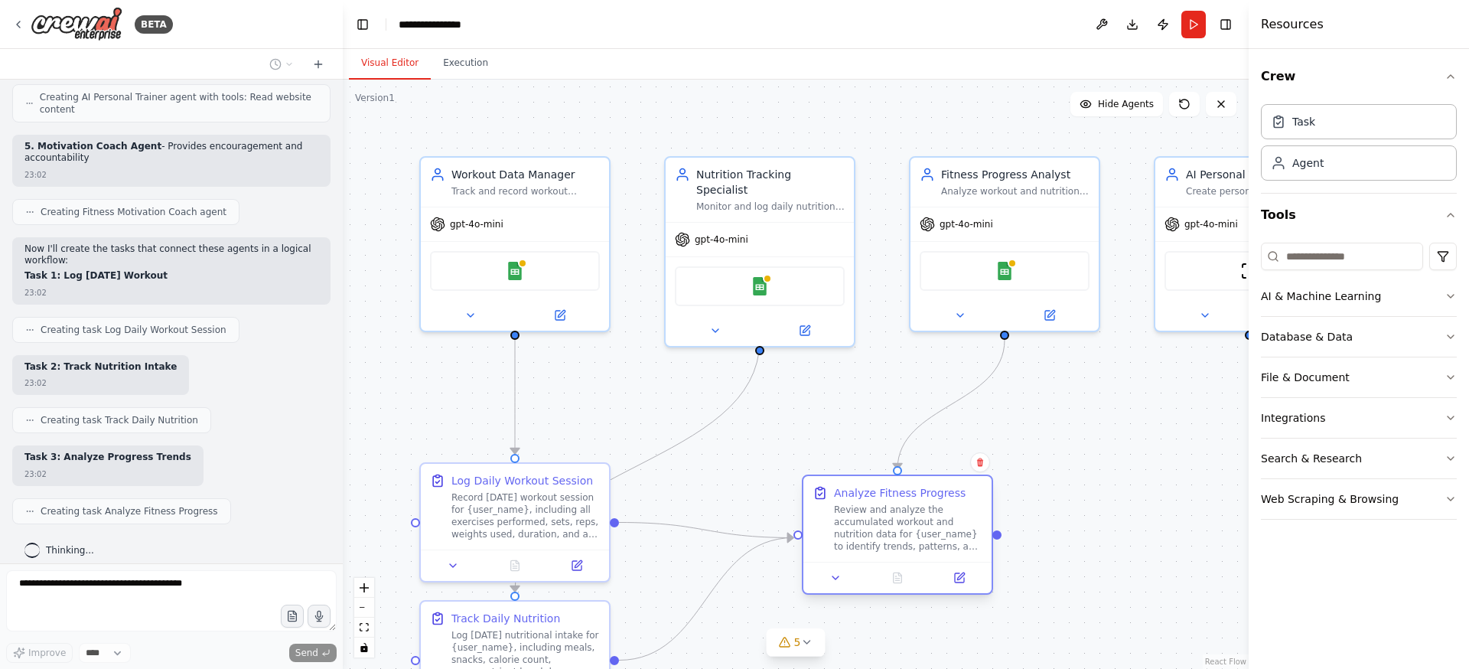
drag, startPoint x: 846, startPoint y: 464, endPoint x: 965, endPoint y: 481, distance: 119.9
click at [965, 481] on div "Analyze Fitness Progress Review and analyze the accumulated workout and nutriti…" at bounding box center [898, 519] width 188 height 86
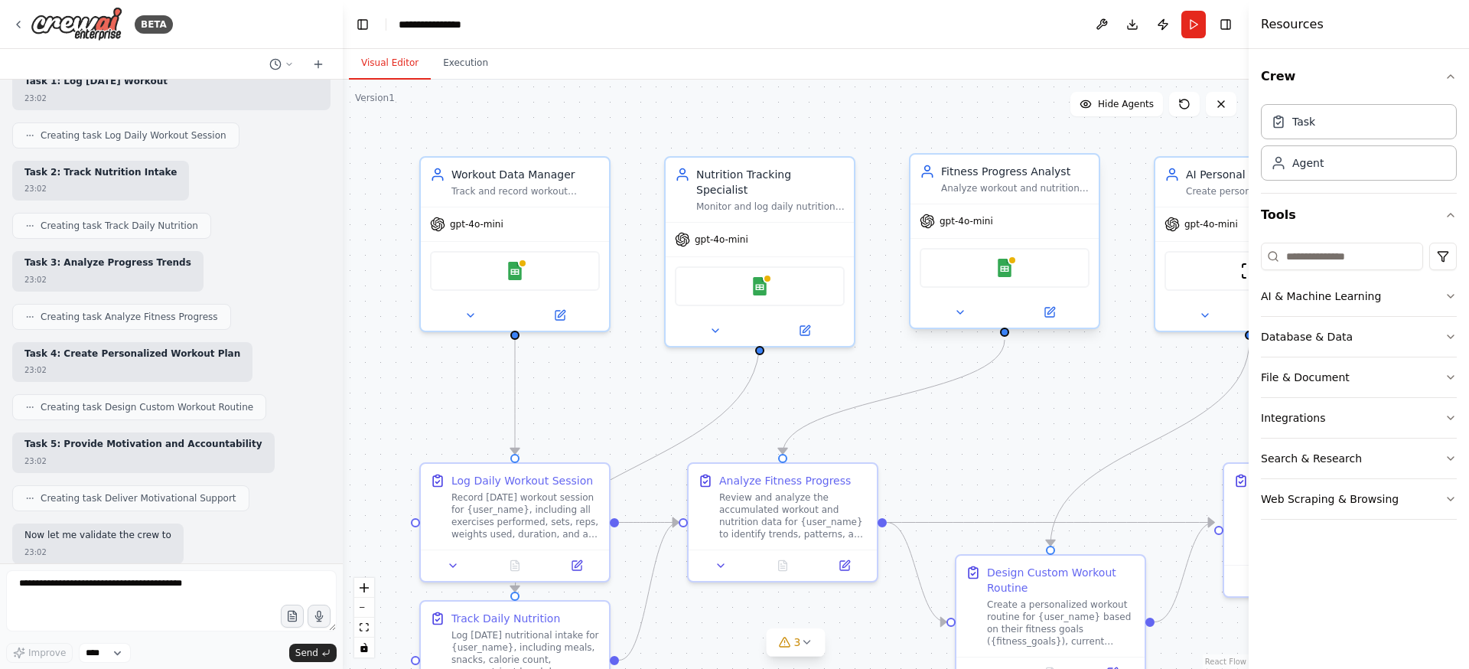
scroll to position [1346, 0]
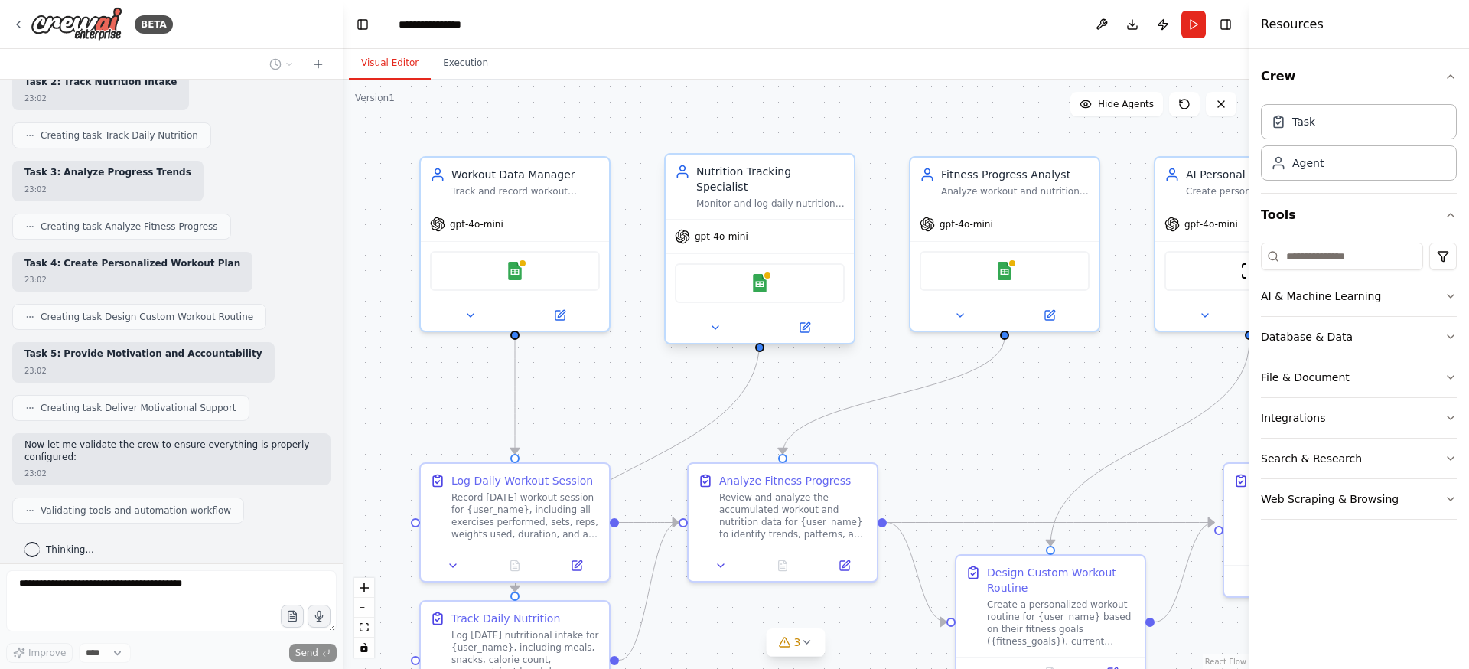
click at [785, 279] on div "Google Sheets" at bounding box center [760, 283] width 170 height 40
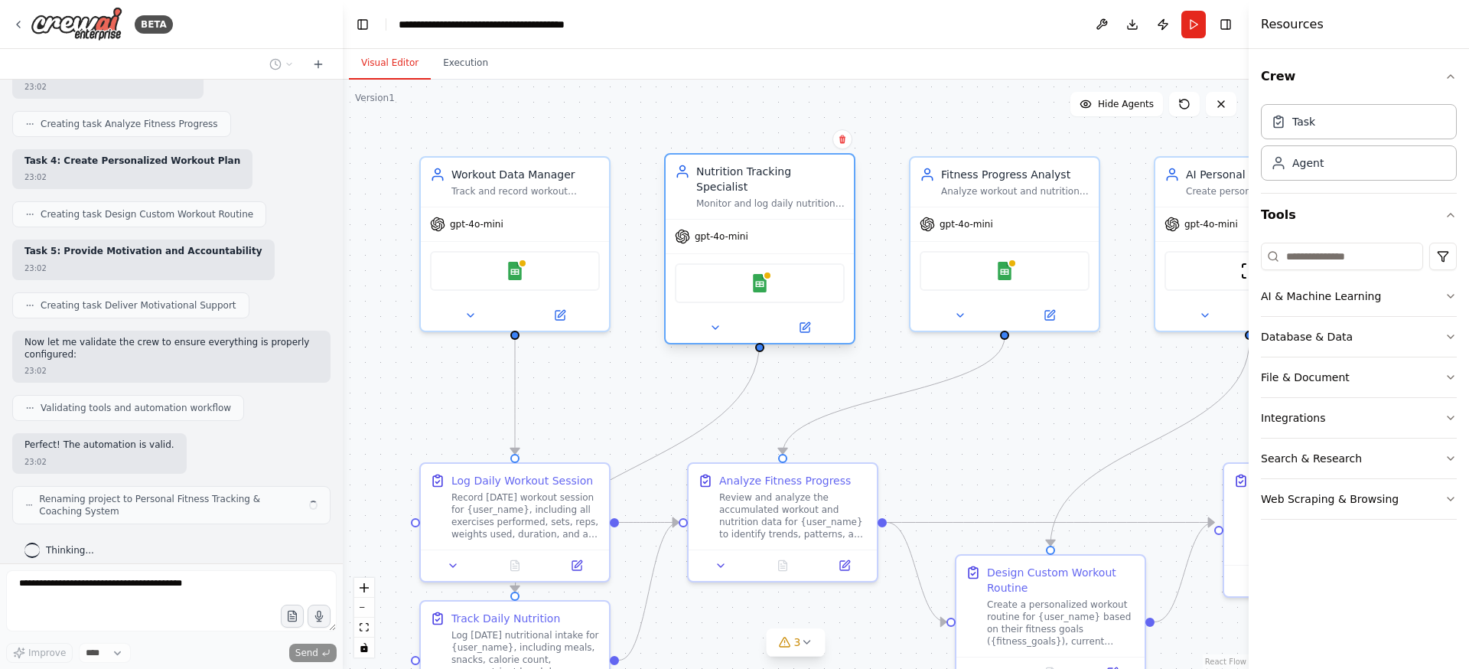
click at [785, 279] on div "Google Sheets" at bounding box center [760, 283] width 170 height 40
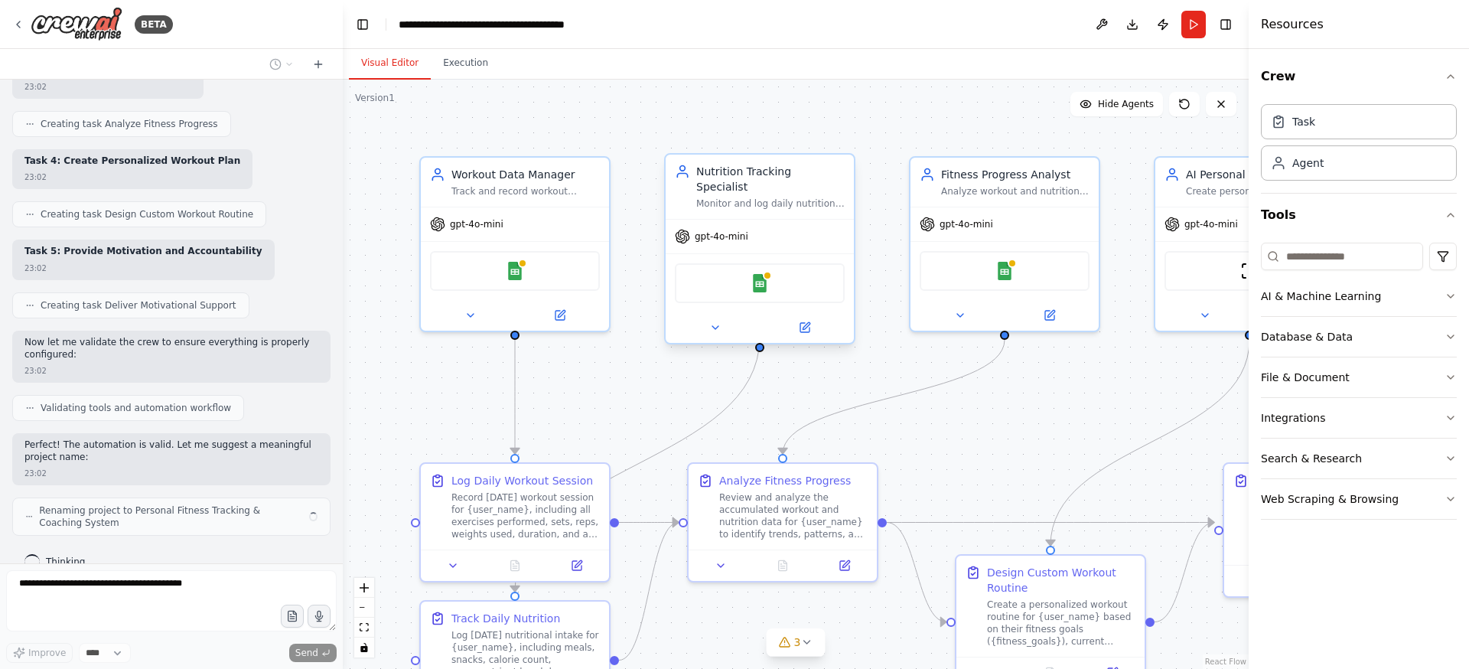
scroll to position [1461, 0]
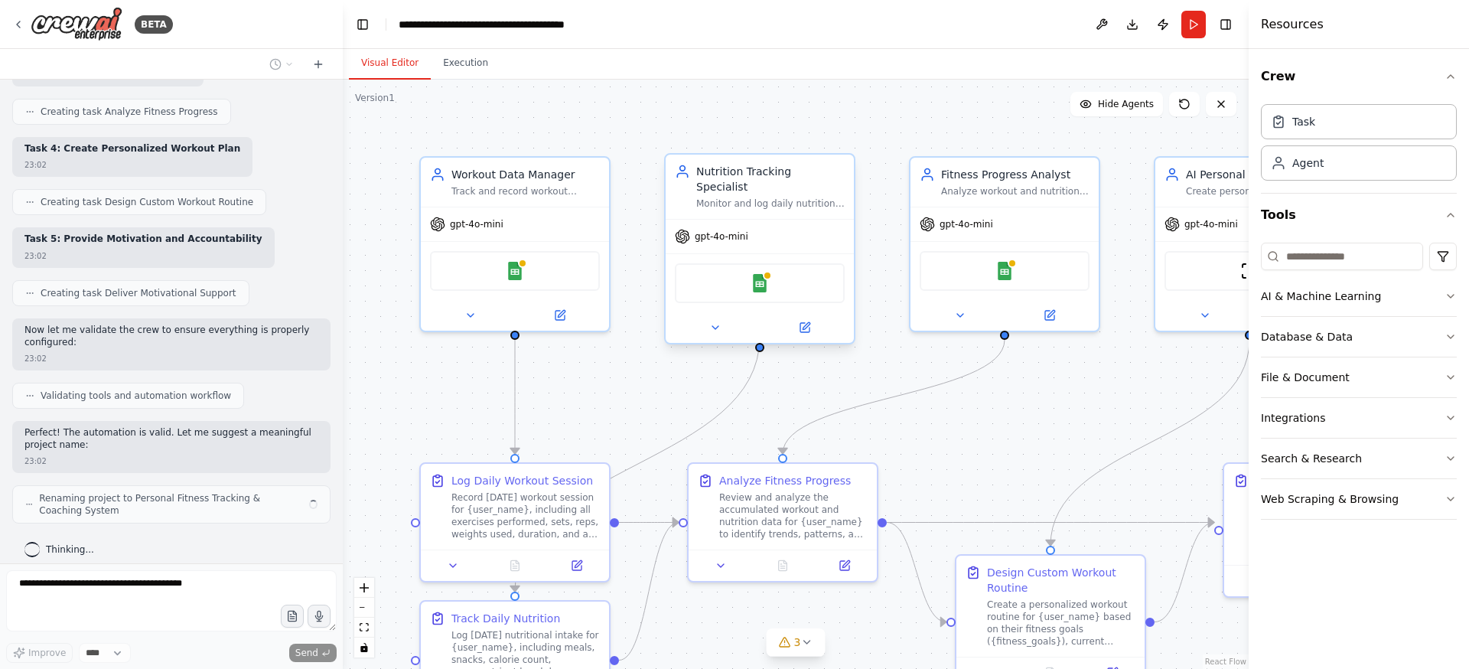
click at [785, 279] on div "Google Sheets" at bounding box center [760, 283] width 170 height 40
click at [1006, 262] on img at bounding box center [1005, 268] width 18 height 18
click at [520, 253] on div "Google Sheets" at bounding box center [515, 268] width 170 height 40
click at [515, 174] on div "Workout Data Manager" at bounding box center [526, 171] width 148 height 15
click at [565, 314] on icon at bounding box center [560, 312] width 12 height 12
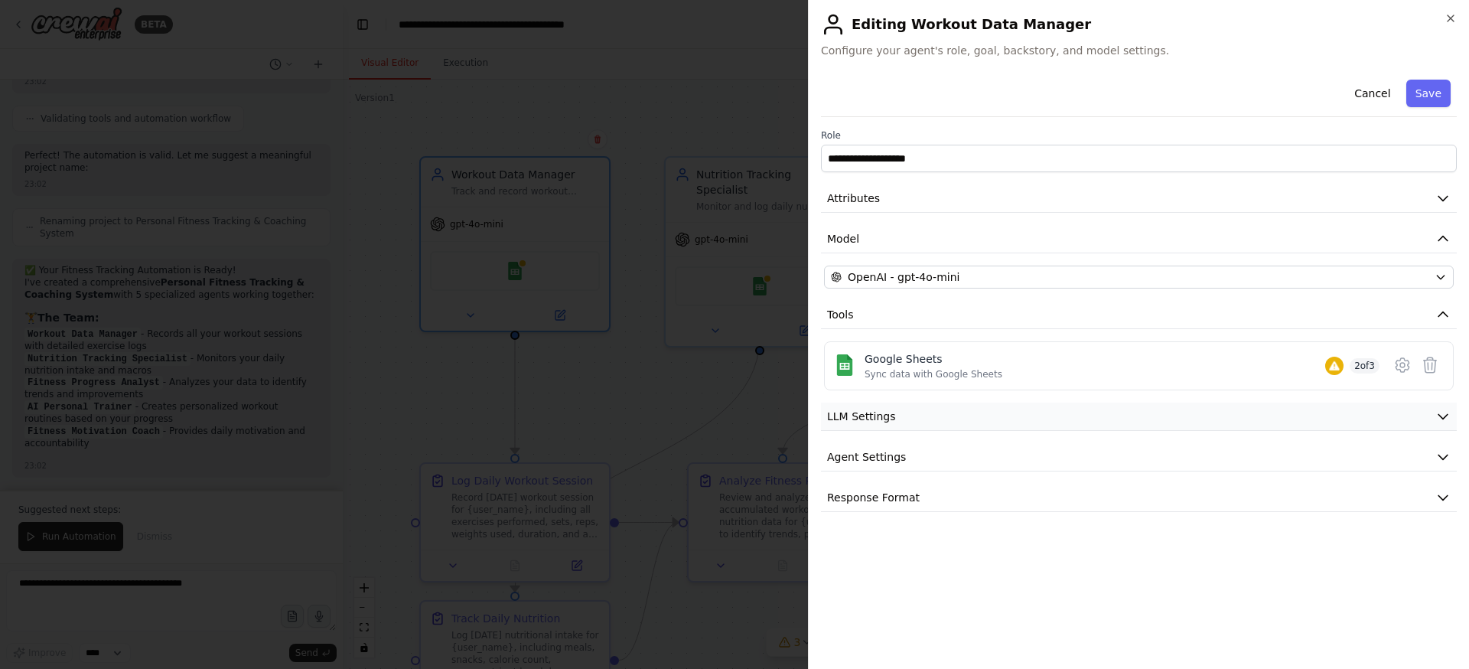
click at [893, 413] on span "LLM Settings" at bounding box center [861, 416] width 69 height 15
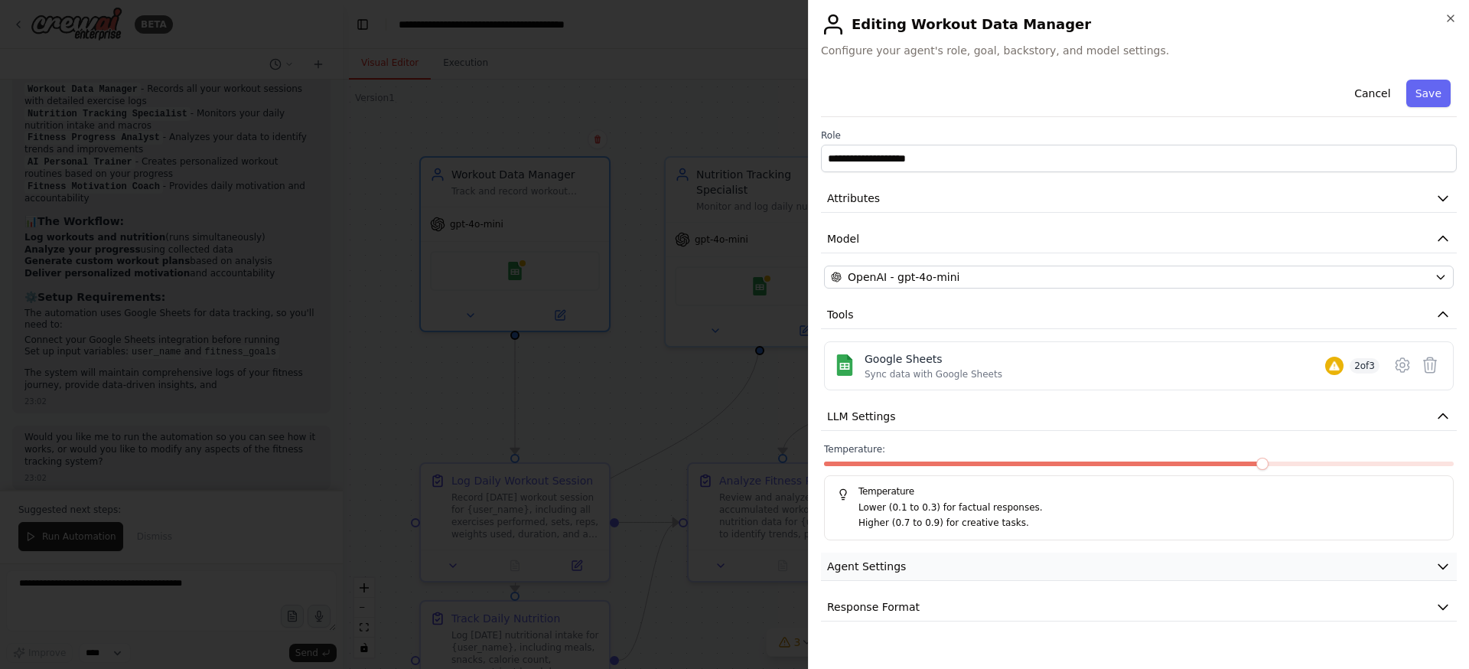
scroll to position [1994, 0]
click at [900, 572] on span "Agent Settings" at bounding box center [866, 566] width 79 height 15
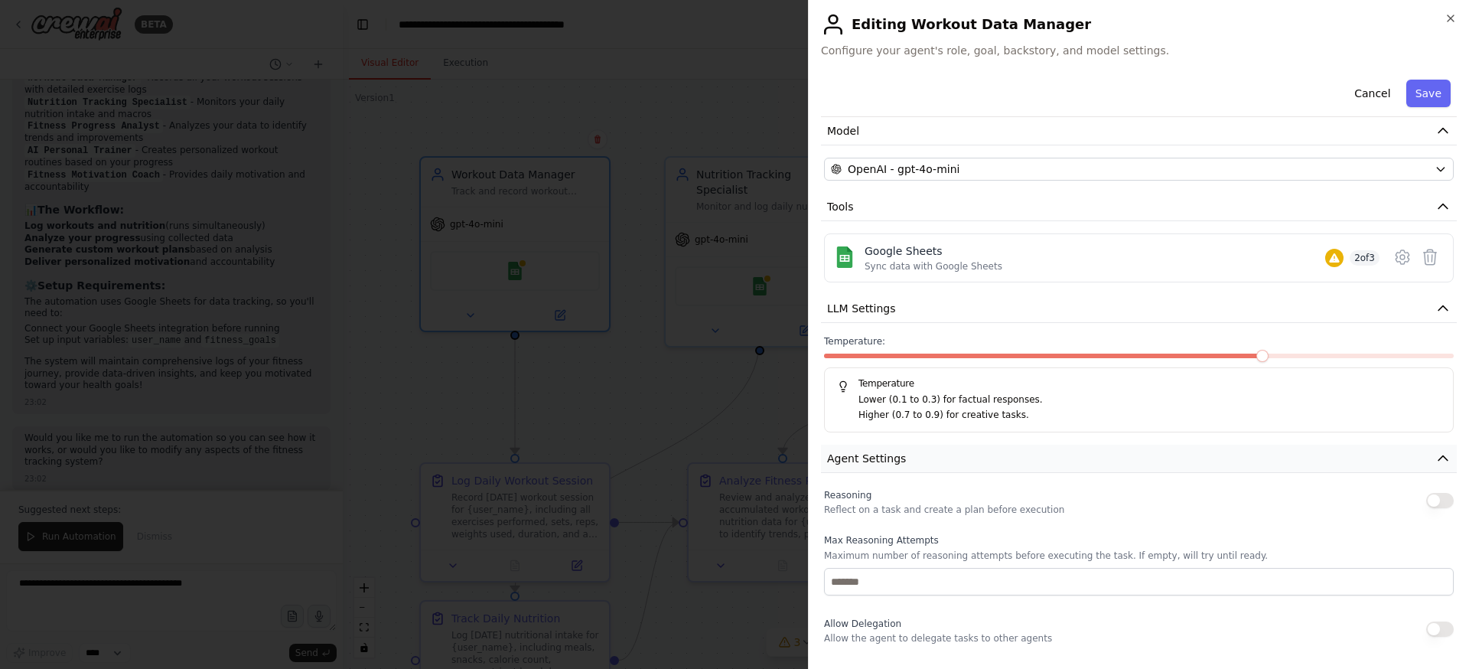
scroll to position [131, 0]
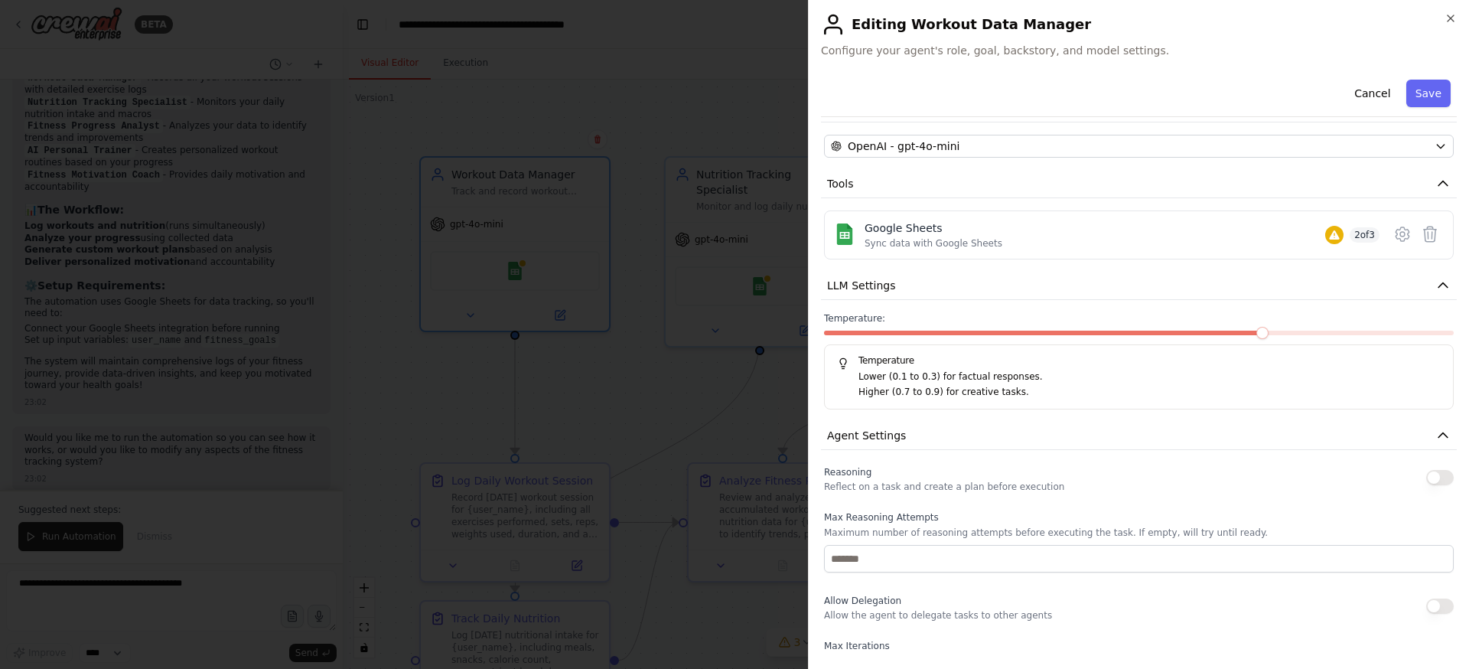
click at [885, 531] on p "Maximum number of reasoning attempts before executing the task. If empty, will …" at bounding box center [1139, 533] width 630 height 12
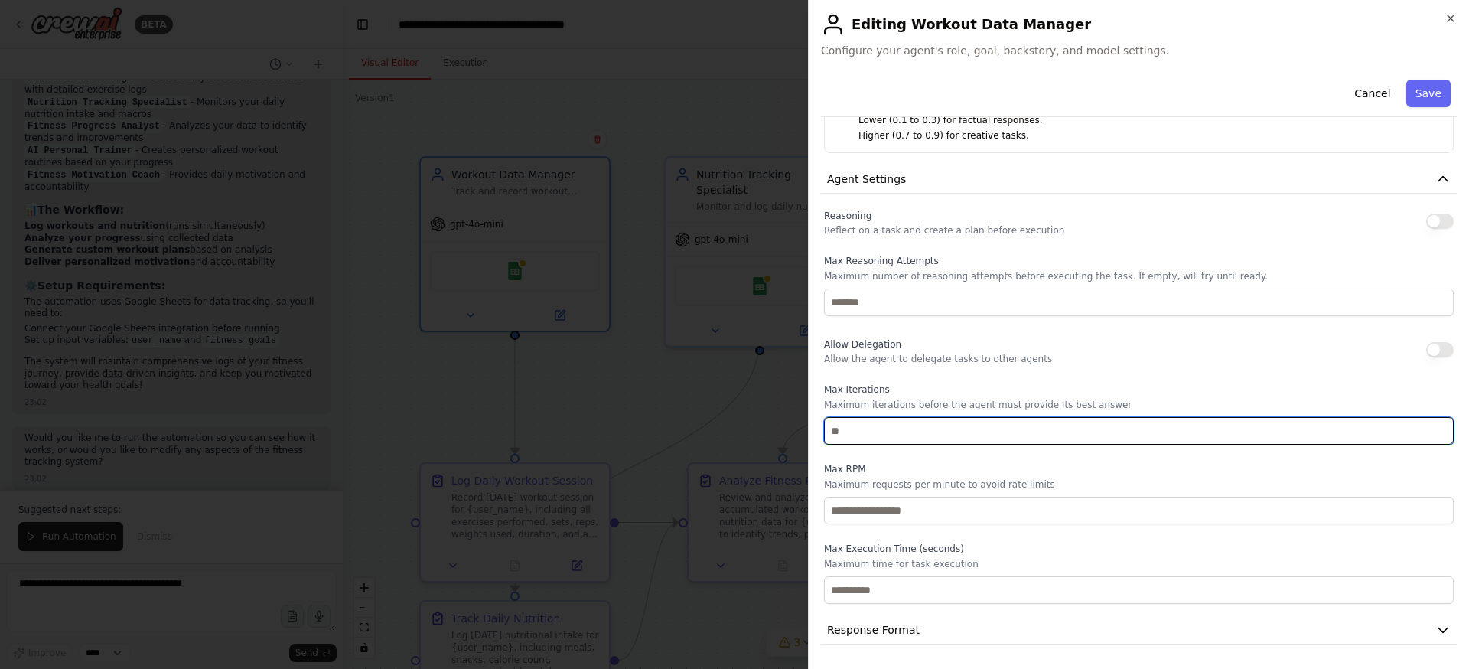
click at [949, 434] on input "number" at bounding box center [1139, 431] width 630 height 28
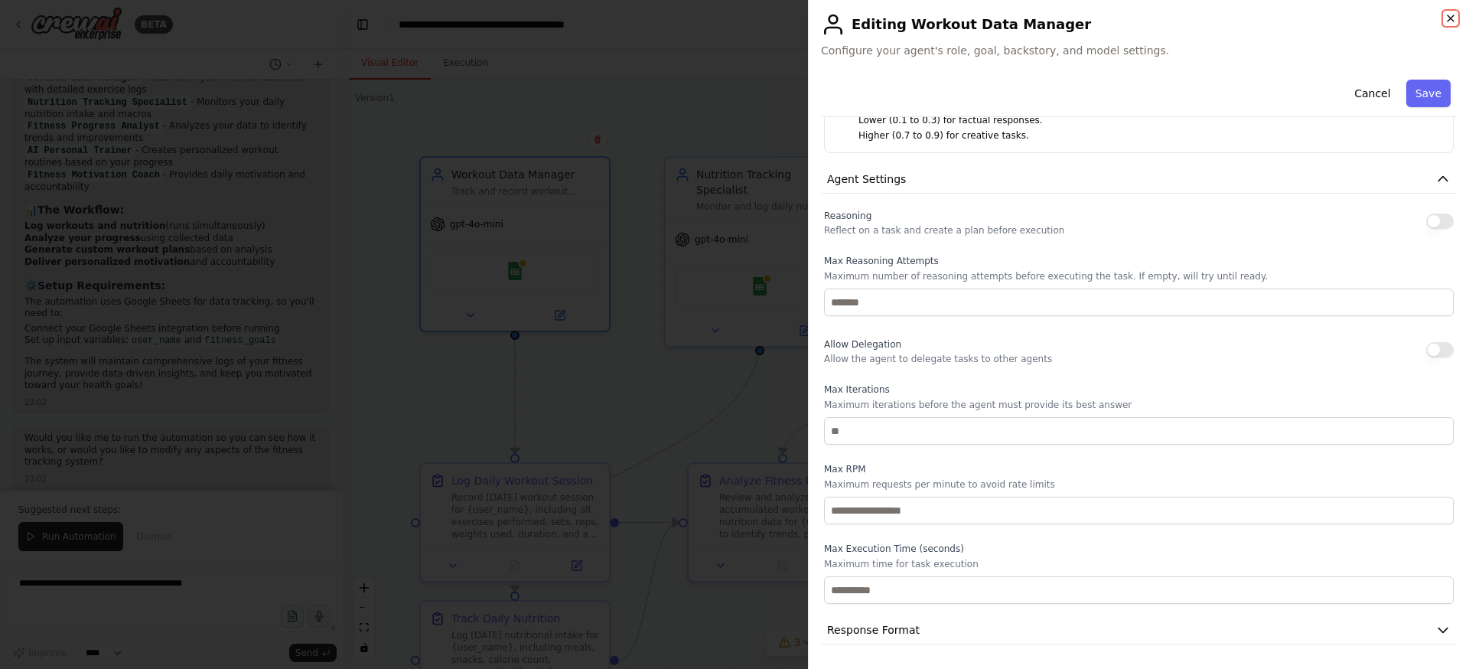
click at [1451, 24] on icon "button" at bounding box center [1451, 18] width 12 height 12
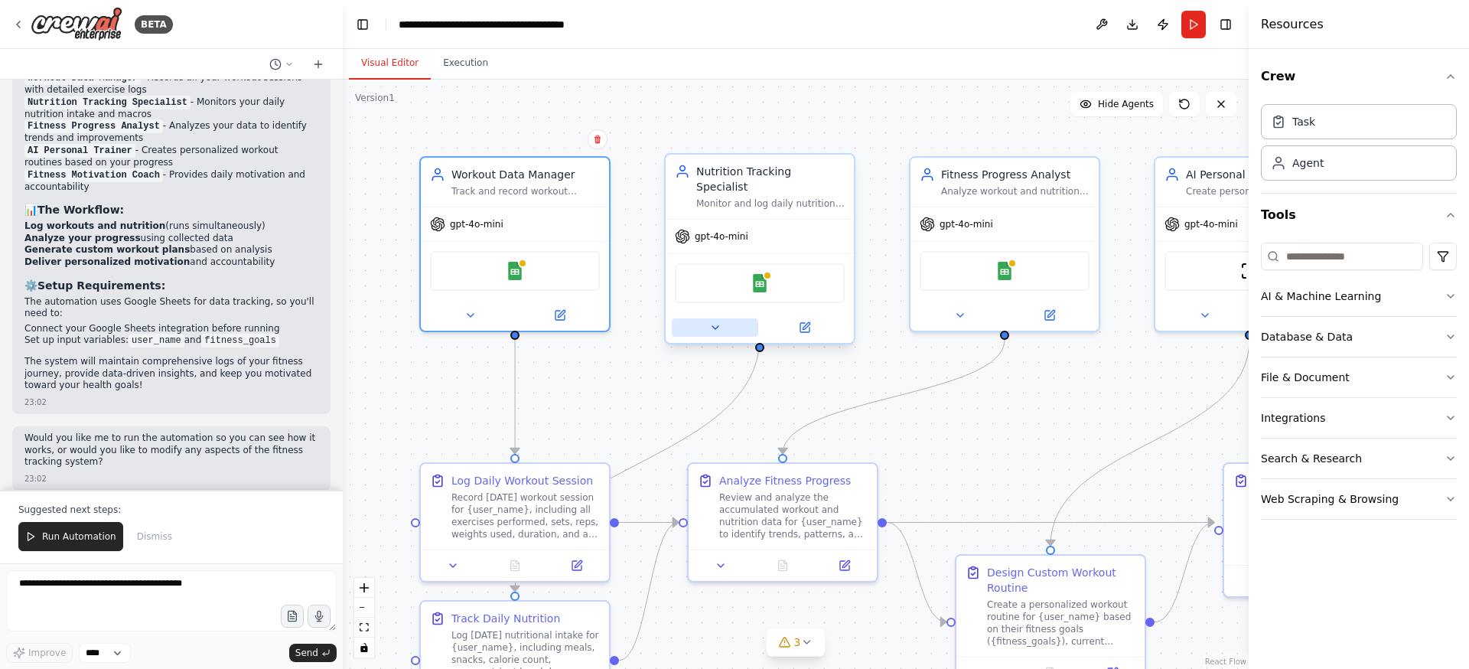
click at [719, 321] on icon at bounding box center [715, 327] width 12 height 12
click at [768, 274] on img at bounding box center [760, 283] width 18 height 18
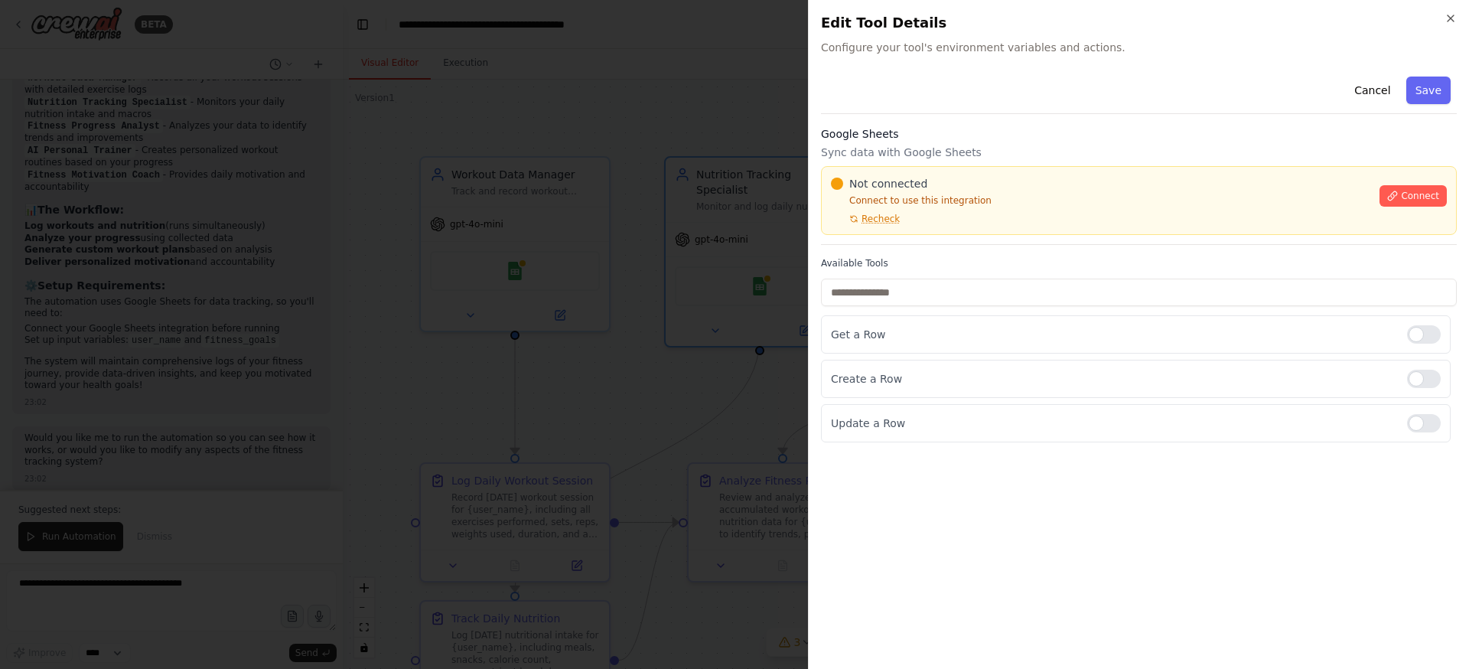
click at [592, 347] on div at bounding box center [734, 334] width 1469 height 669
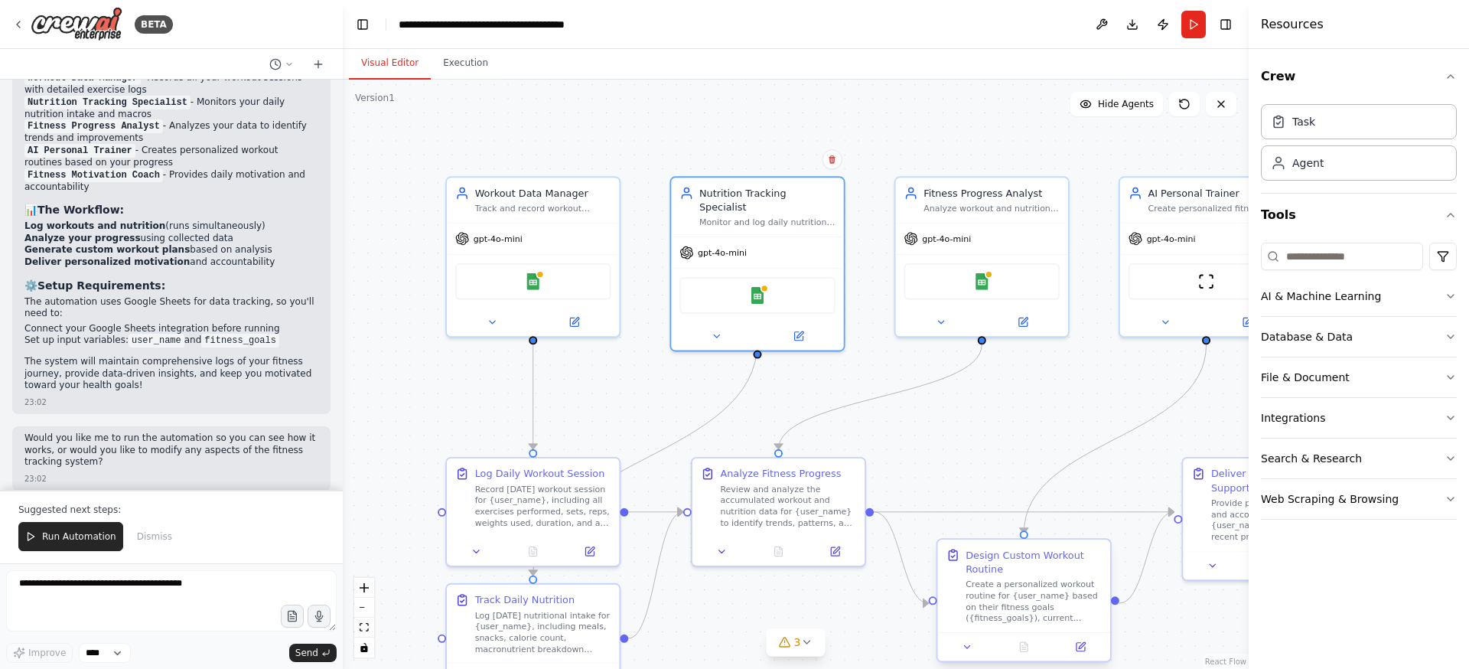
click at [1023, 657] on div at bounding box center [1024, 646] width 172 height 29
click at [17, 29] on icon at bounding box center [18, 24] width 12 height 12
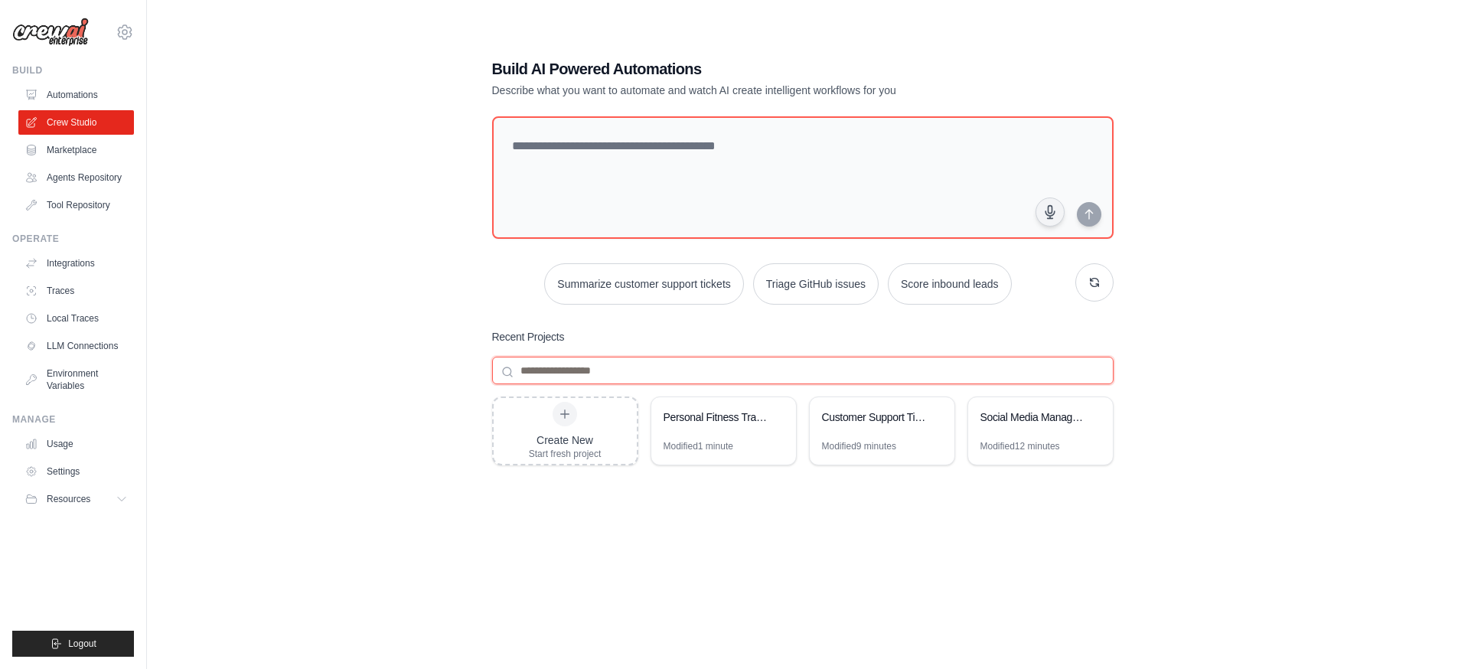
click at [629, 378] on input at bounding box center [802, 371] width 621 height 28
type input "*"
click at [96, 352] on link "LLM Connections" at bounding box center [78, 346] width 116 height 24
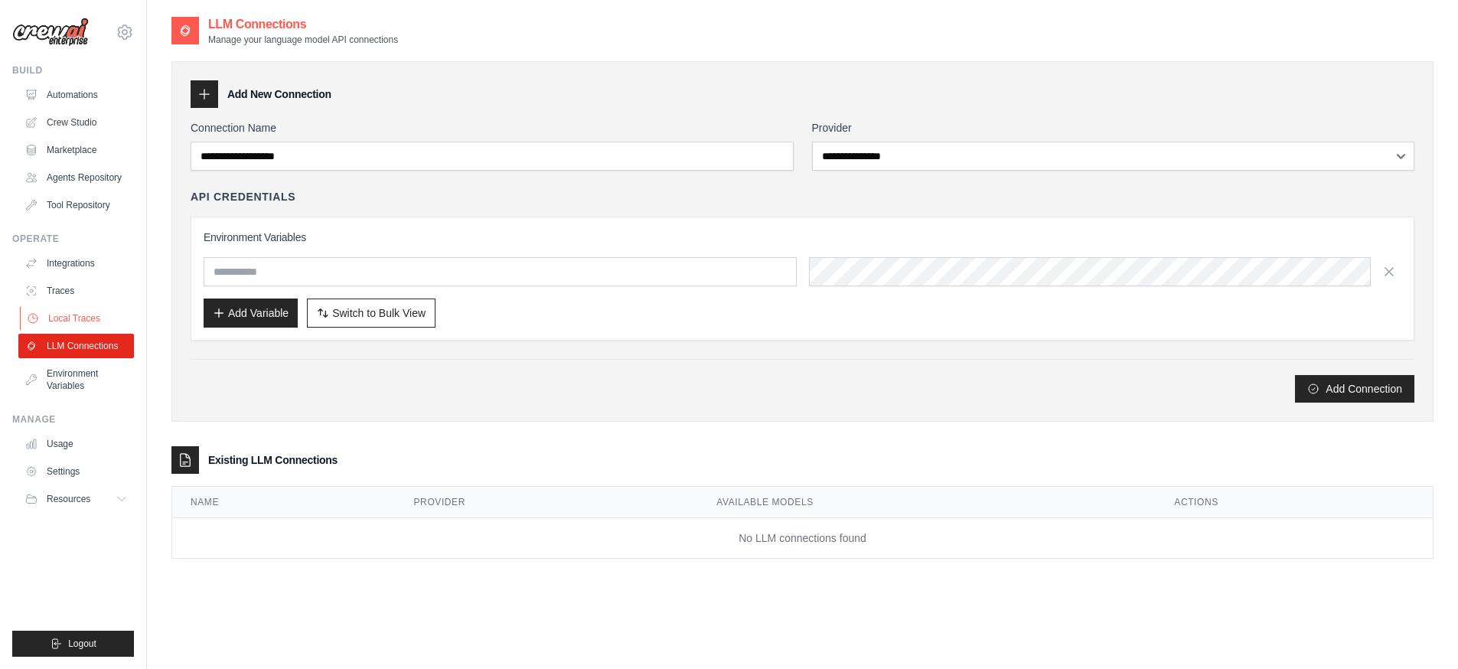
click at [70, 312] on link "Local Traces" at bounding box center [78, 318] width 116 height 24
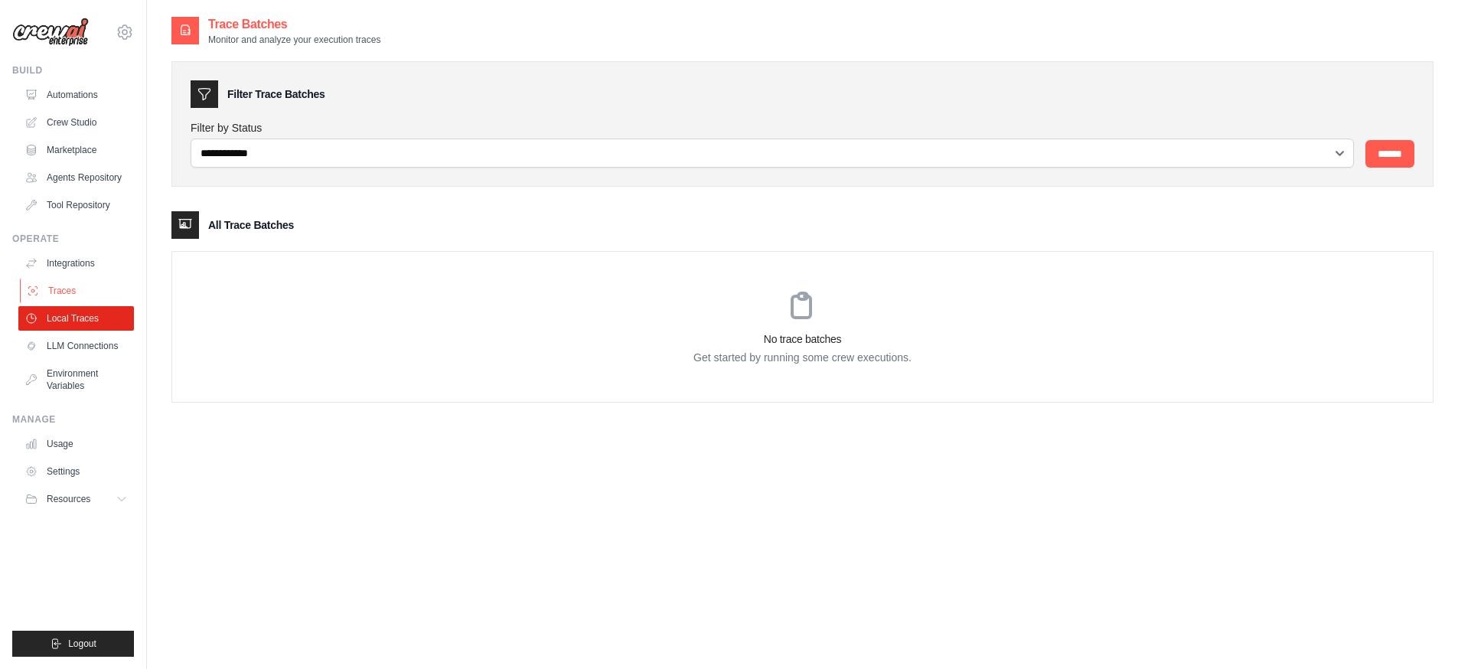
click at [73, 288] on link "Traces" at bounding box center [78, 291] width 116 height 24
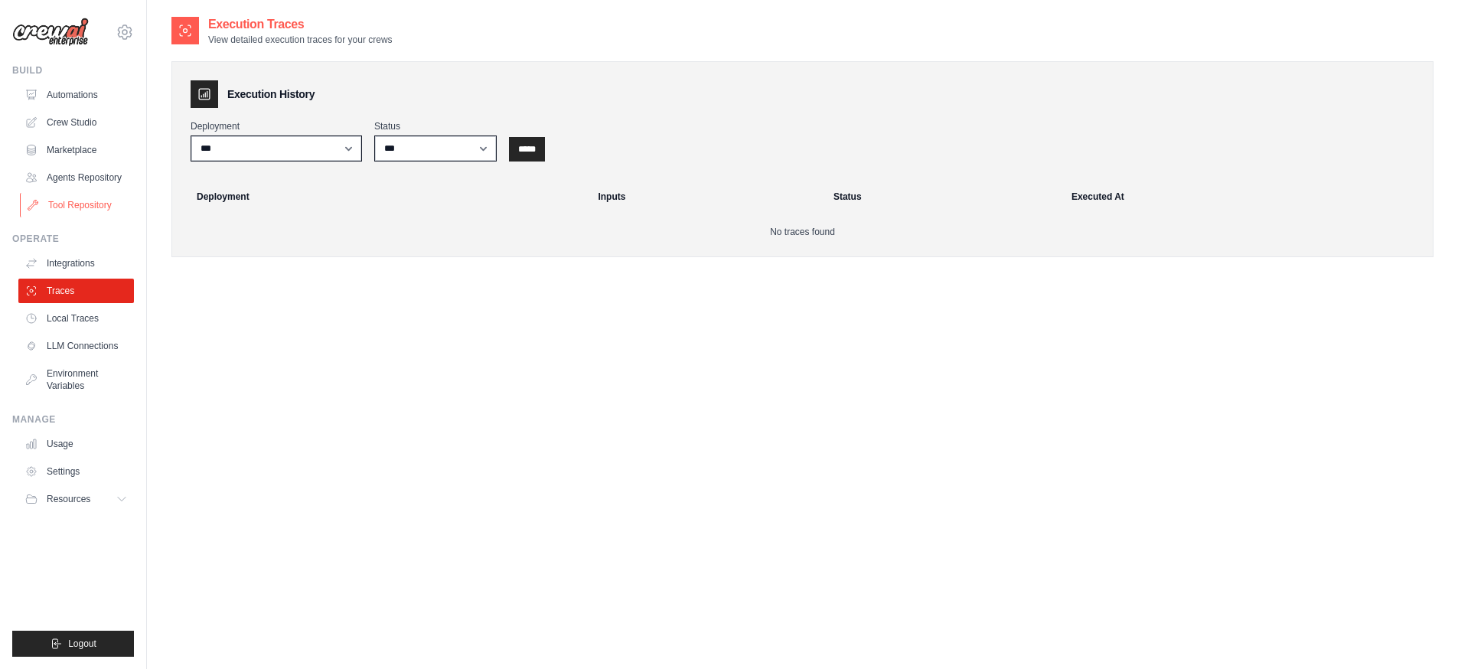
click at [74, 201] on link "Tool Repository" at bounding box center [78, 205] width 116 height 24
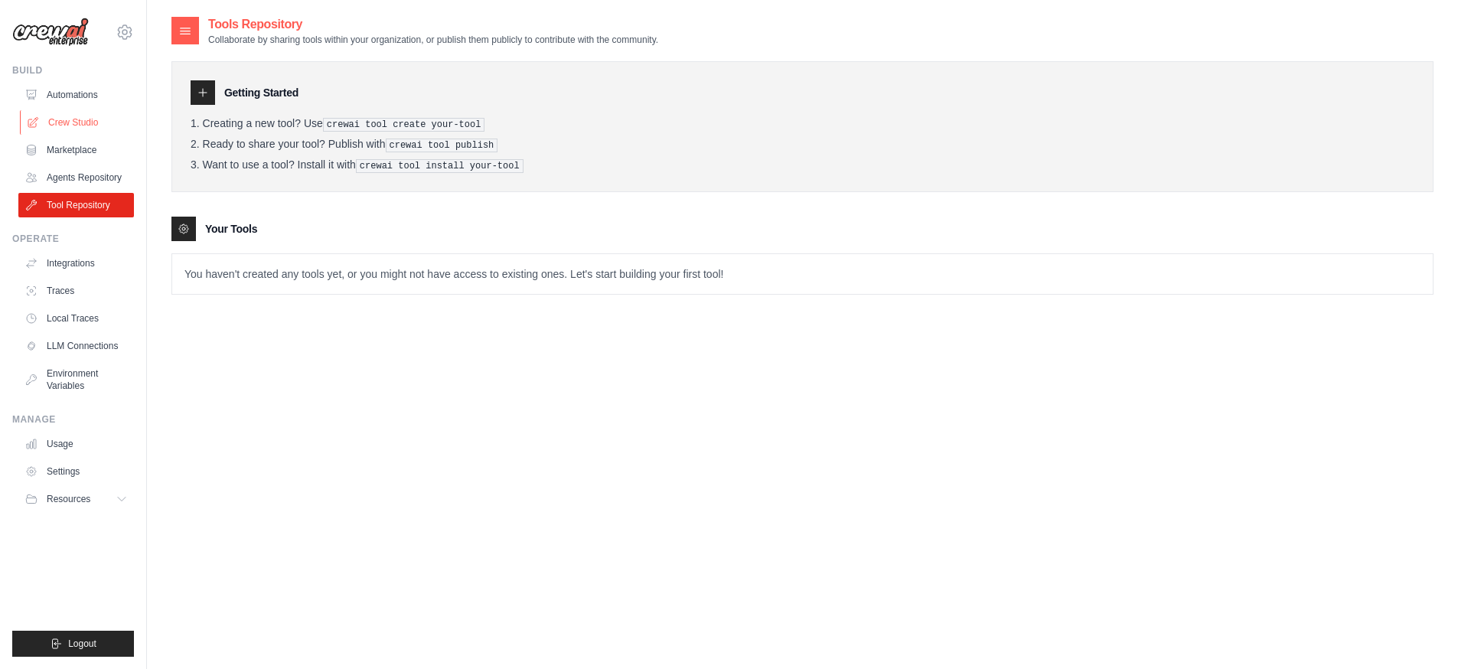
click at [64, 120] on link "Crew Studio" at bounding box center [78, 122] width 116 height 24
